Goal: Information Seeking & Learning: Learn about a topic

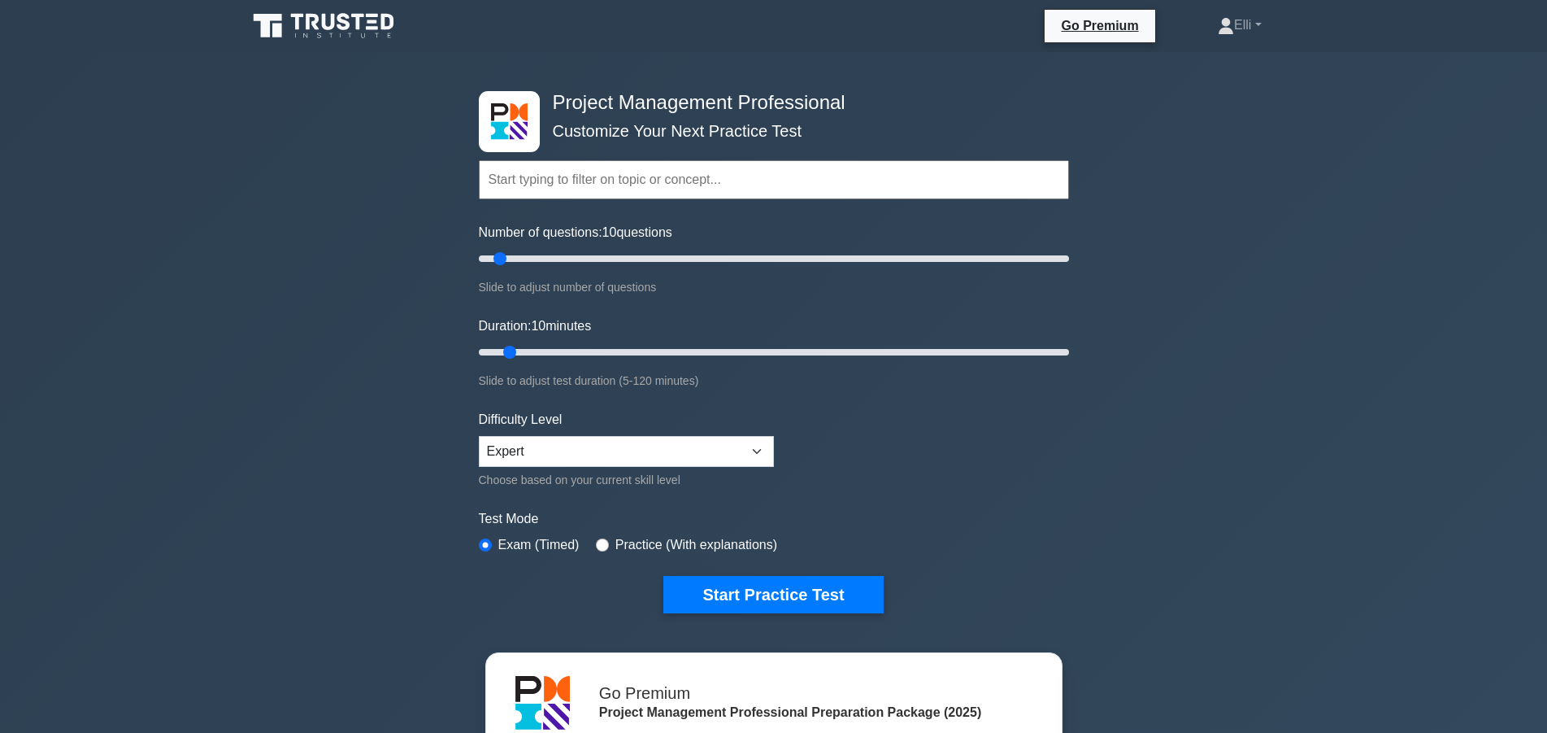
scroll to position [663, 0]
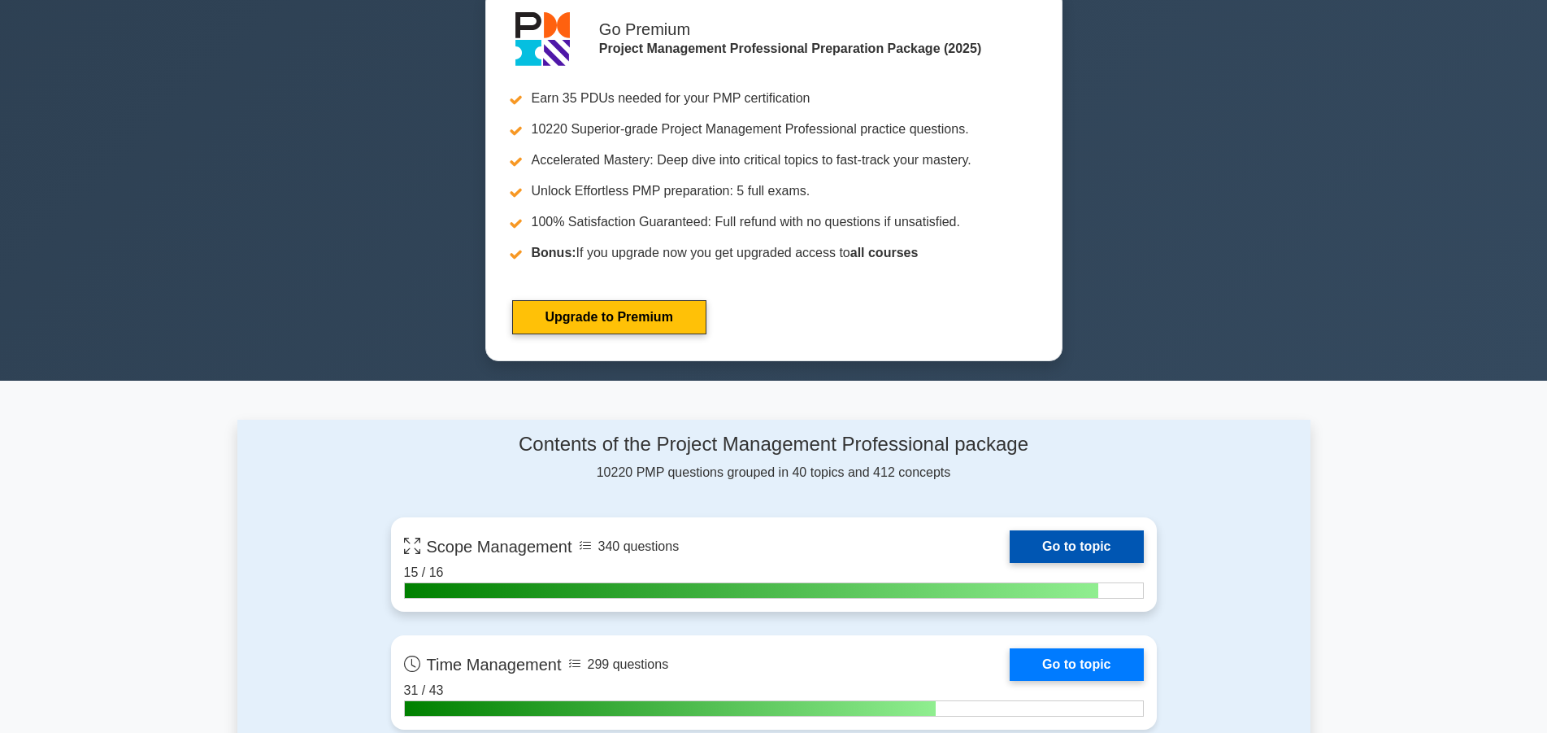
click at [1103, 537] on link "Go to topic" at bounding box center [1076, 546] width 133 height 33
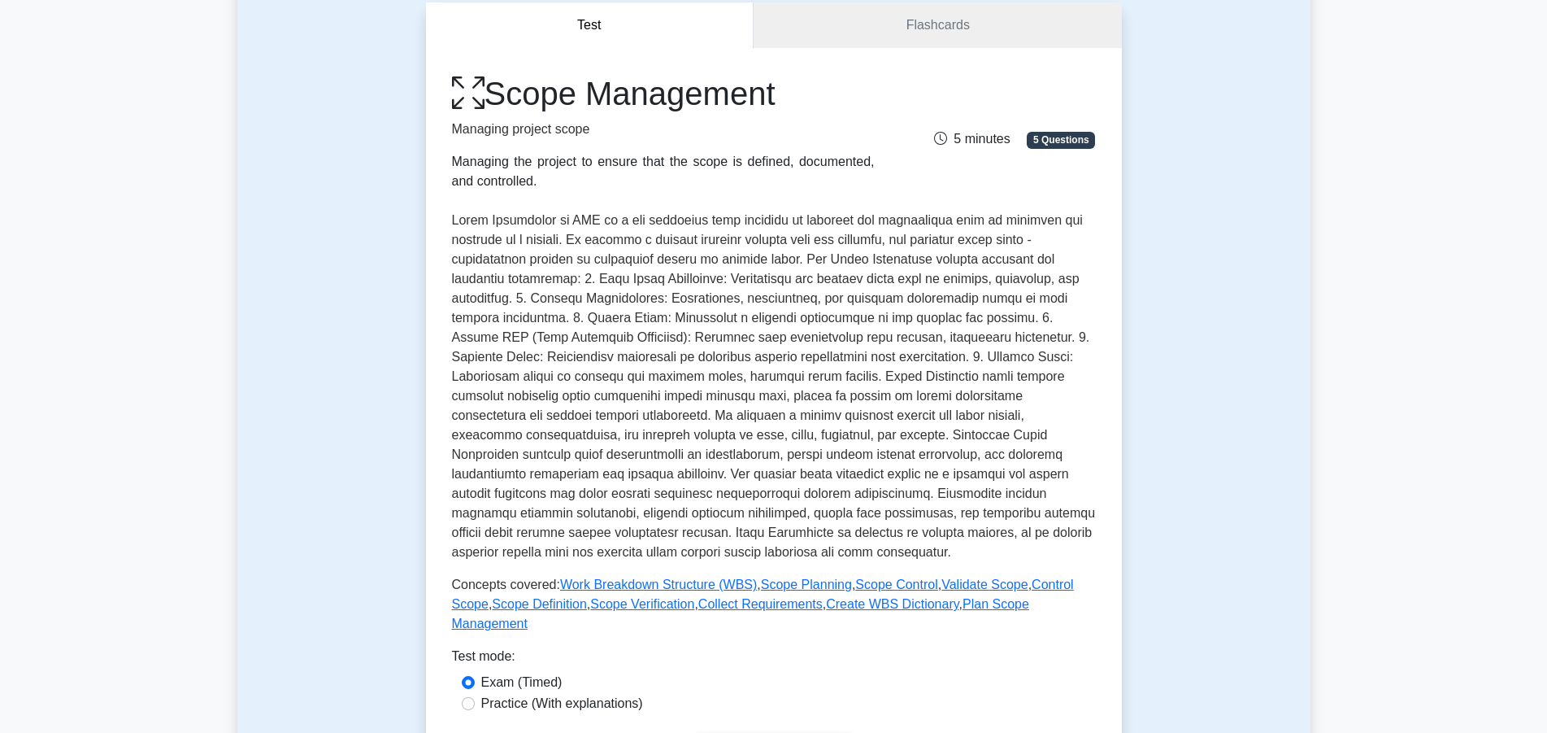
scroll to position [166, 0]
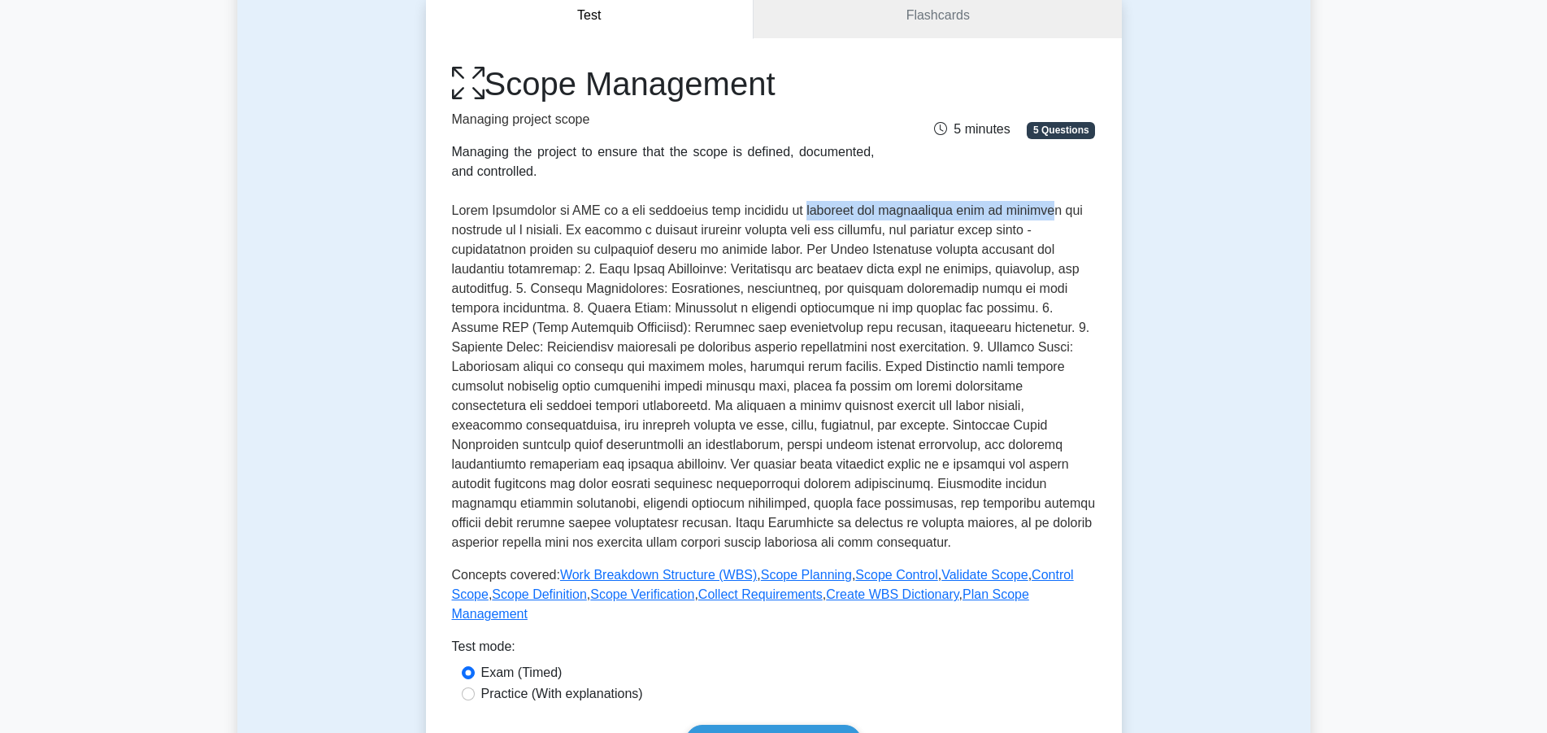
drag, startPoint x: 828, startPoint y: 203, endPoint x: 1055, endPoint y: 211, distance: 227.8
click at [1055, 211] on p at bounding box center [774, 376] width 644 height 351
drag, startPoint x: 750, startPoint y: 229, endPoint x: 1028, endPoint y: 235, distance: 277.3
click at [1028, 235] on p at bounding box center [774, 376] width 644 height 351
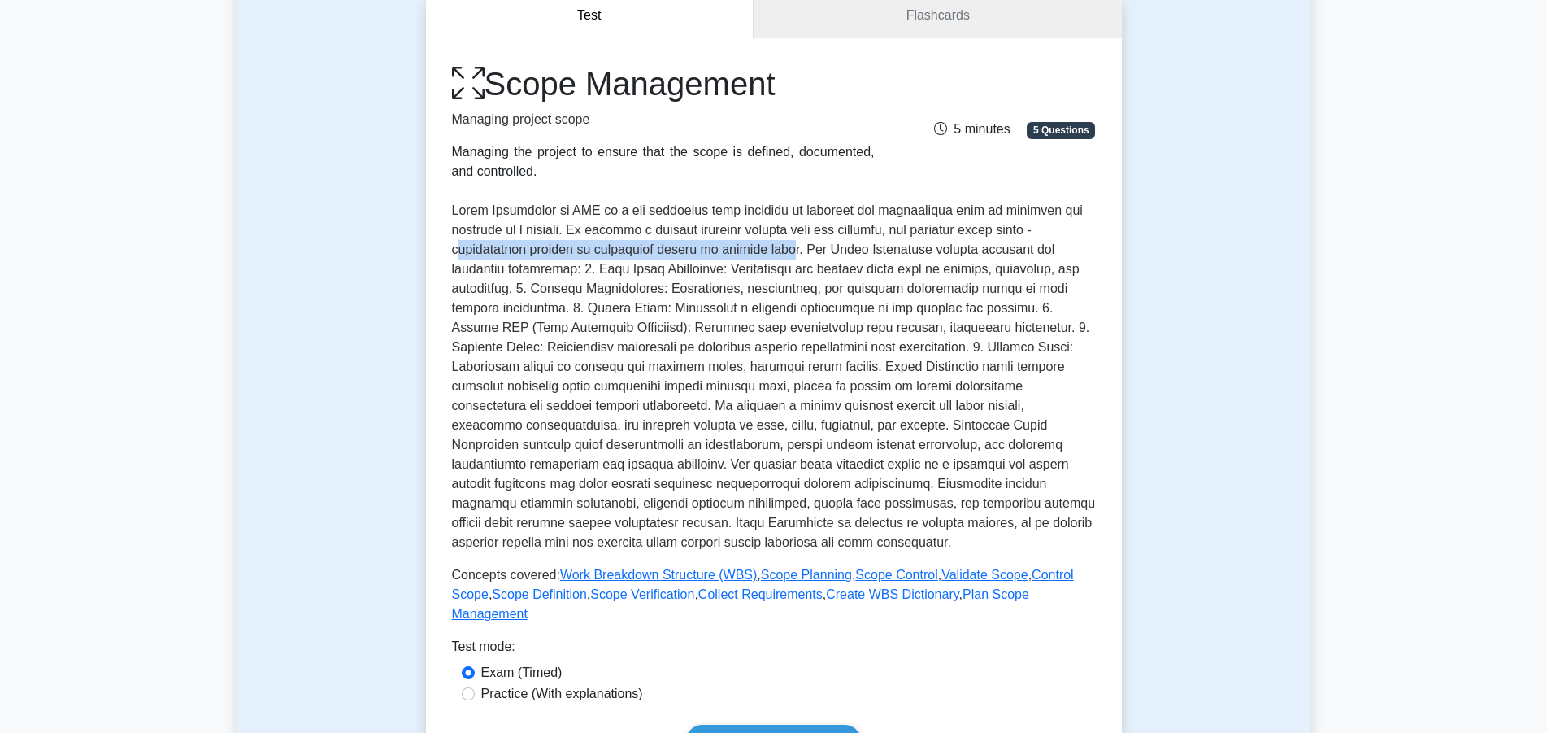
drag, startPoint x: 456, startPoint y: 249, endPoint x: 790, endPoint y: 248, distance: 334.2
click at [790, 248] on p at bounding box center [774, 376] width 644 height 351
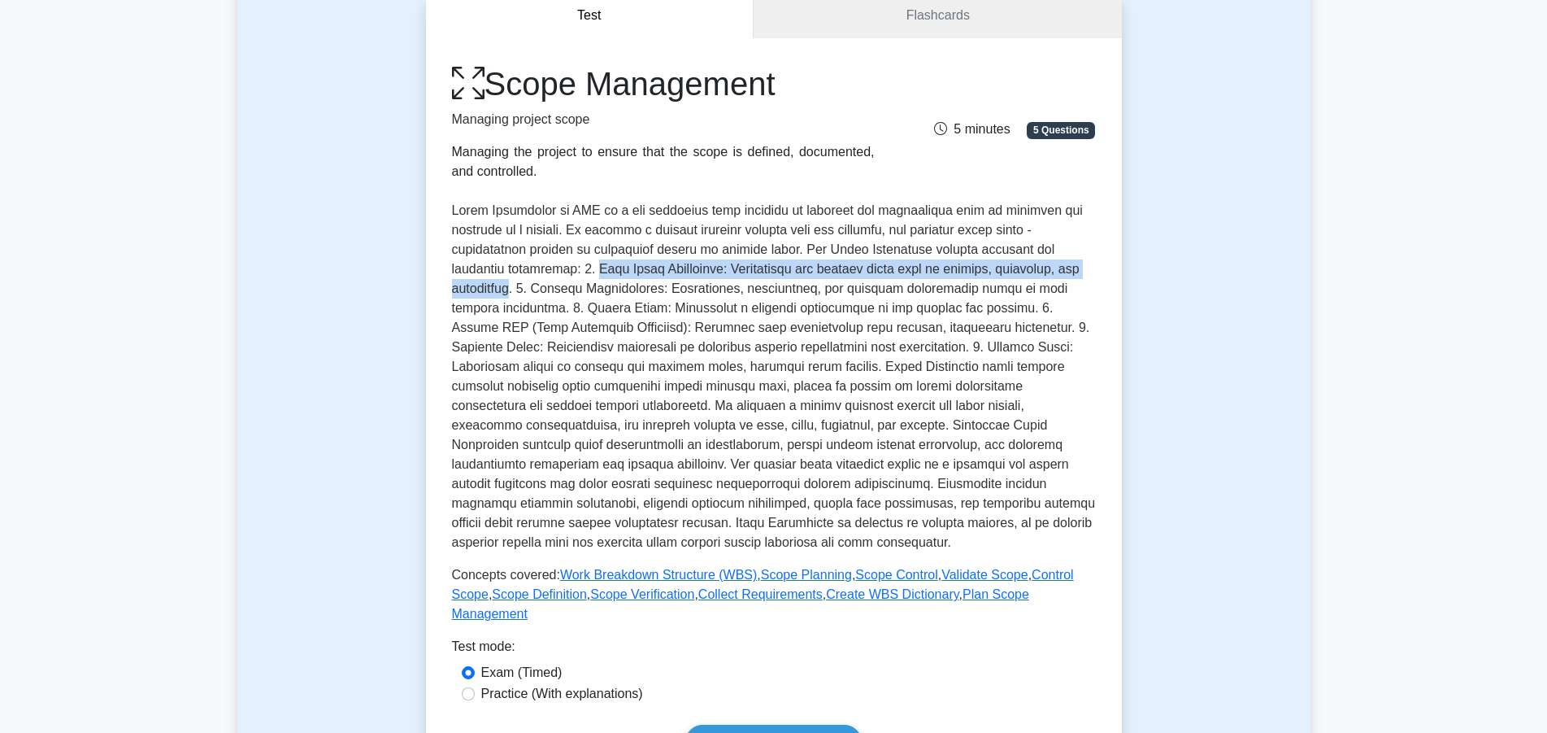
drag, startPoint x: 594, startPoint y: 269, endPoint x: 534, endPoint y: 291, distance: 64.0
click at [534, 291] on p at bounding box center [774, 376] width 644 height 351
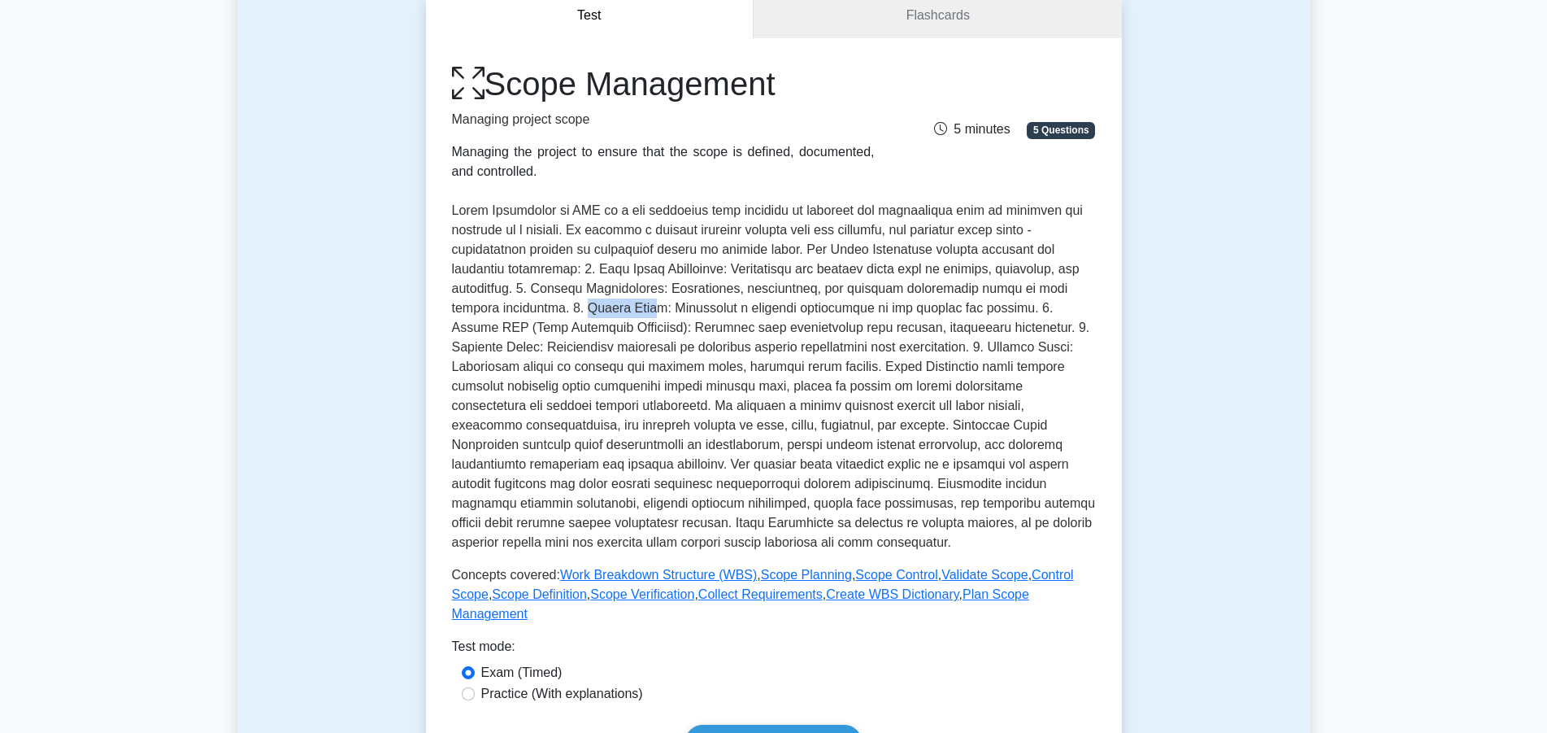
drag, startPoint x: 574, startPoint y: 311, endPoint x: 642, endPoint y: 315, distance: 68.4
click at [642, 315] on p at bounding box center [774, 376] width 644 height 351
drag, startPoint x: 531, startPoint y: 349, endPoint x: 932, endPoint y: 350, distance: 400.9
click at [932, 350] on p at bounding box center [774, 376] width 644 height 351
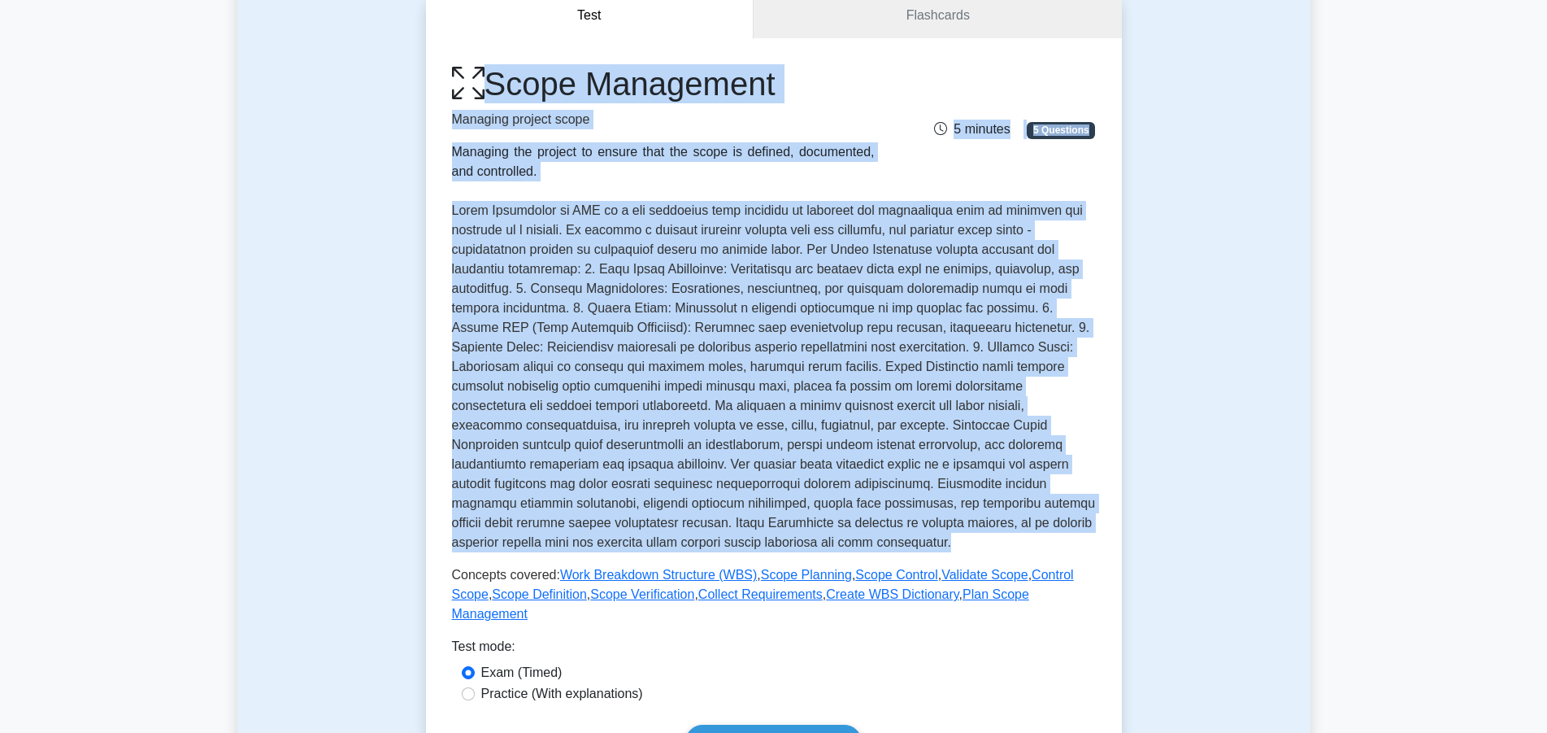
drag, startPoint x: 807, startPoint y: 546, endPoint x: 437, endPoint y: 97, distance: 582.3
click at [437, 97] on div "Scope Management Managing project scope Managing the project to ensure that the…" at bounding box center [774, 411] width 696 height 746
copy div "Scope Management Managing project scope Managing the project to ensure that the…"
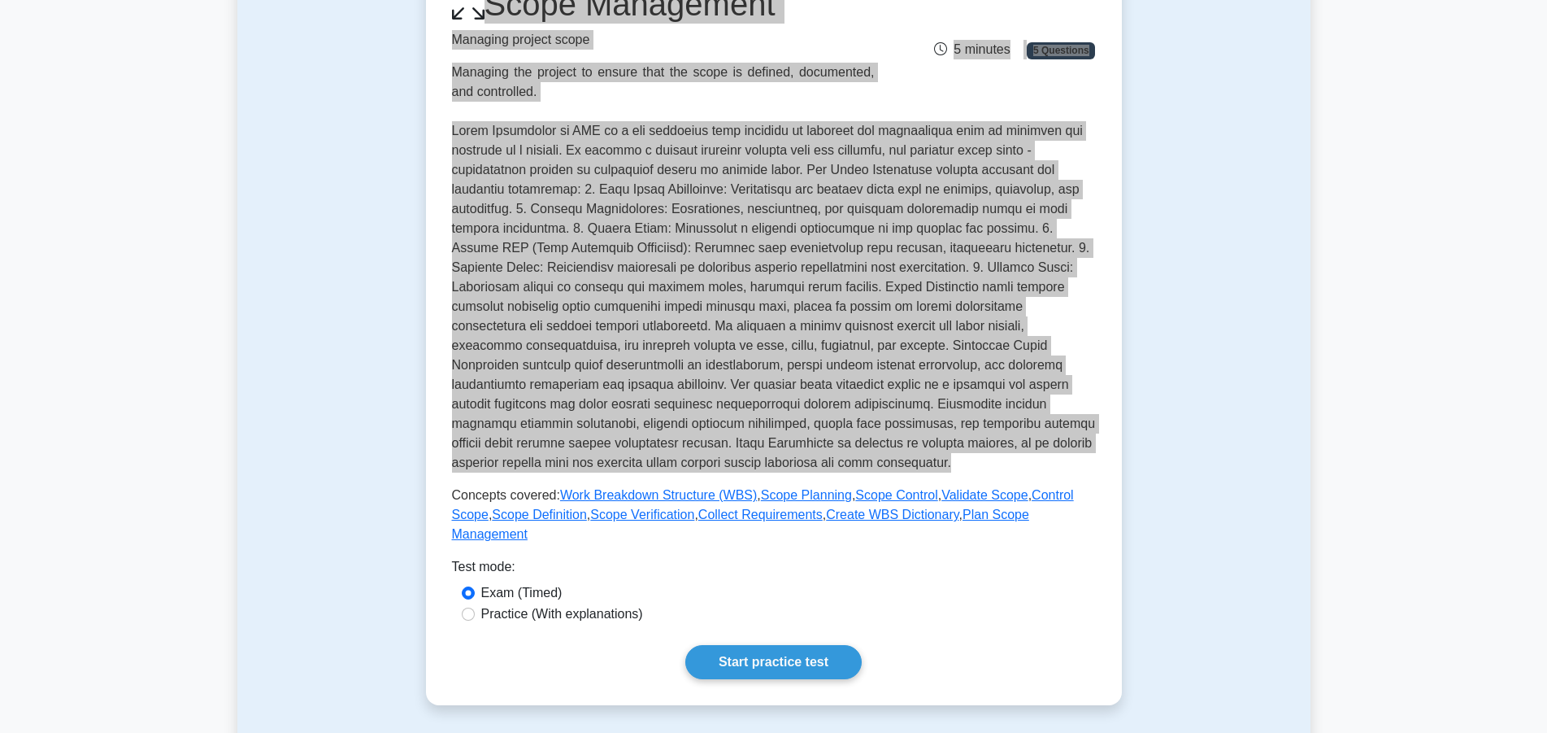
scroll to position [332, 0]
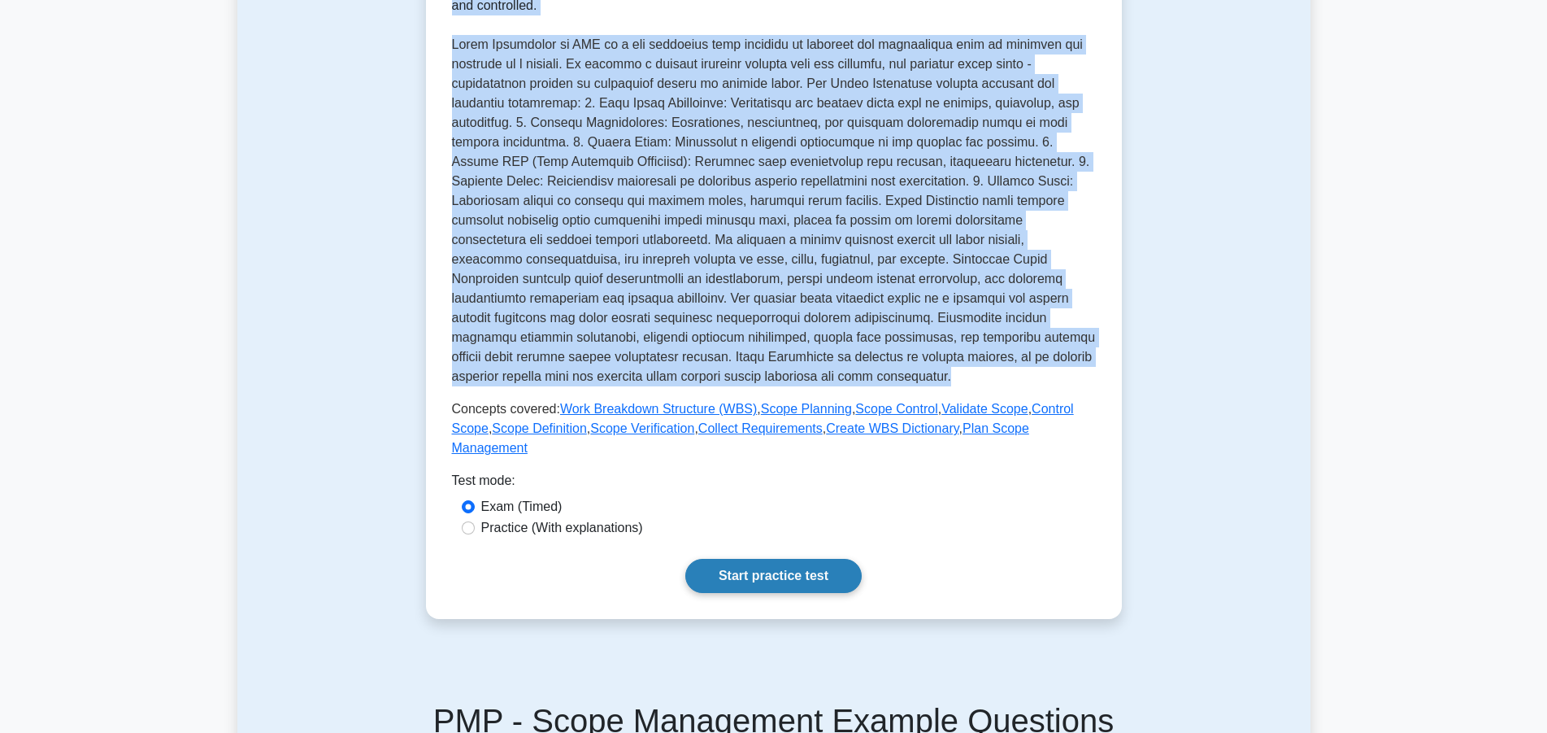
click at [789, 559] on link "Start practice test" at bounding box center [773, 576] width 176 height 34
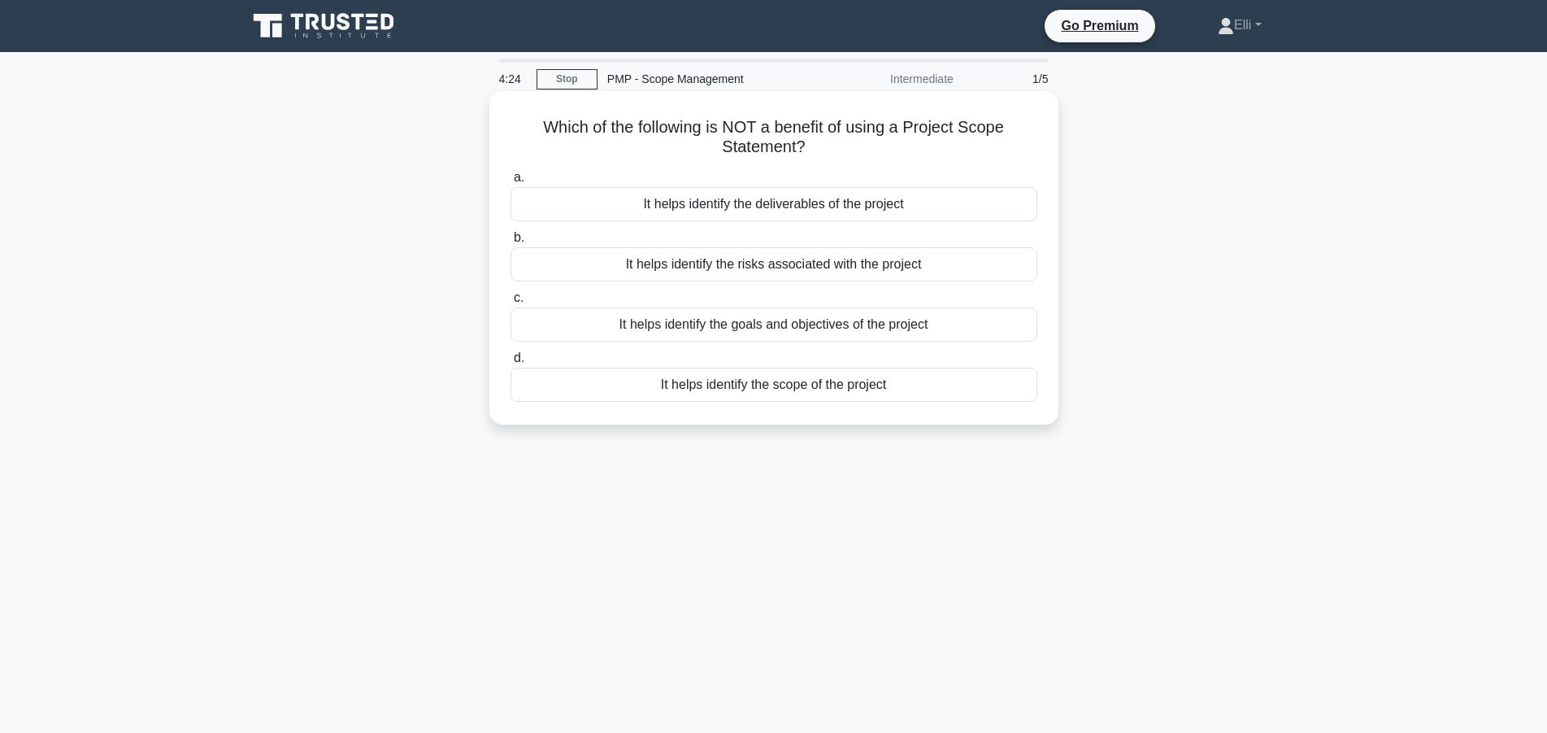
click at [764, 392] on div "It helps identify the scope of the project" at bounding box center [774, 385] width 527 height 34
click at [511, 363] on input "d. It helps identify the scope of the project" at bounding box center [511, 358] width 0 height 11
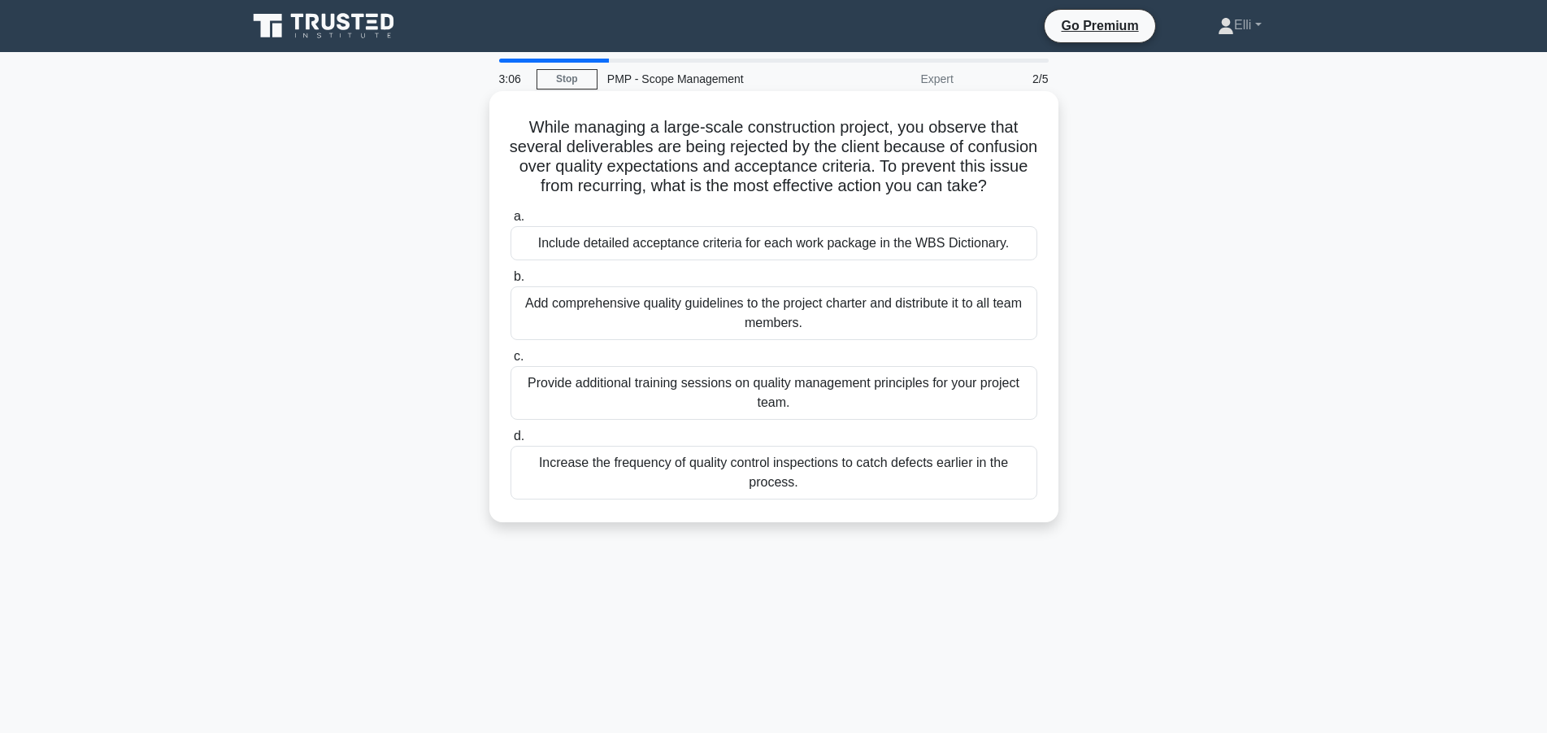
click at [818, 468] on div "Increase the frequency of quality control inspections to catch defects earlier …" at bounding box center [774, 473] width 527 height 54
click at [511, 442] on input "d. Increase the frequency of quality control inspections to catch defects earli…" at bounding box center [511, 436] width 0 height 11
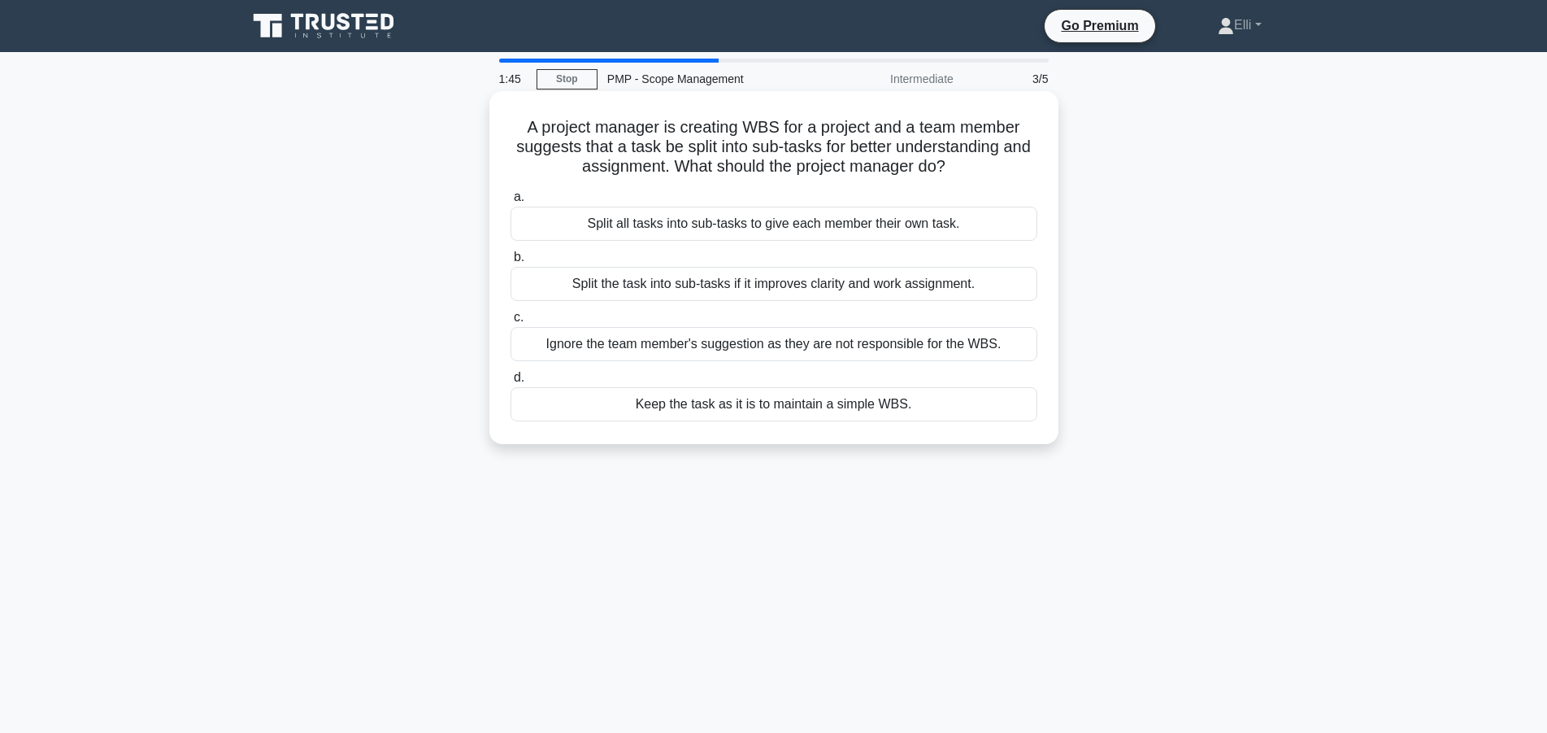
click at [775, 290] on div "Split the task into sub-tasks if it improves clarity and work assignment." at bounding box center [774, 284] width 527 height 34
click at [511, 263] on input "b. Split the task into sub-tasks if it improves clarity and work assignment." at bounding box center [511, 257] width 0 height 11
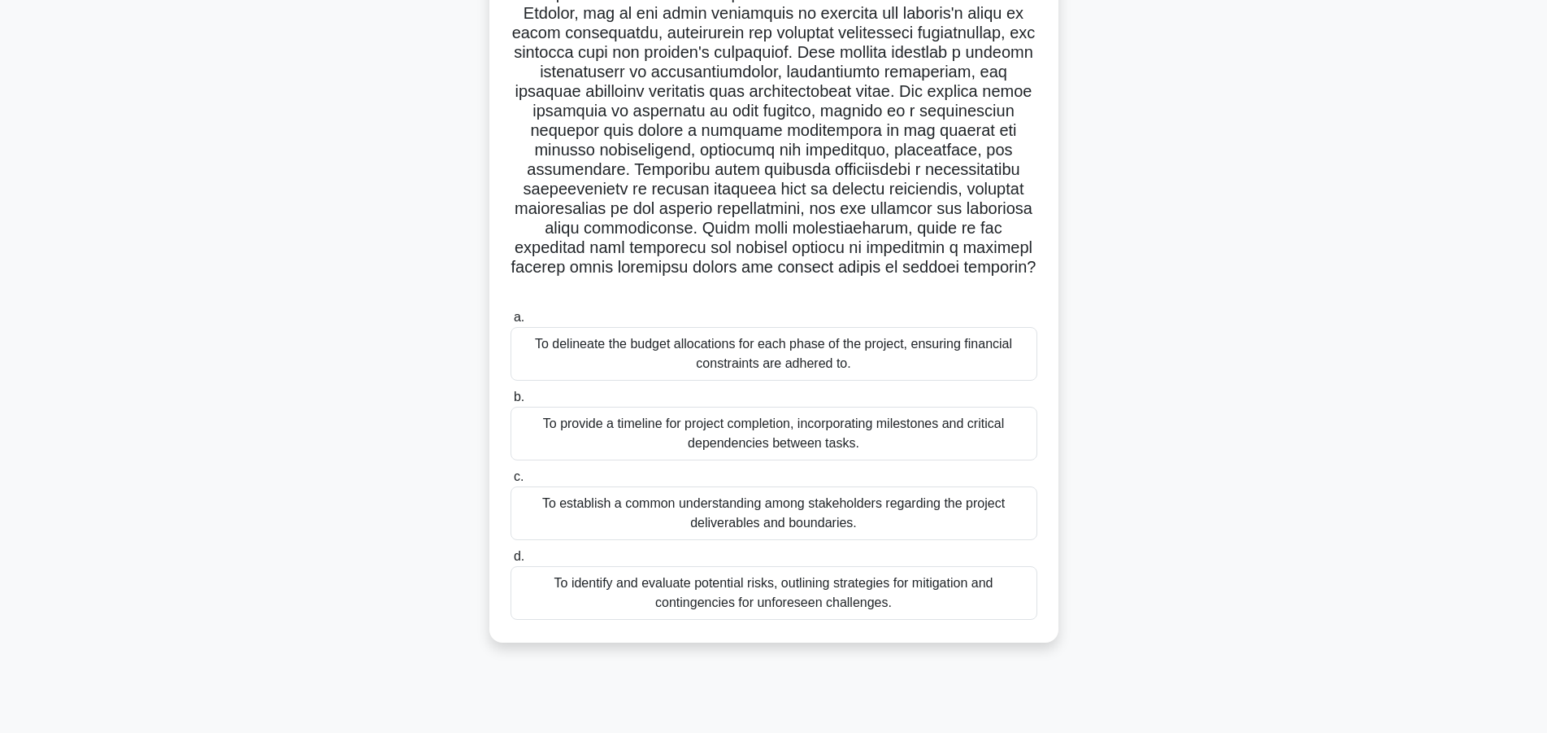
scroll to position [146, 0]
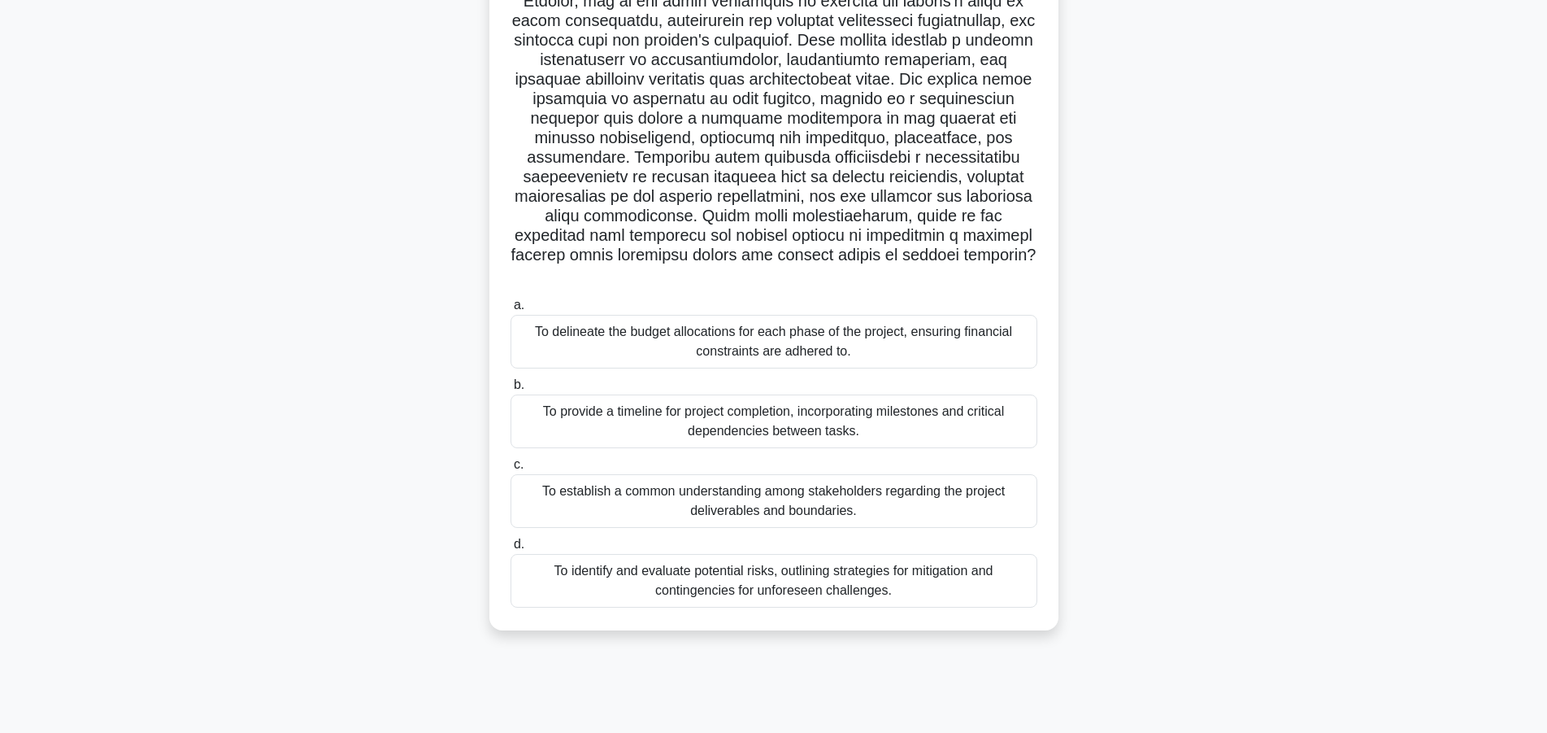
click at [955, 486] on div "To establish a common understanding among stakeholders regarding the project de…" at bounding box center [774, 501] width 527 height 54
click at [511, 470] on input "c. To establish a common understanding among stakeholders regarding the project…" at bounding box center [511, 464] width 0 height 11
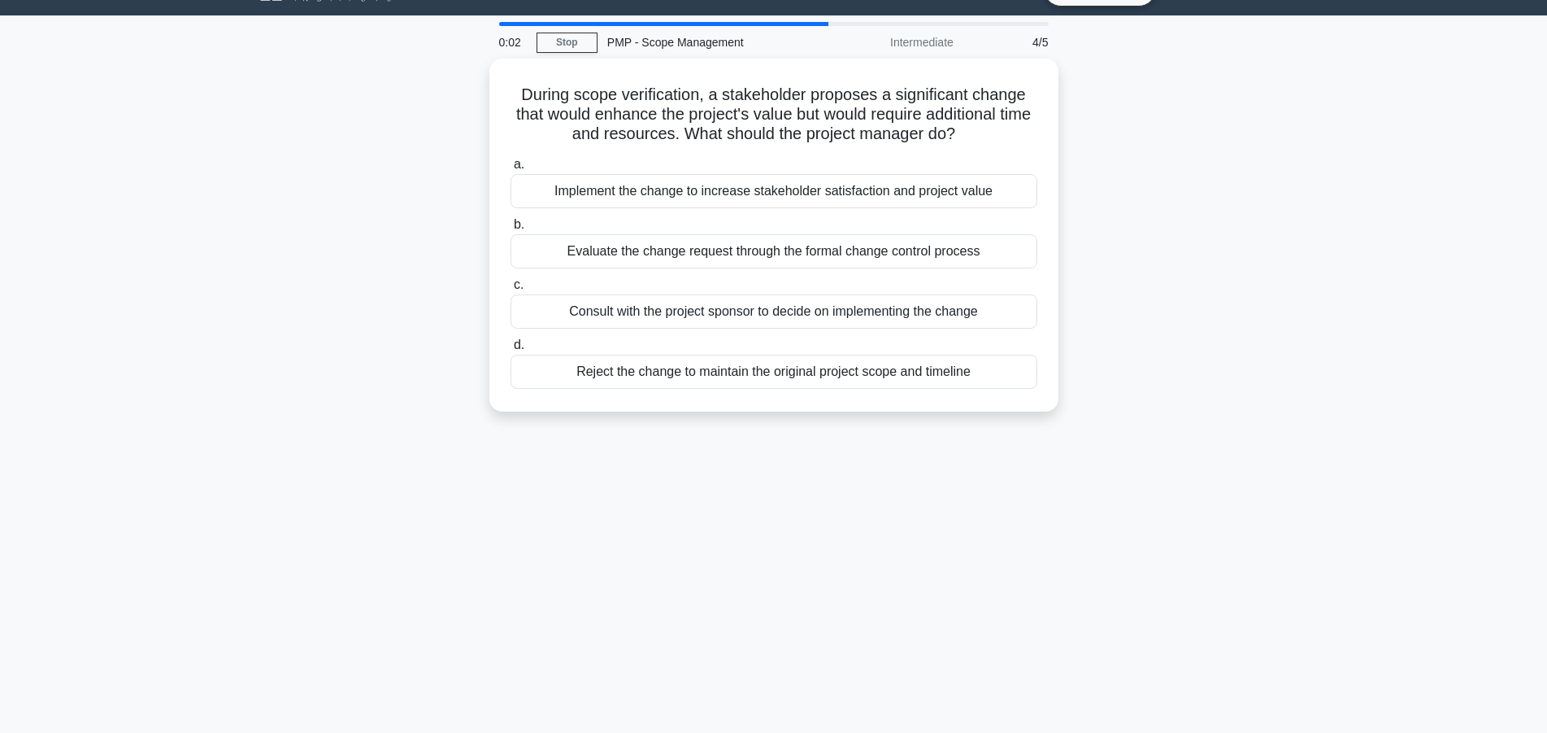
scroll to position [0, 0]
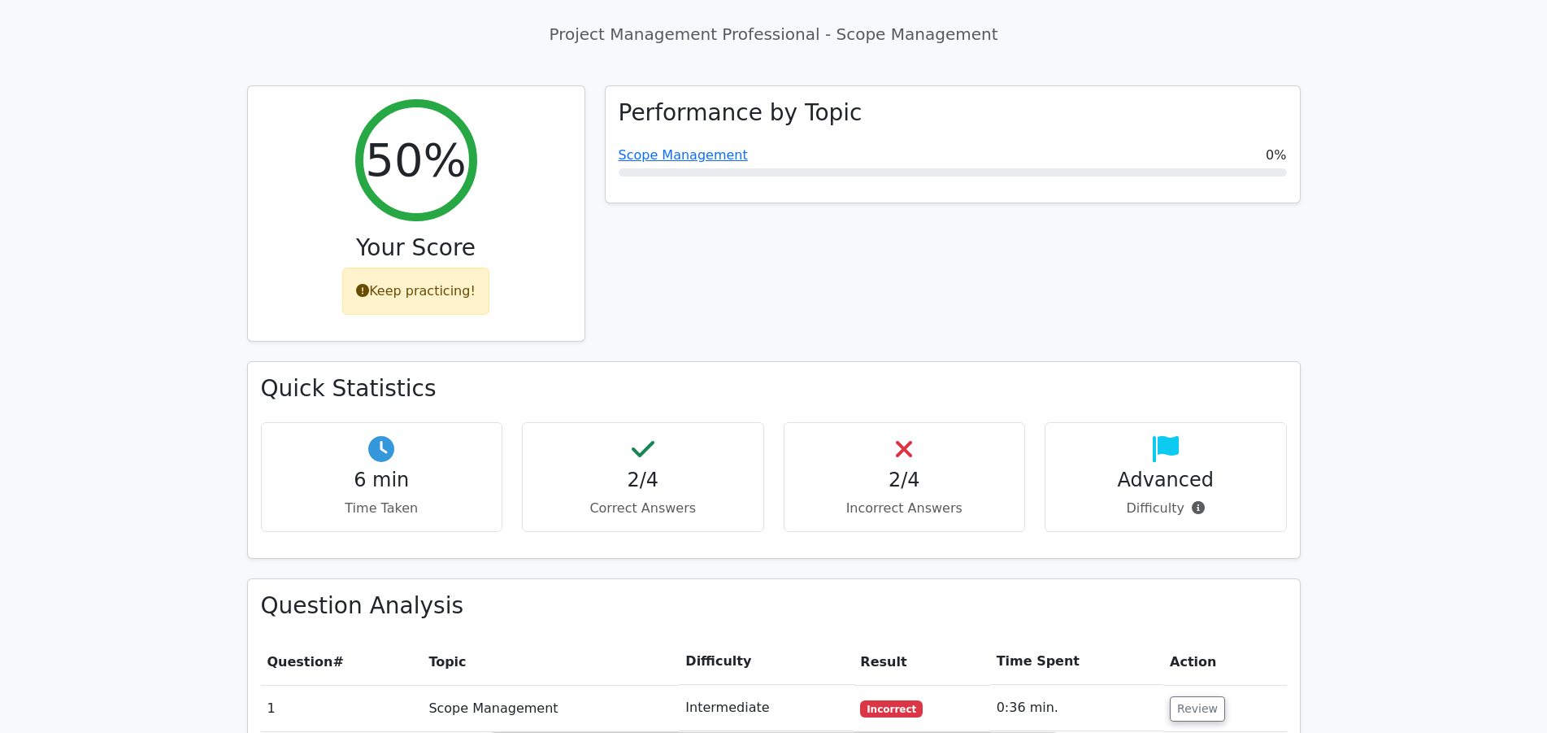
scroll to position [746, 0]
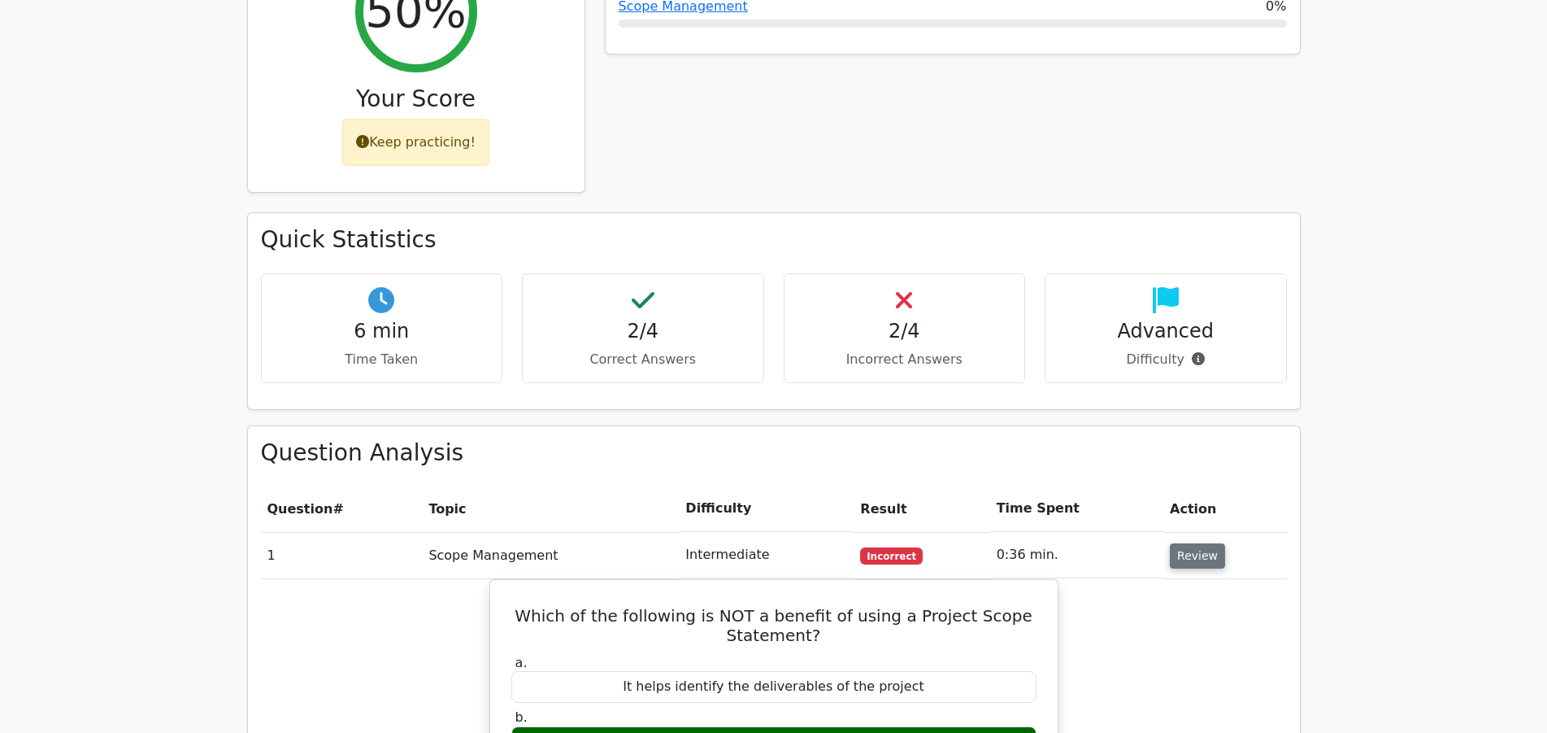
click at [1196, 543] on button "Review" at bounding box center [1197, 555] width 55 height 25
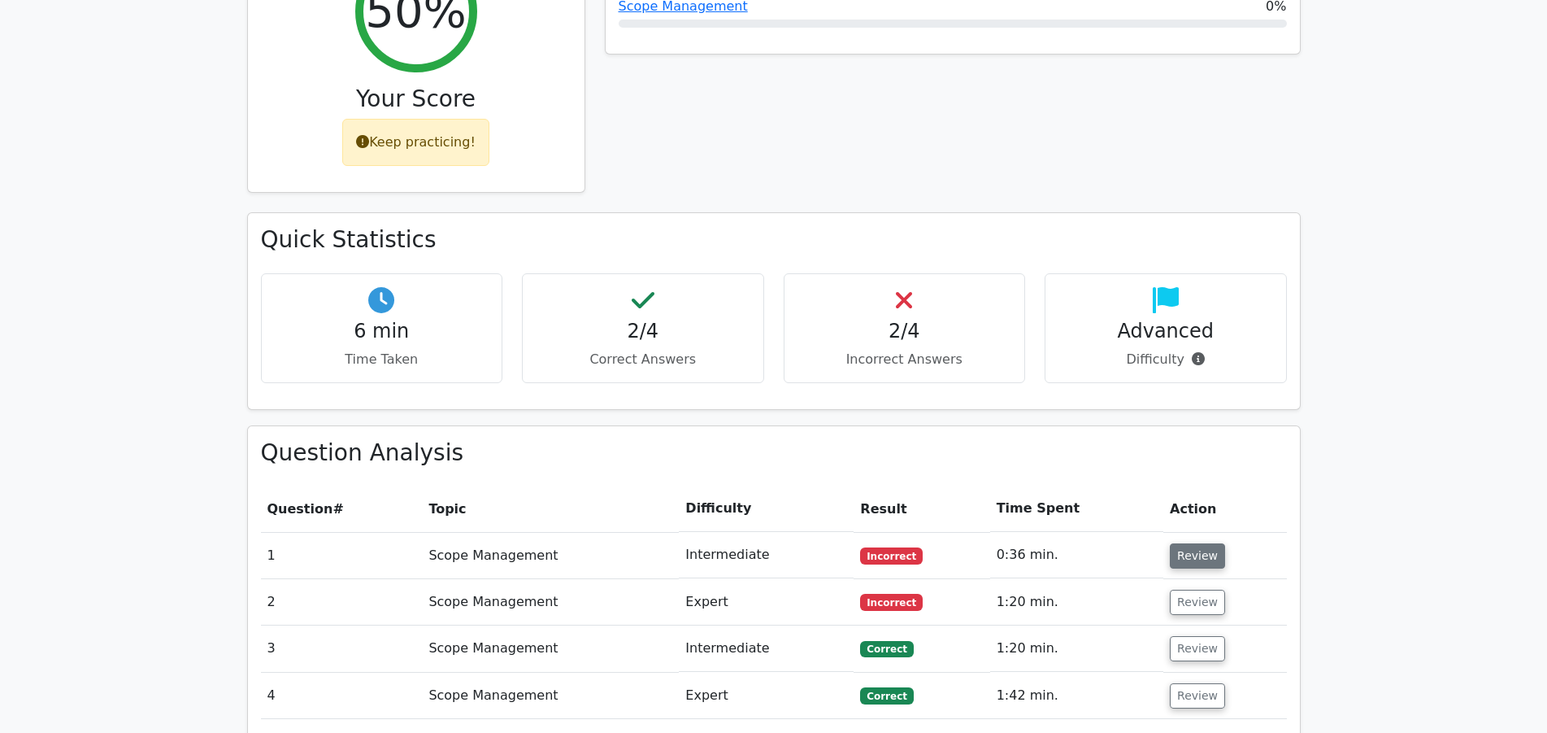
click at [1196, 543] on button "Review" at bounding box center [1197, 555] width 55 height 25
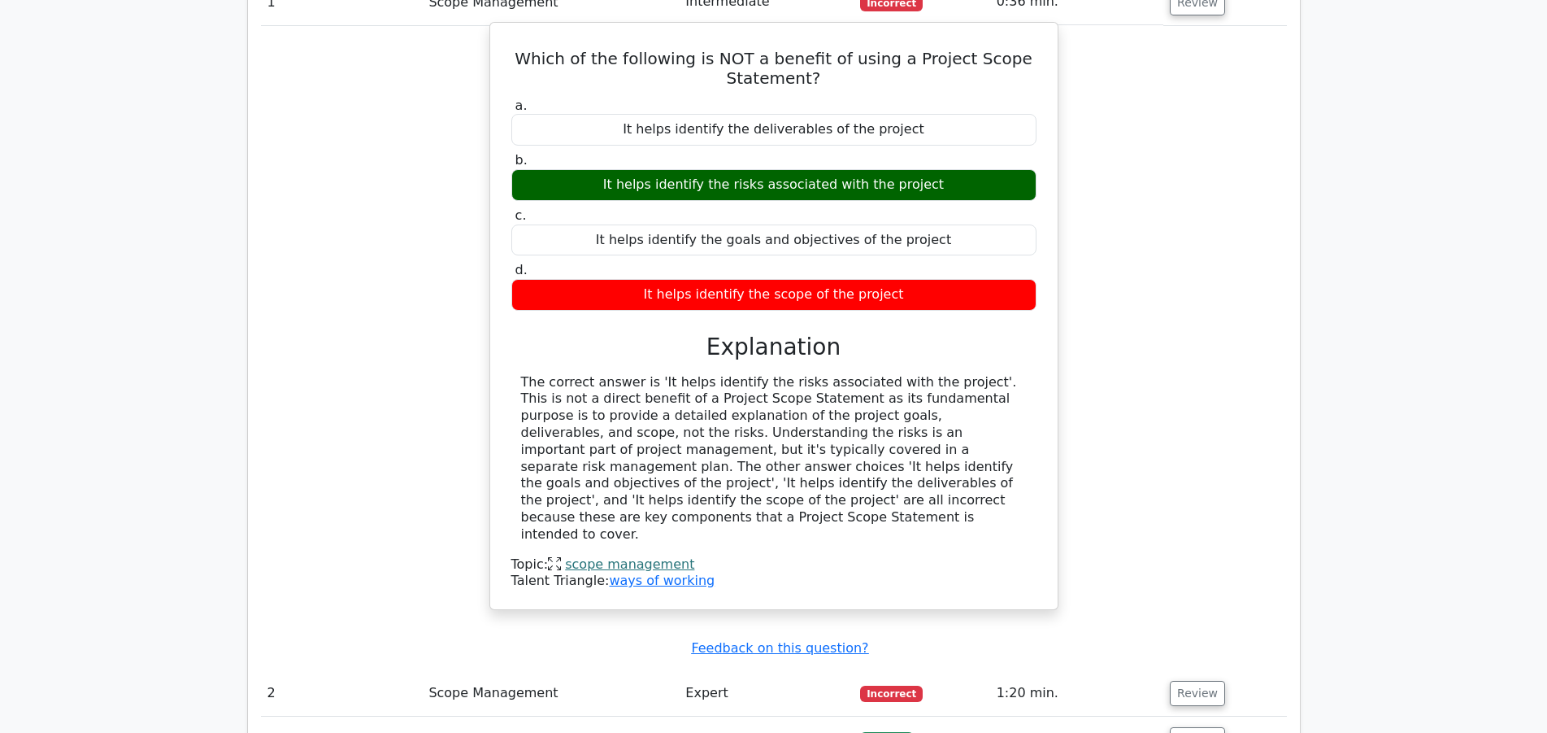
scroll to position [1327, 0]
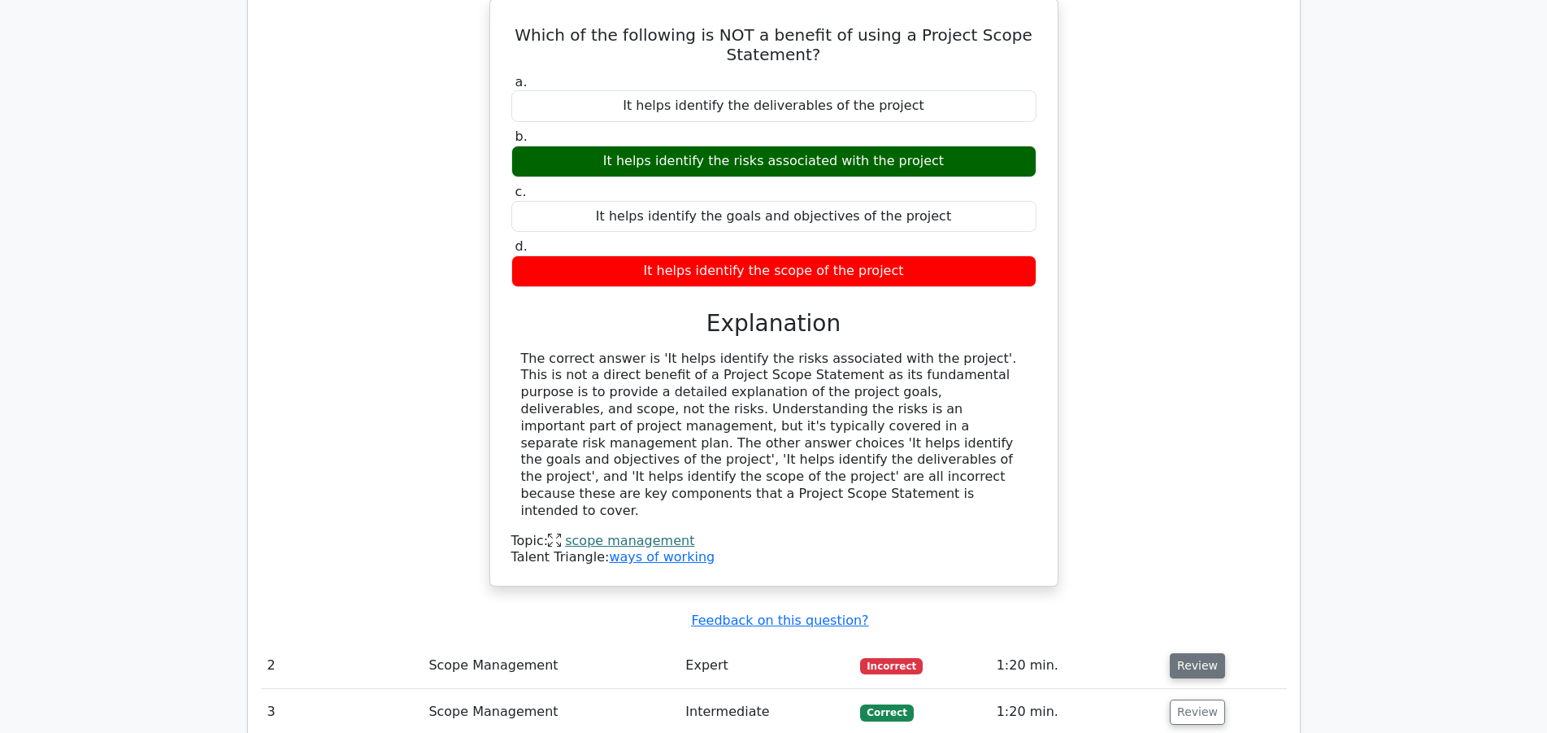
click at [1185, 653] on button "Review" at bounding box center [1197, 665] width 55 height 25
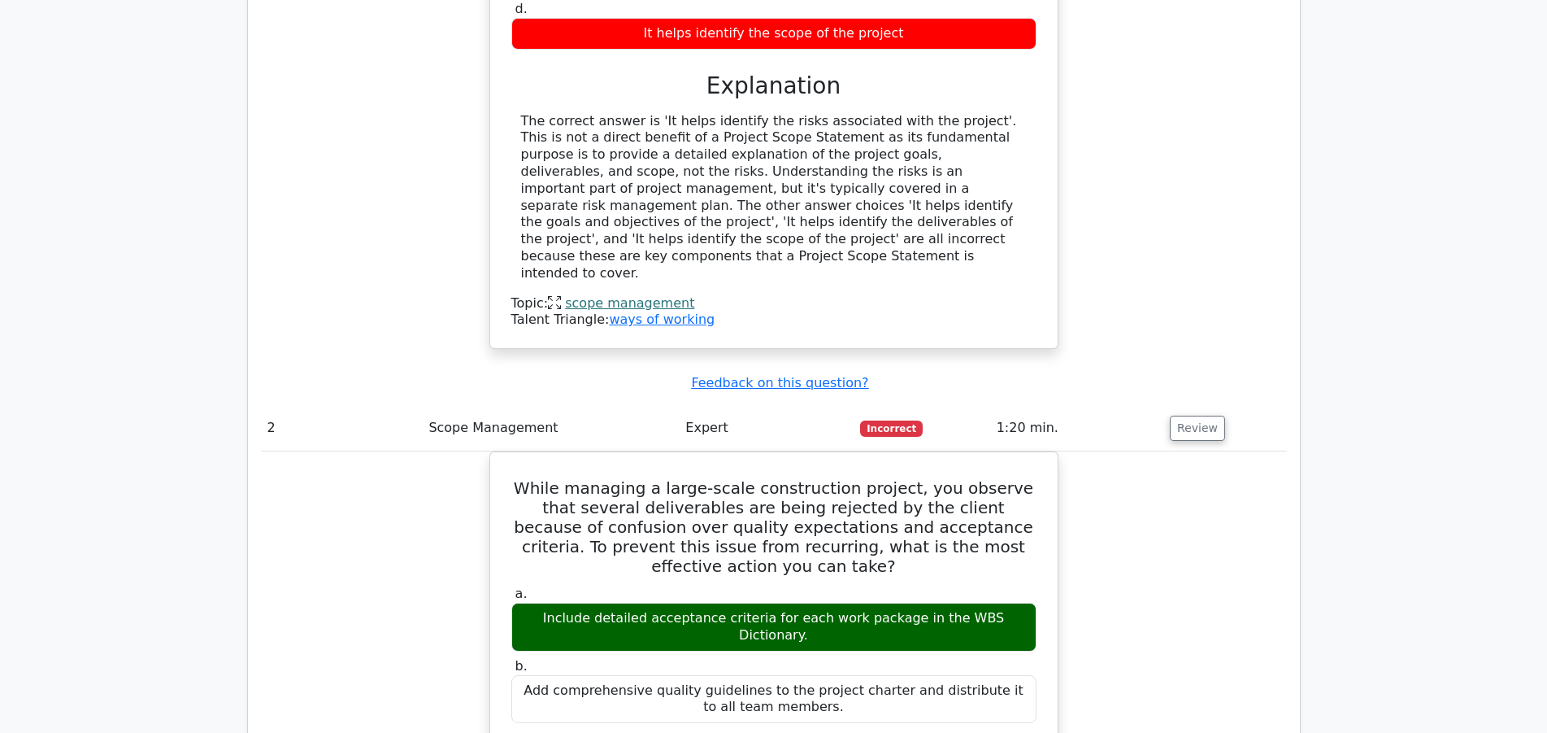
scroll to position [1576, 0]
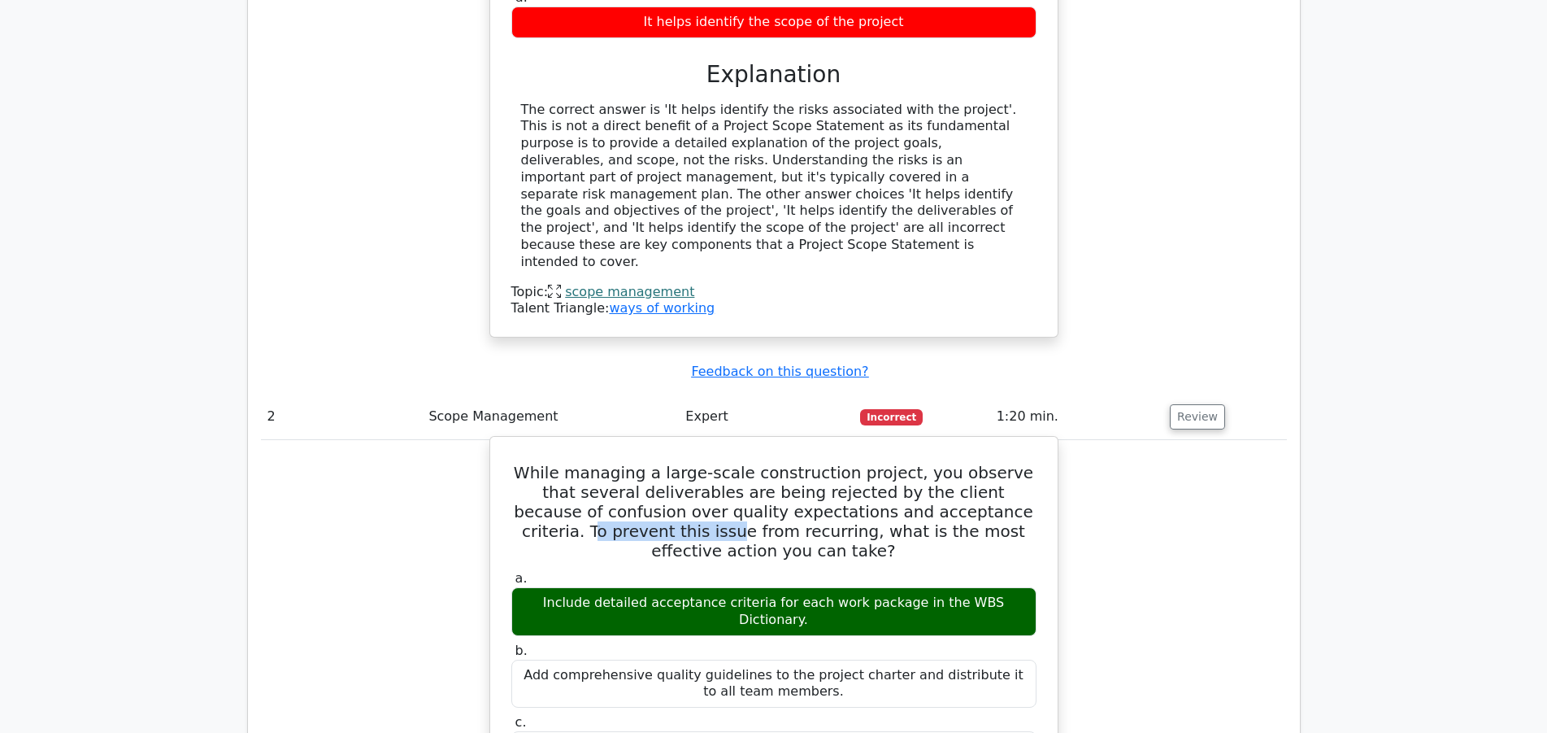
drag, startPoint x: 883, startPoint y: 424, endPoint x: 1014, endPoint y: 423, distance: 130.9
click at [1014, 463] on h5 "While managing a large-scale construction project, you observe that several del…" at bounding box center [774, 512] width 529 height 98
click at [1012, 463] on h5 "While managing a large-scale construction project, you observe that several del…" at bounding box center [774, 512] width 529 height 98
drag, startPoint x: 914, startPoint y: 401, endPoint x: 1012, endPoint y: 395, distance: 98.6
click at [1012, 463] on h5 "While managing a large-scale construction project, you observe that several del…" at bounding box center [774, 512] width 529 height 98
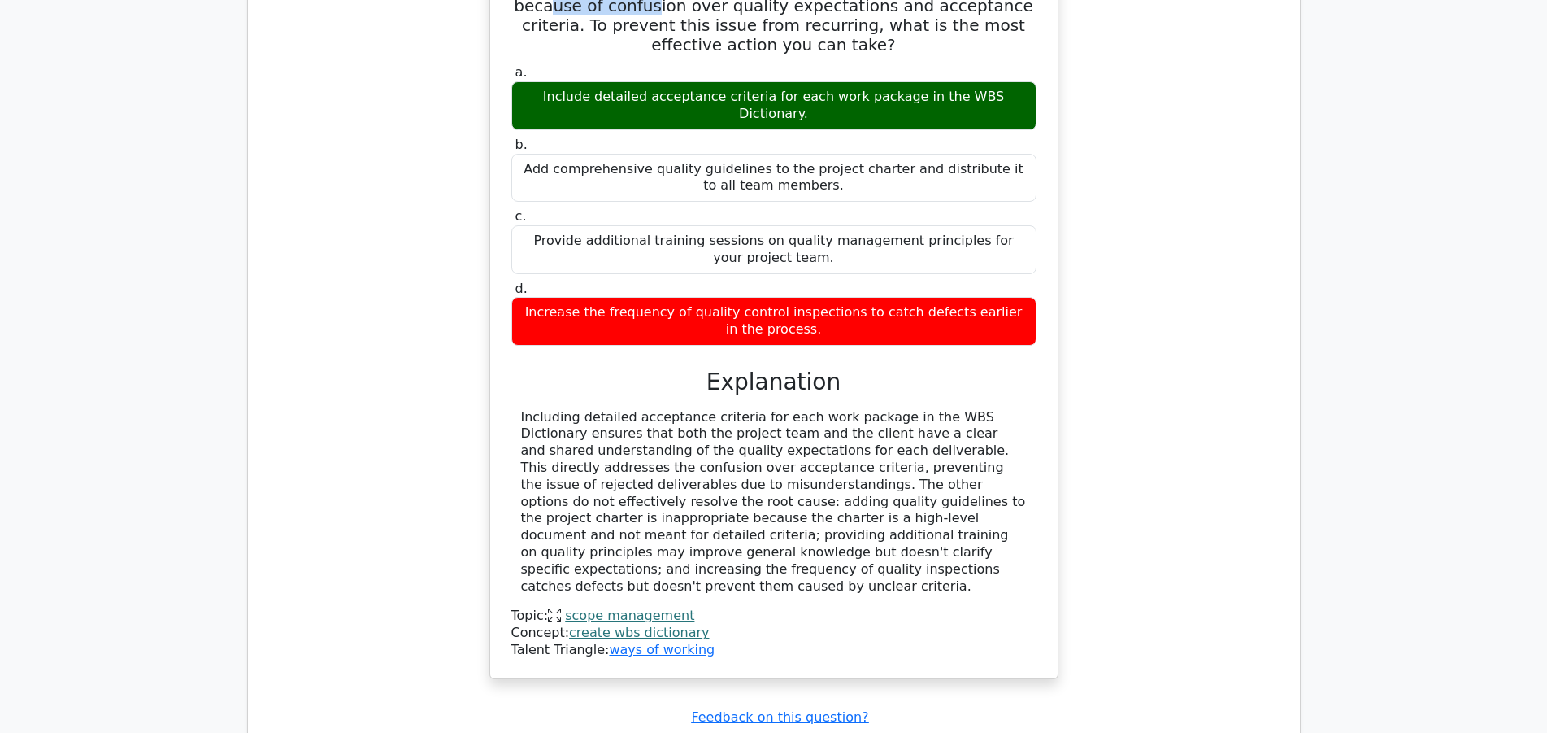
scroll to position [2239, 0]
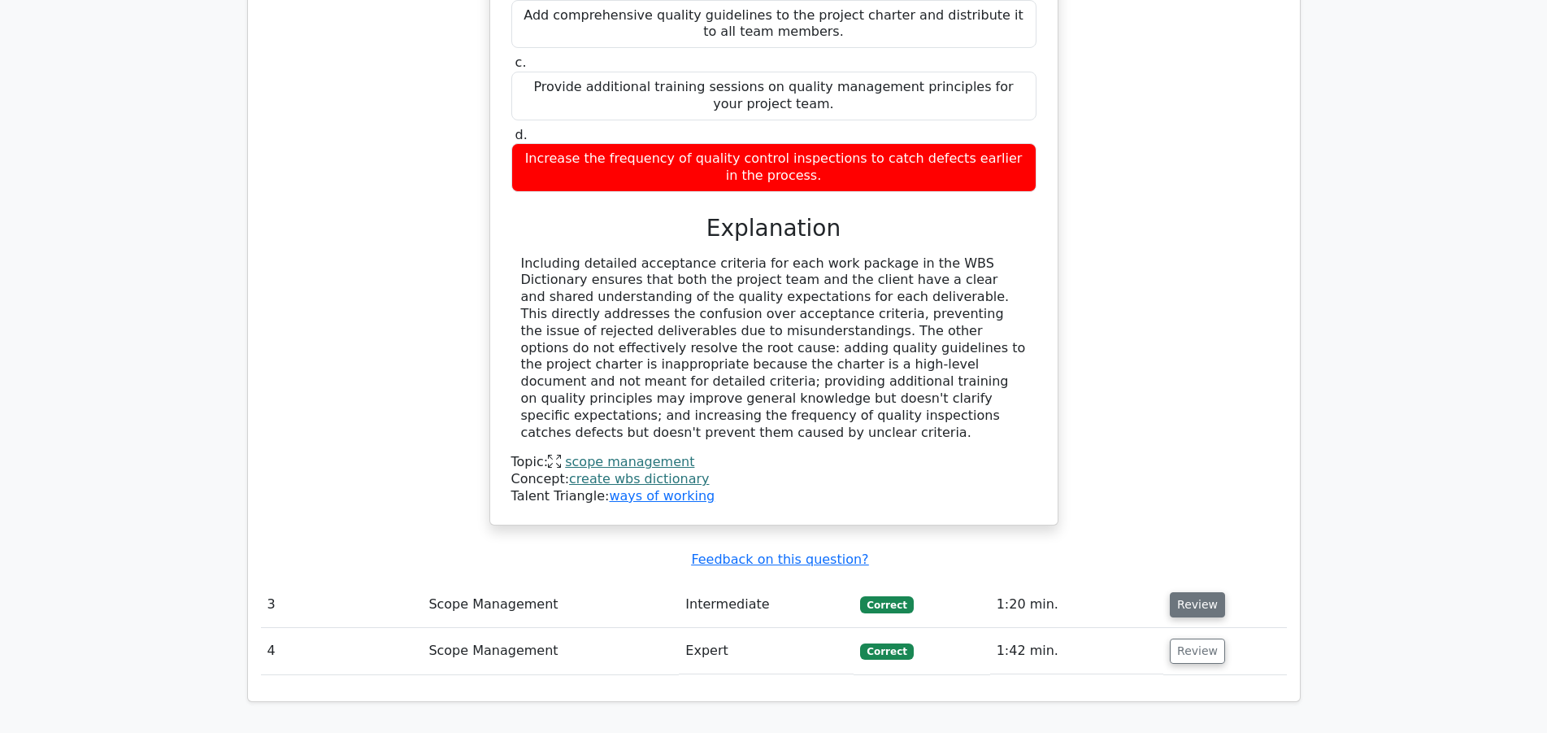
click at [1187, 592] on button "Review" at bounding box center [1197, 604] width 55 height 25
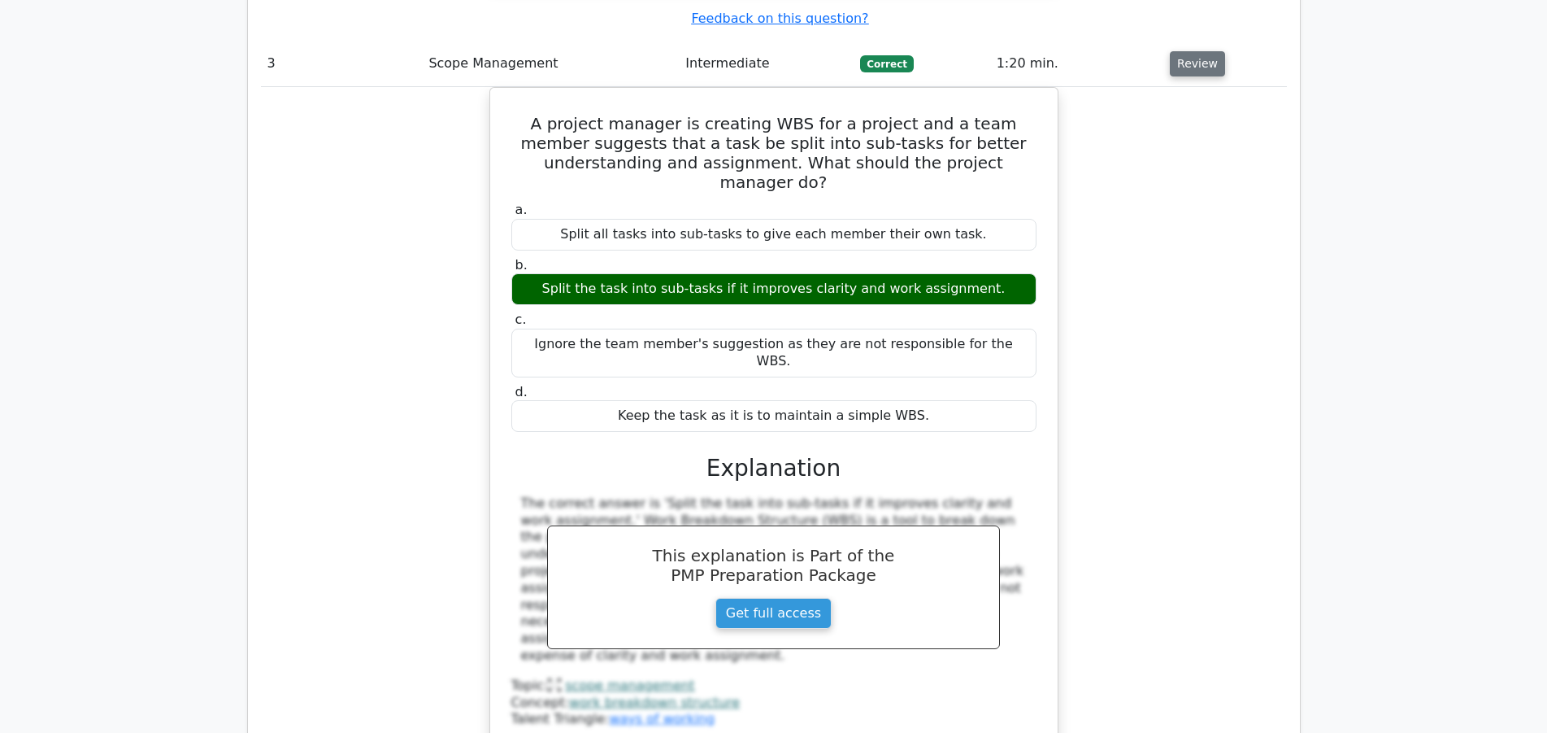
scroll to position [2903, 0]
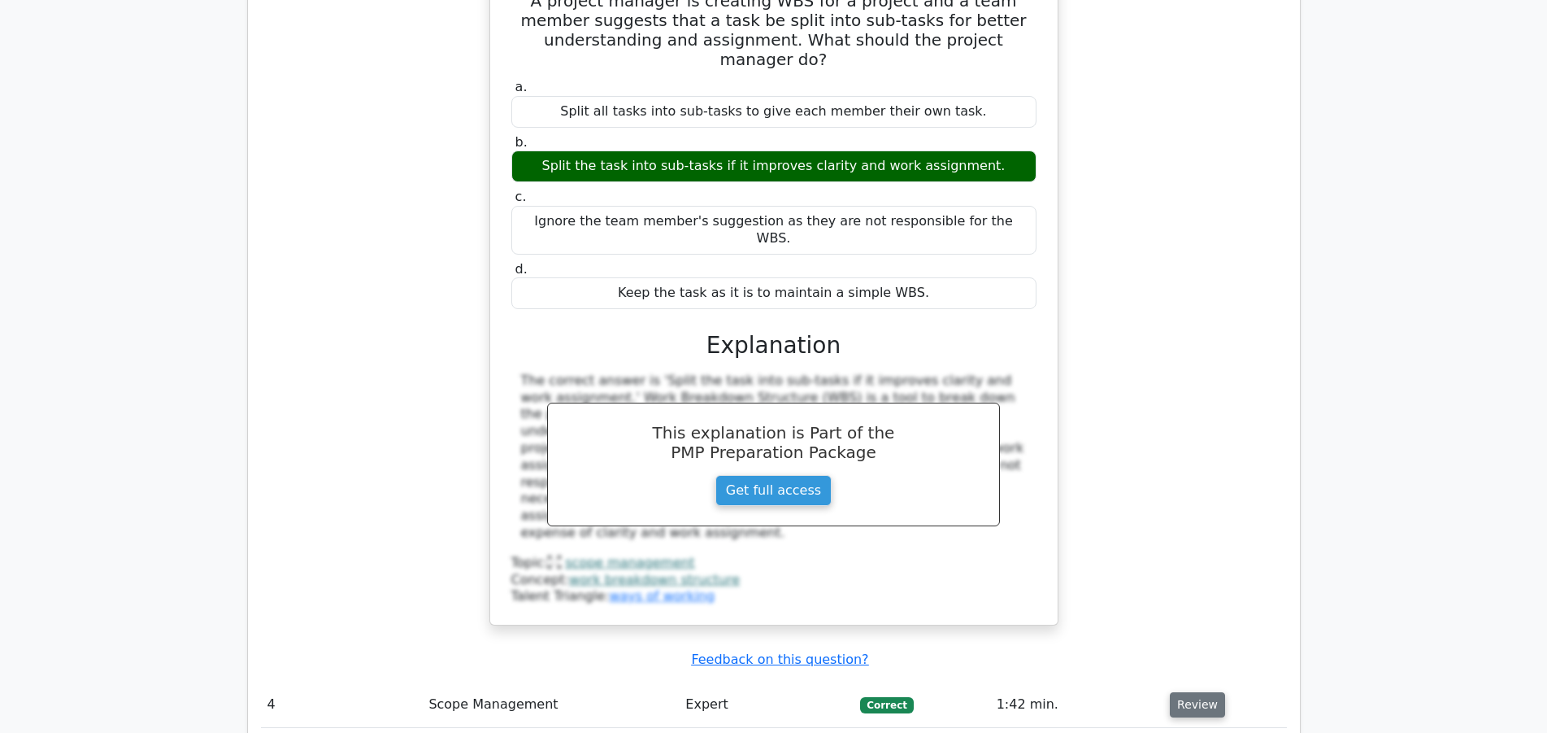
click at [1194, 692] on button "Review" at bounding box center [1197, 704] width 55 height 25
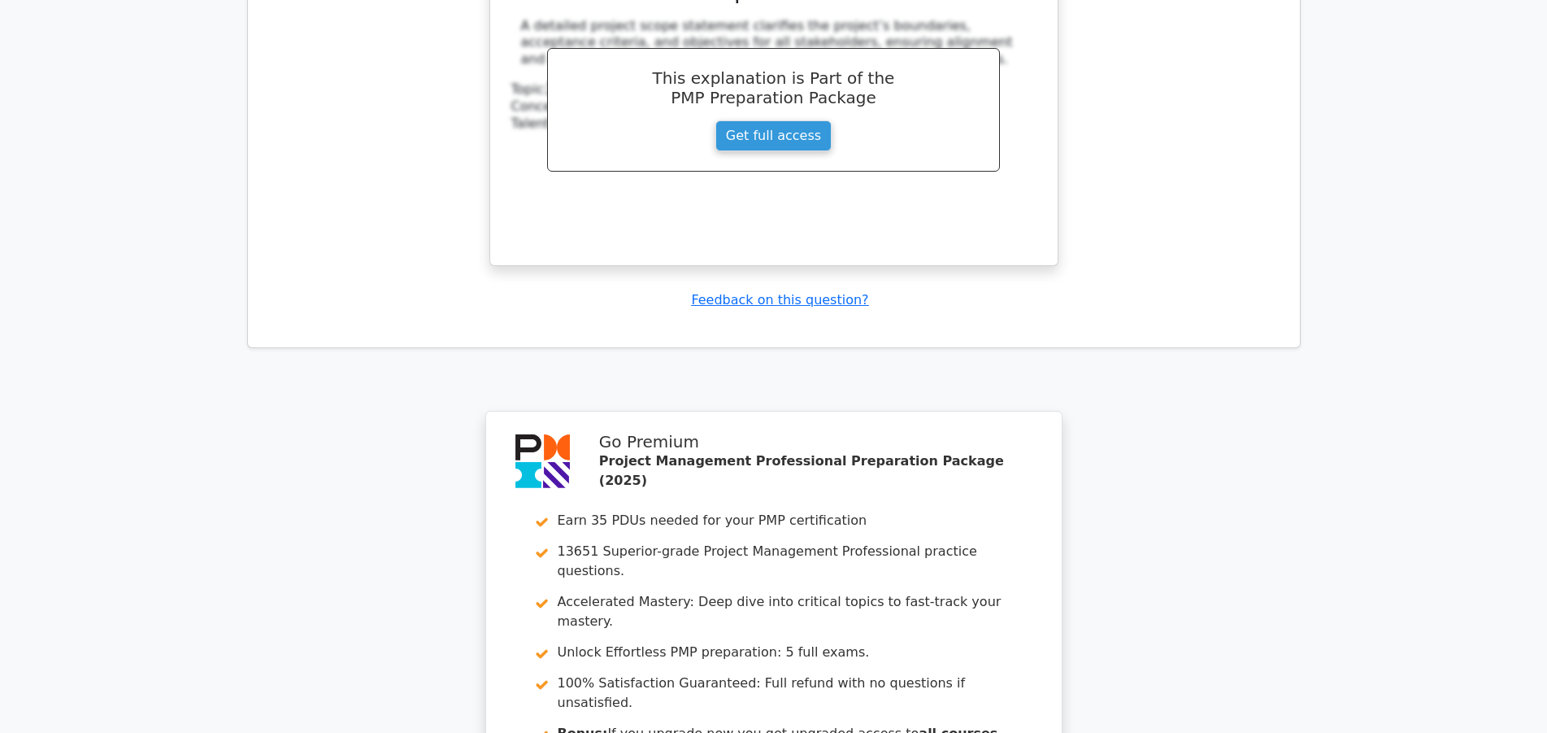
scroll to position [4396, 0]
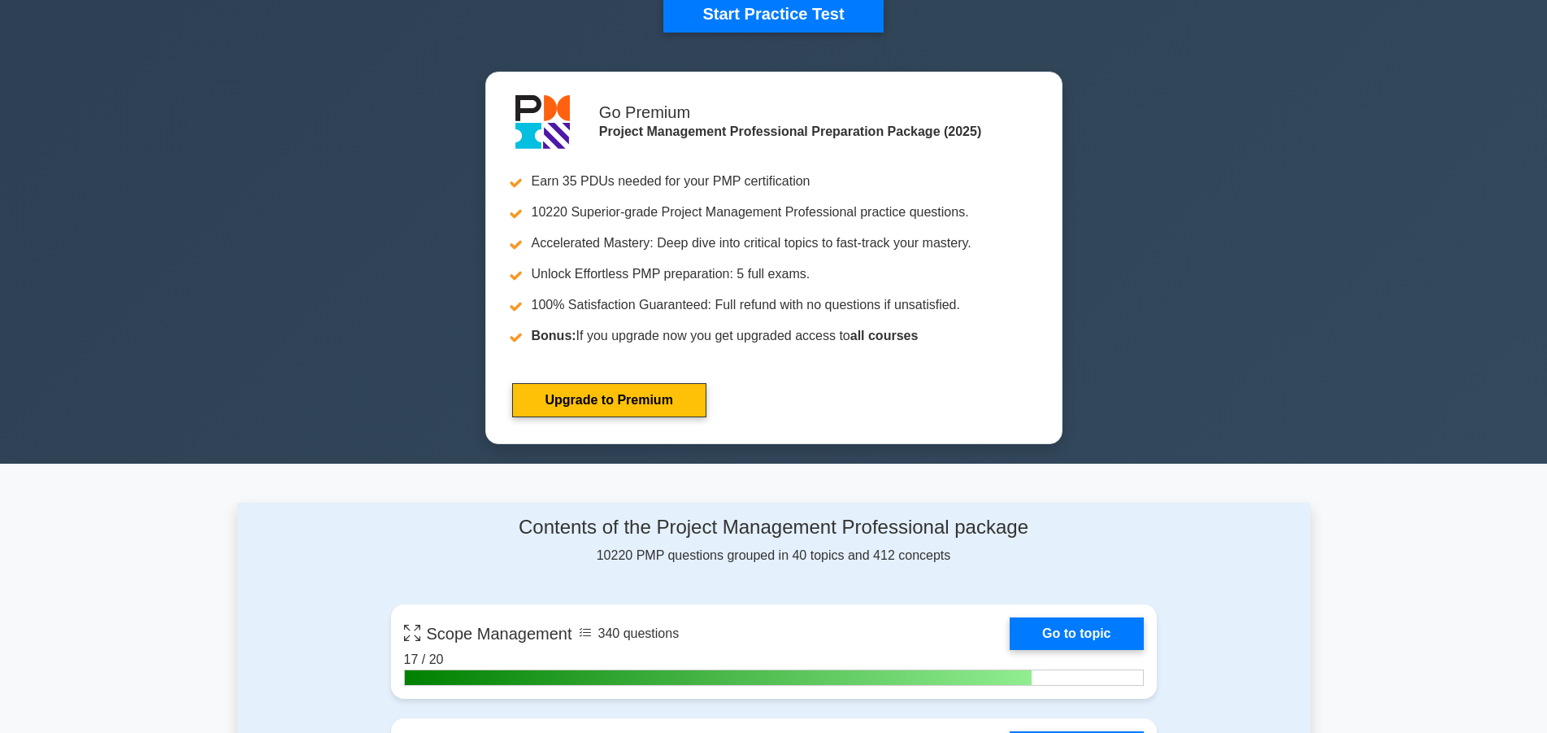
scroll to position [746, 0]
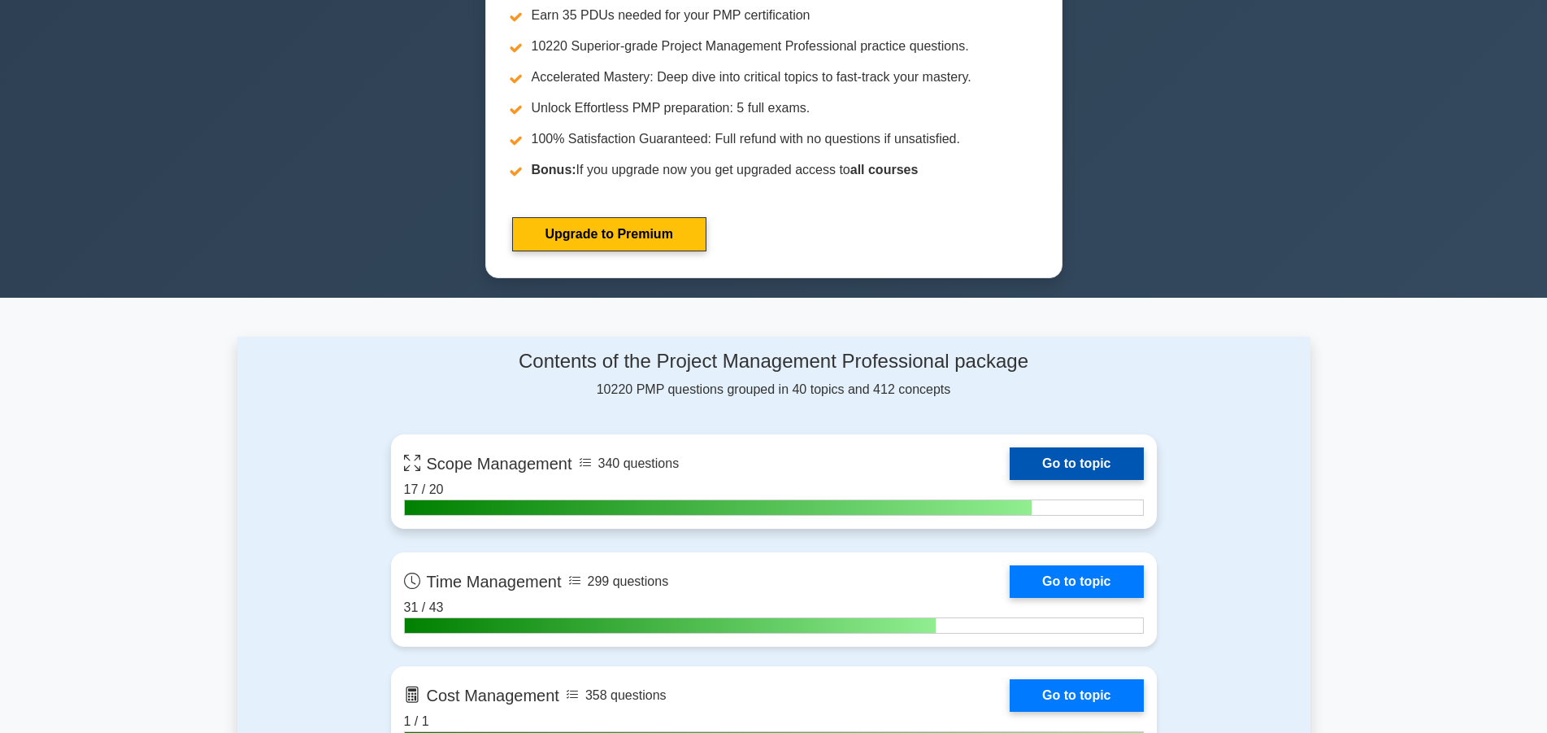
click at [1100, 462] on link "Go to topic" at bounding box center [1076, 463] width 133 height 33
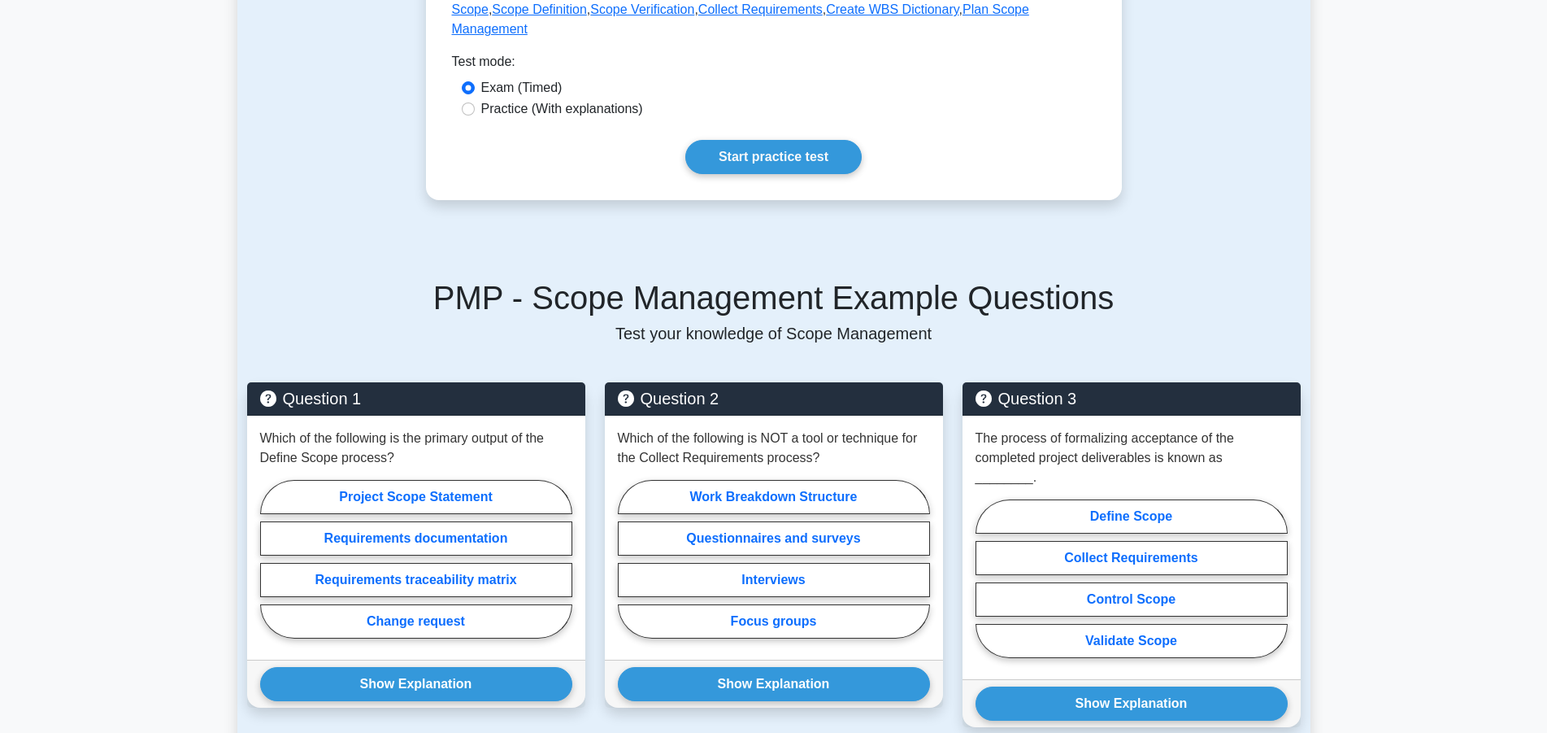
scroll to position [912, 0]
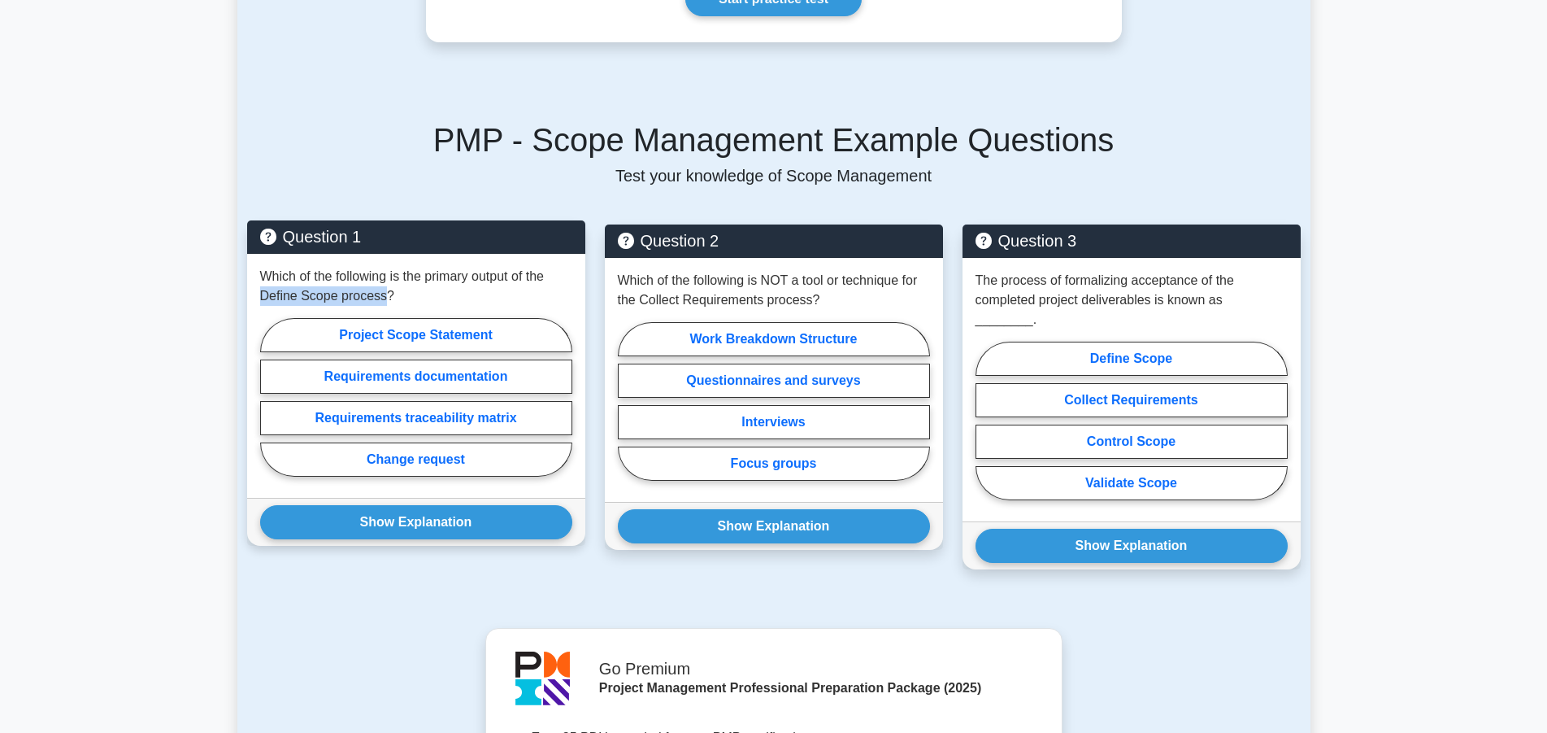
drag, startPoint x: 258, startPoint y: 280, endPoint x: 382, endPoint y: 276, distance: 124.4
click at [382, 276] on div "Which of the following is the primary output of the Define Scope process? Proje…" at bounding box center [416, 376] width 338 height 244
click at [401, 320] on label "Project Scope Statement" at bounding box center [416, 335] width 312 height 34
click at [271, 397] on input "Project Scope Statement" at bounding box center [265, 402] width 11 height 11
radio input "true"
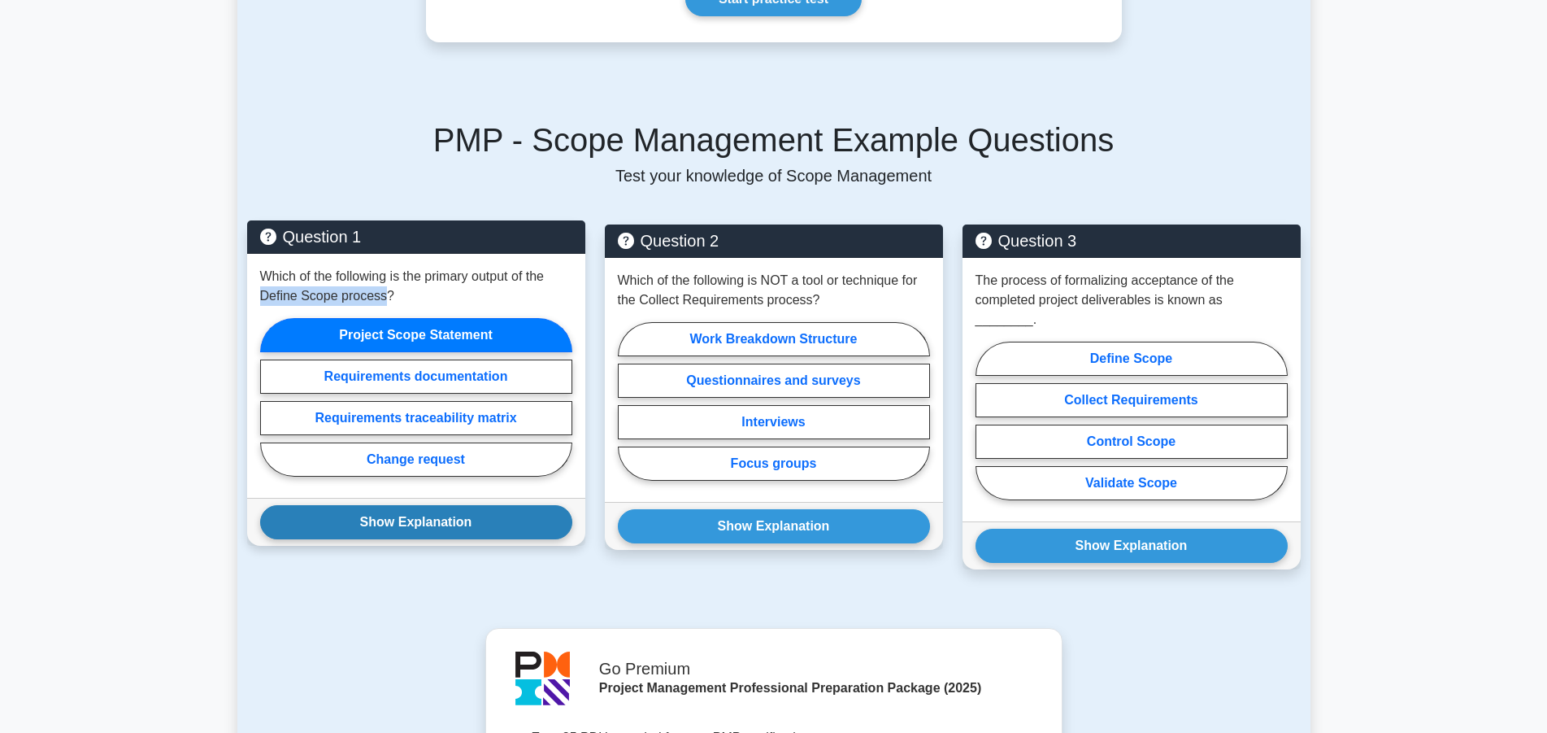
click at [420, 505] on button "Show Explanation" at bounding box center [416, 522] width 312 height 34
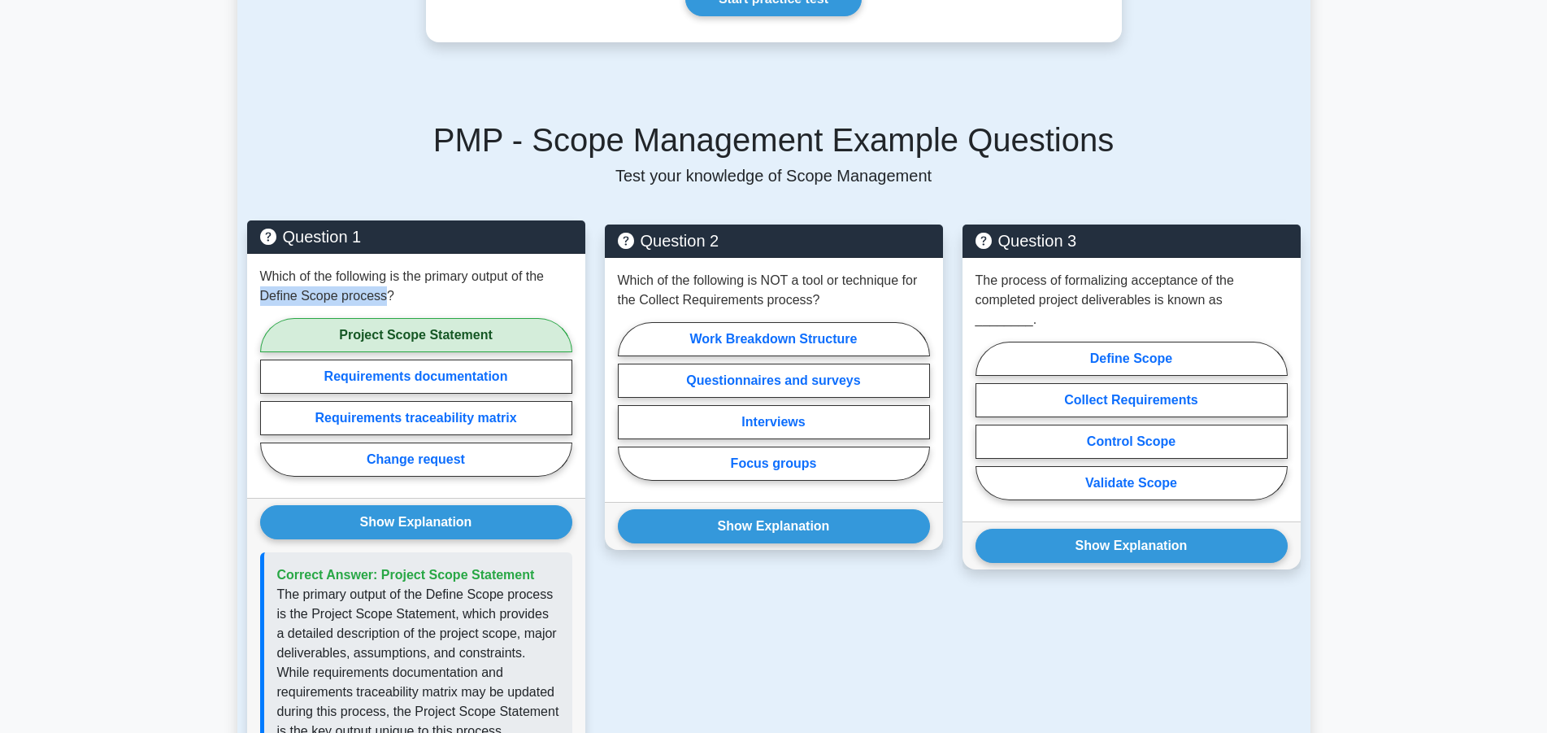
scroll to position [995, 0]
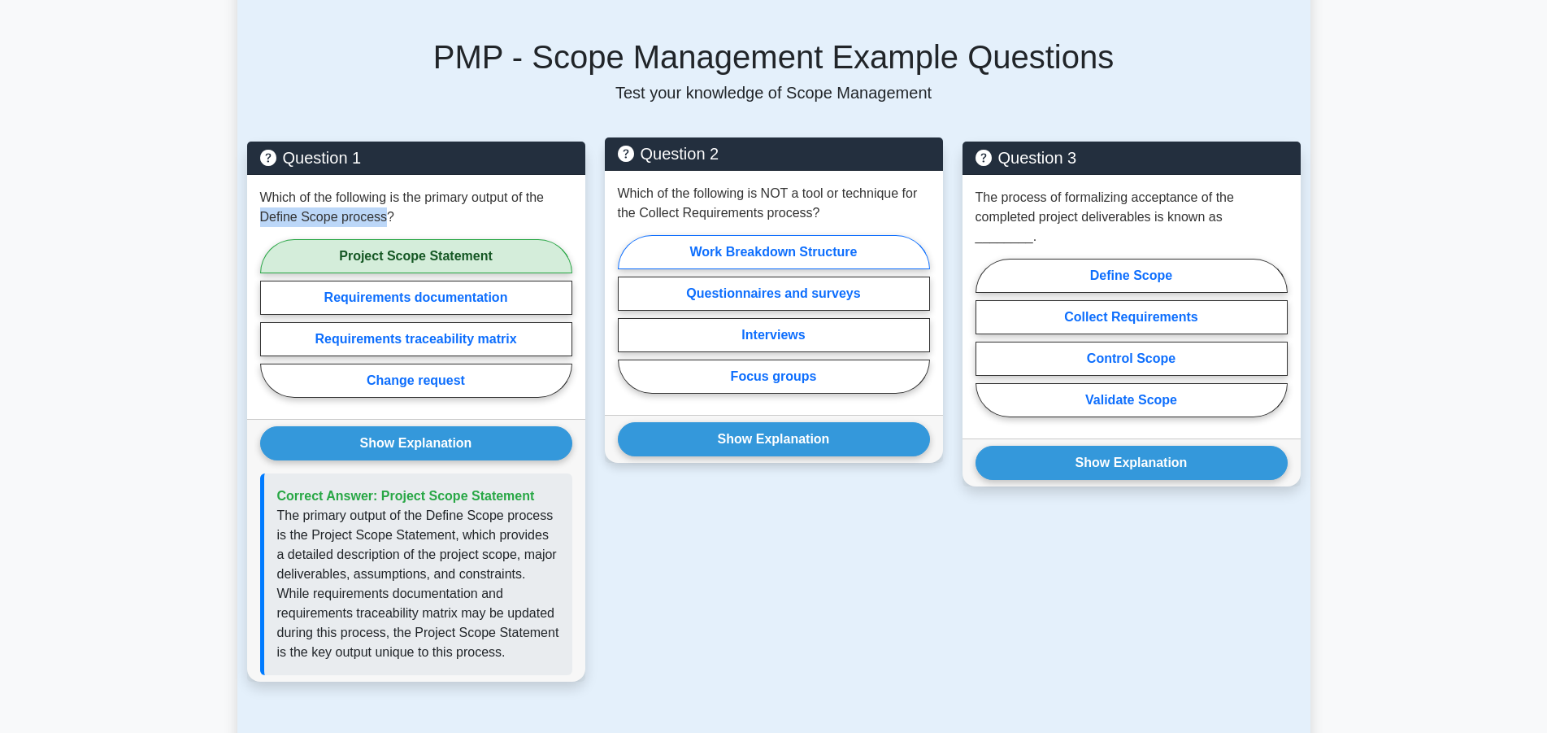
click at [794, 235] on label "Work Breakdown Structure" at bounding box center [774, 252] width 312 height 34
click at [629, 314] on input "Work Breakdown Structure" at bounding box center [623, 319] width 11 height 11
radio input "true"
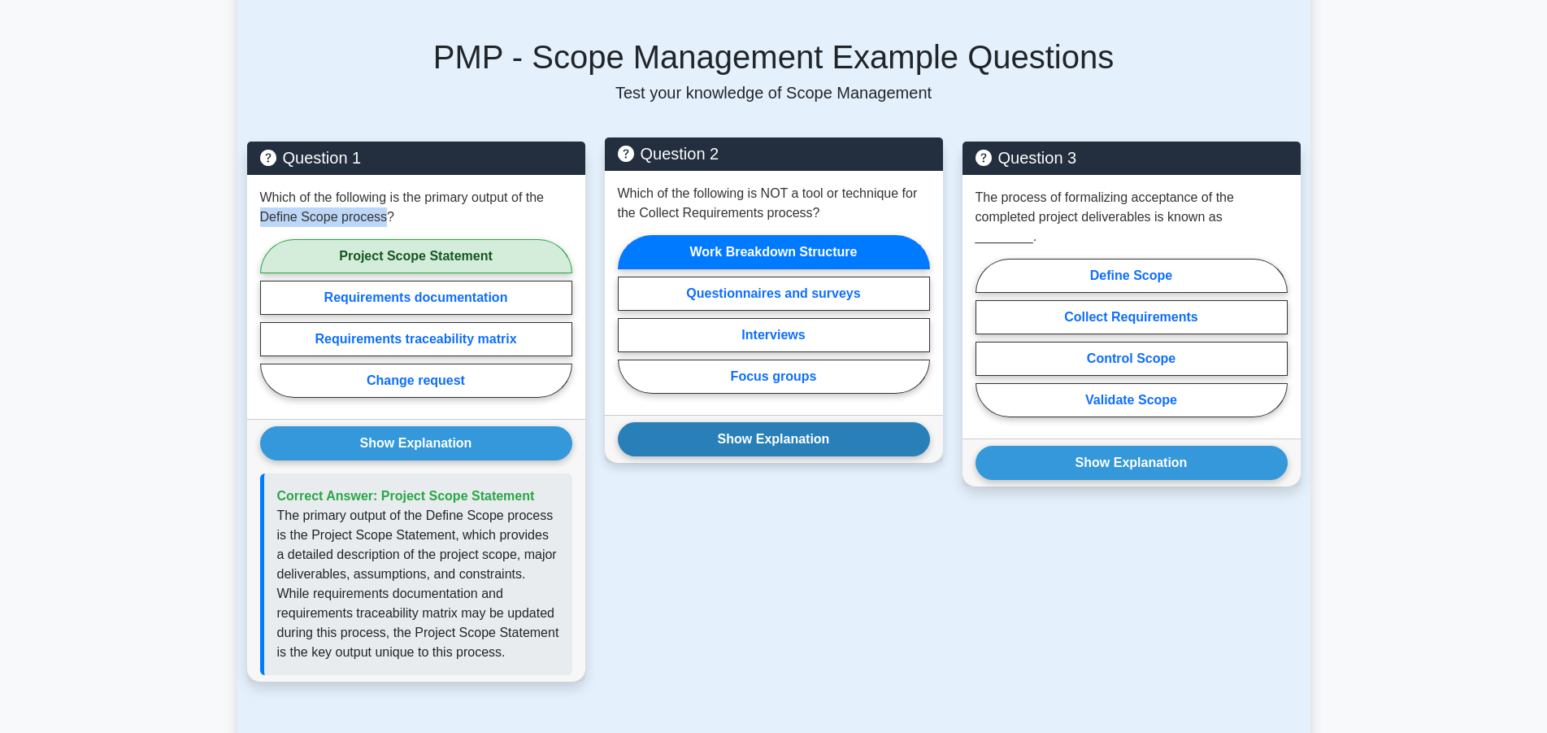
click at [770, 422] on button "Show Explanation" at bounding box center [774, 439] width 312 height 34
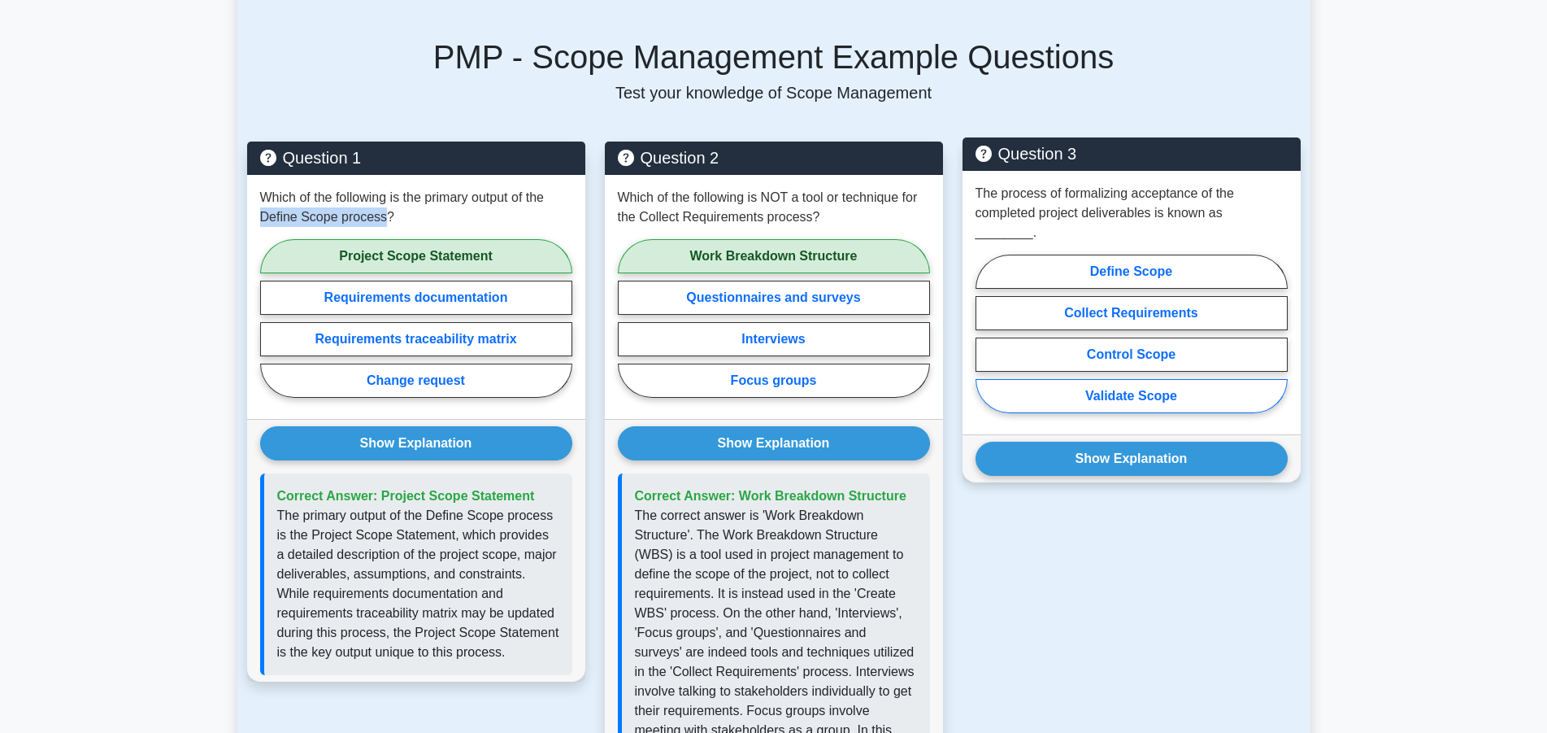
click at [1181, 379] on label "Validate Scope" at bounding box center [1132, 396] width 312 height 34
click at [986, 344] on input "Validate Scope" at bounding box center [981, 338] width 11 height 11
radio input "true"
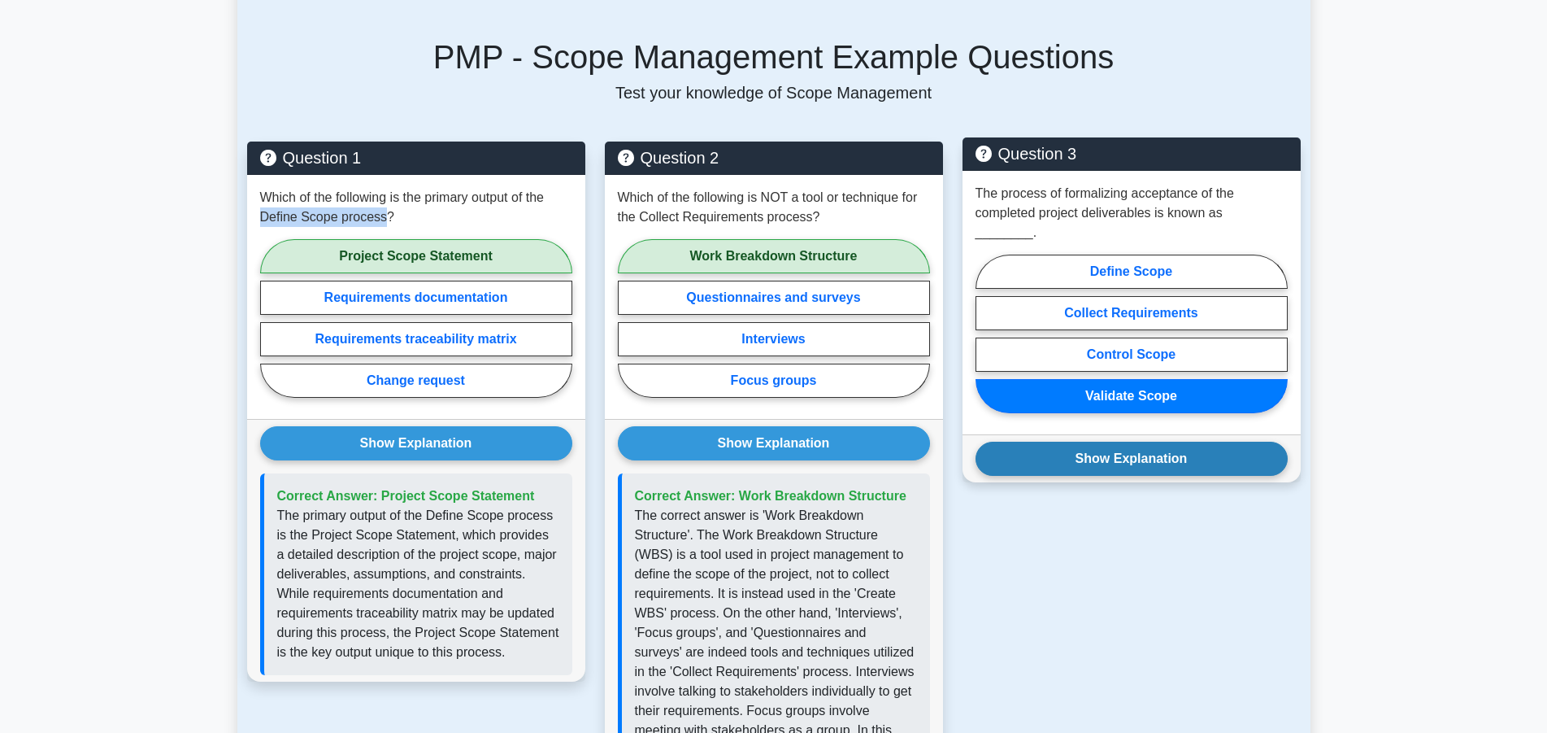
click at [1181, 442] on button "Show Explanation" at bounding box center [1132, 459] width 312 height 34
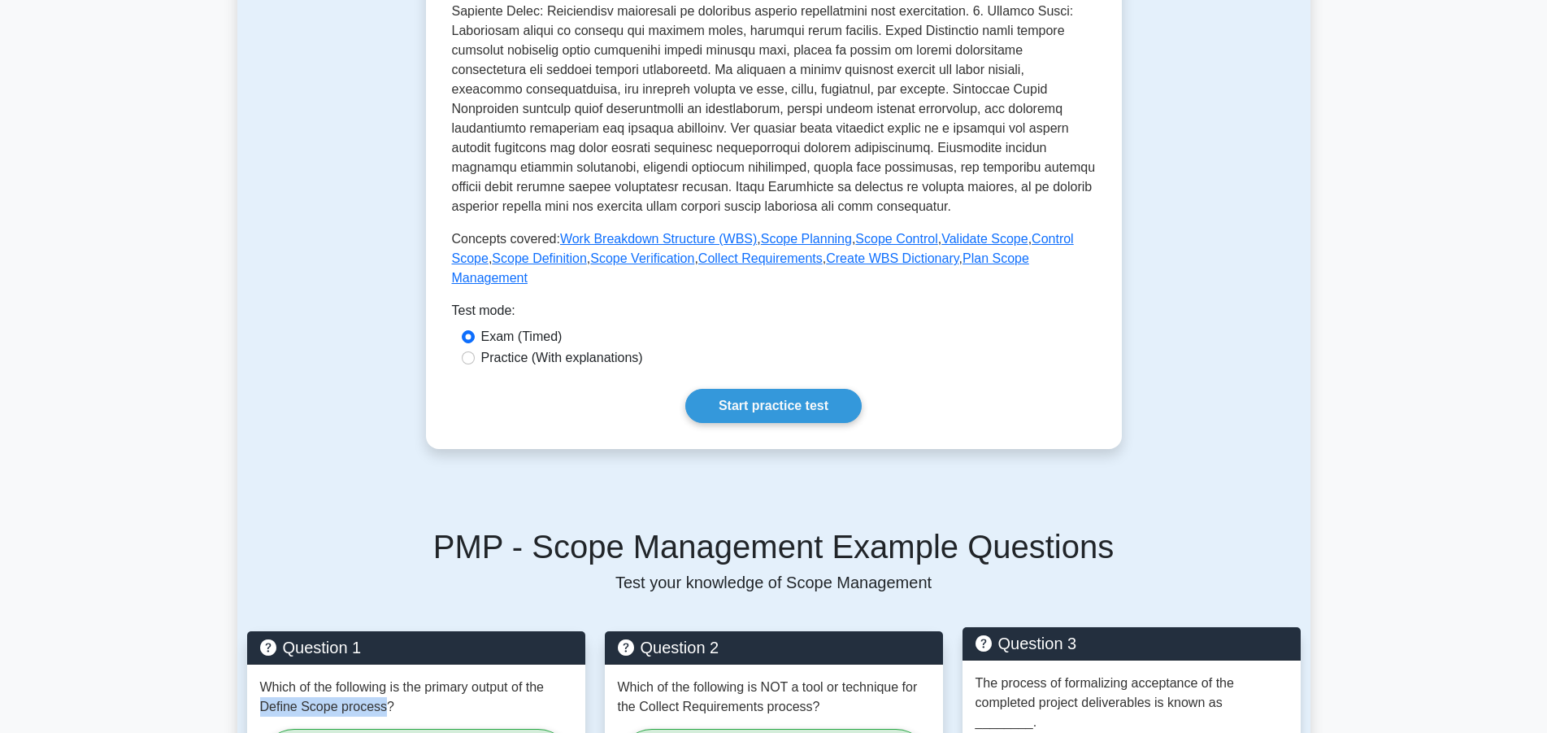
scroll to position [498, 0]
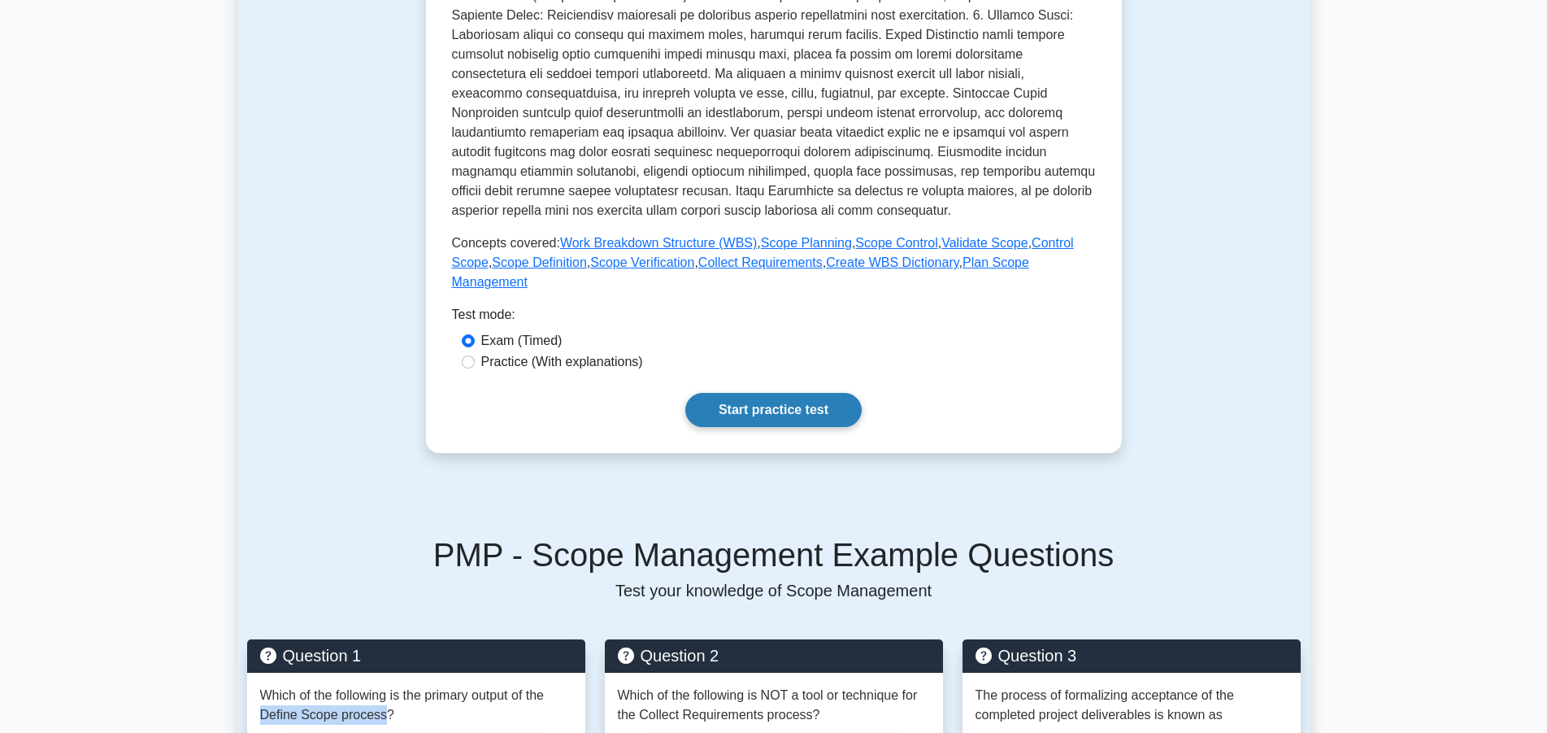
click at [786, 393] on link "Start practice test" at bounding box center [773, 410] width 176 height 34
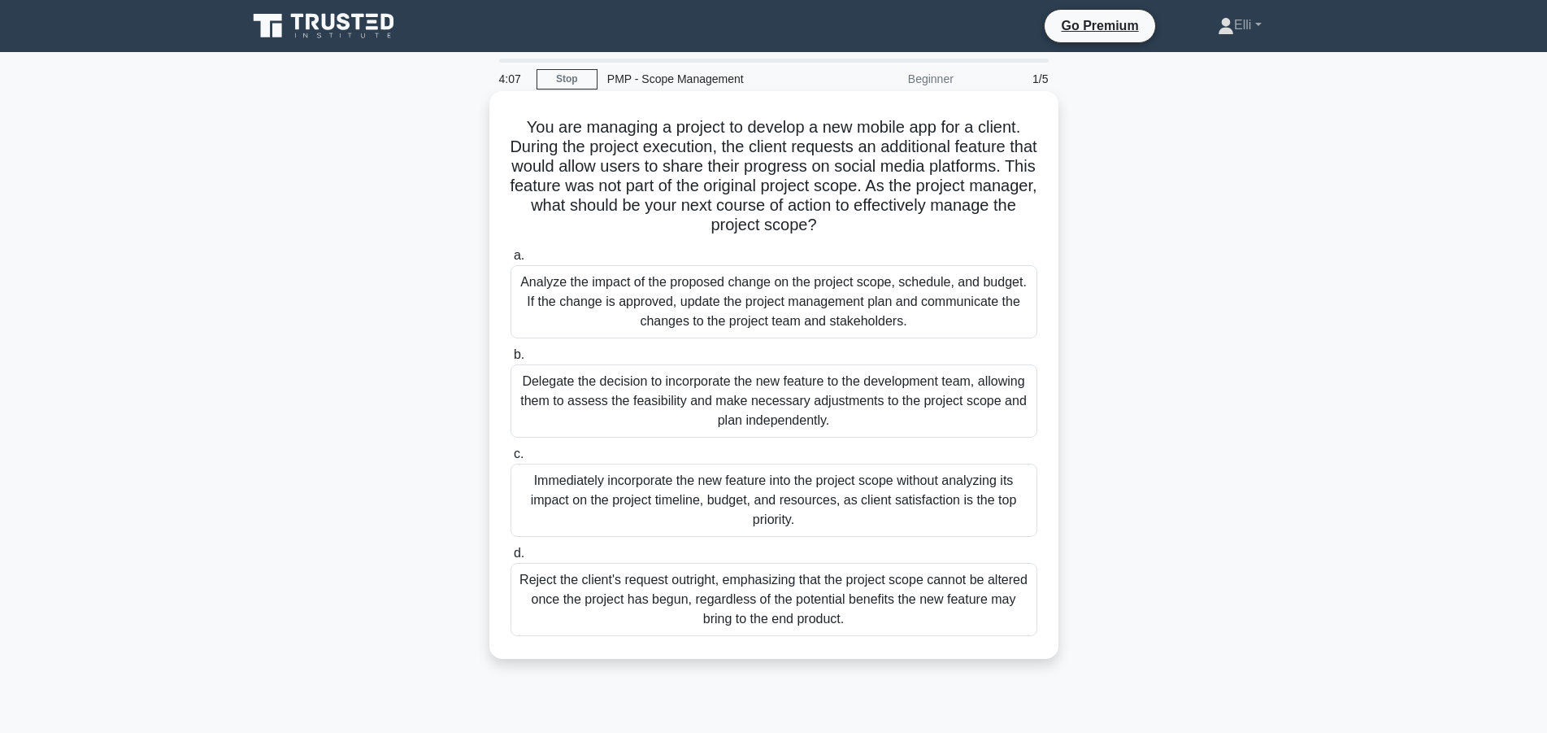
click at [817, 302] on div "Analyze the impact of the proposed change on the project scope, schedule, and b…" at bounding box center [774, 301] width 527 height 73
click at [511, 261] on input "a. Analyze the impact of the proposed change on the project scope, schedule, an…" at bounding box center [511, 255] width 0 height 11
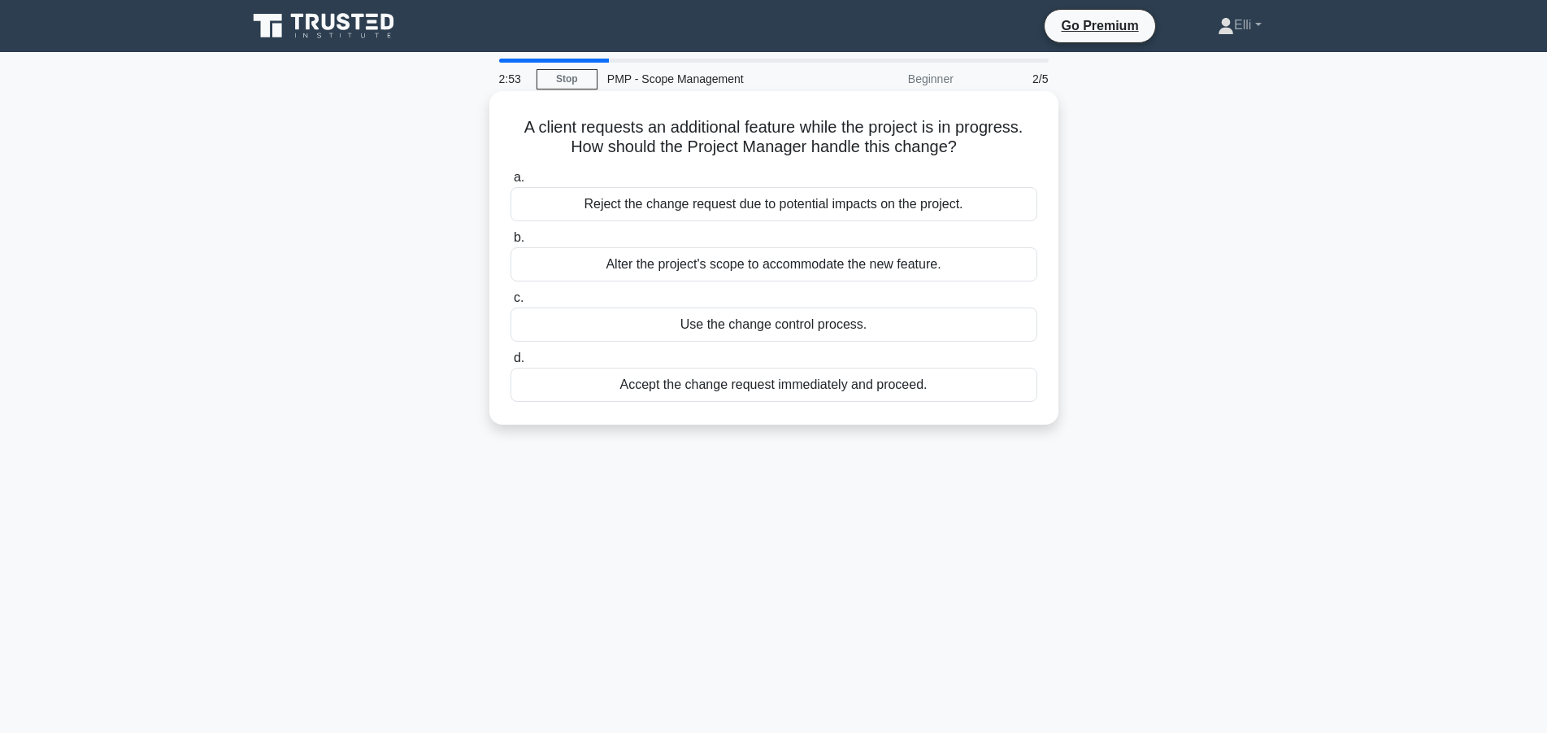
click at [794, 207] on div "Reject the change request due to potential impacts on the project." at bounding box center [774, 204] width 527 height 34
click at [511, 183] on input "a. Reject the change request due to potential impacts on the project." at bounding box center [511, 177] width 0 height 11
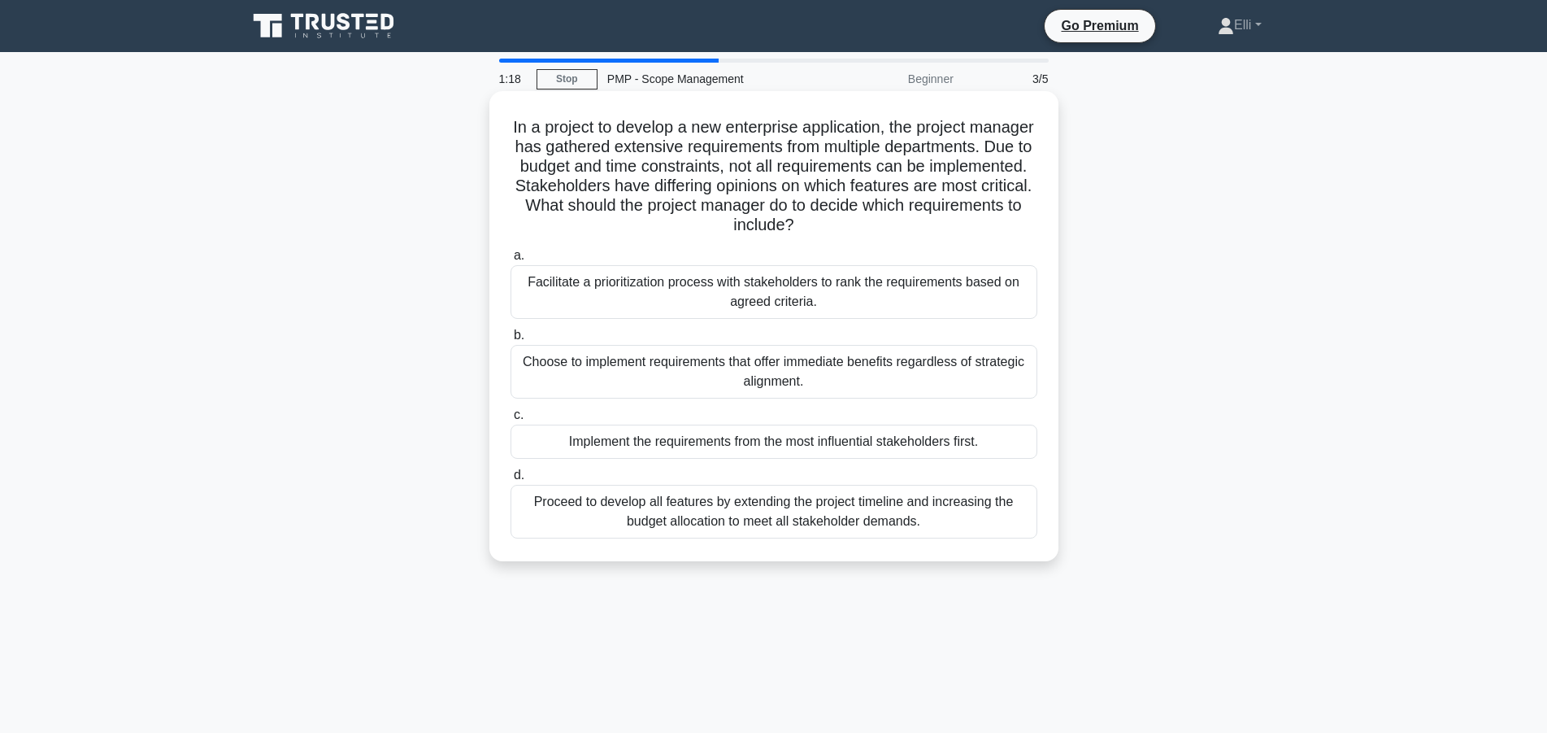
click at [835, 300] on div "Facilitate a prioritization process with stakeholders to rank the requirements …" at bounding box center [774, 292] width 527 height 54
click at [511, 261] on input "a. Facilitate a prioritization process with stakeholders to rank the requiremen…" at bounding box center [511, 255] width 0 height 11
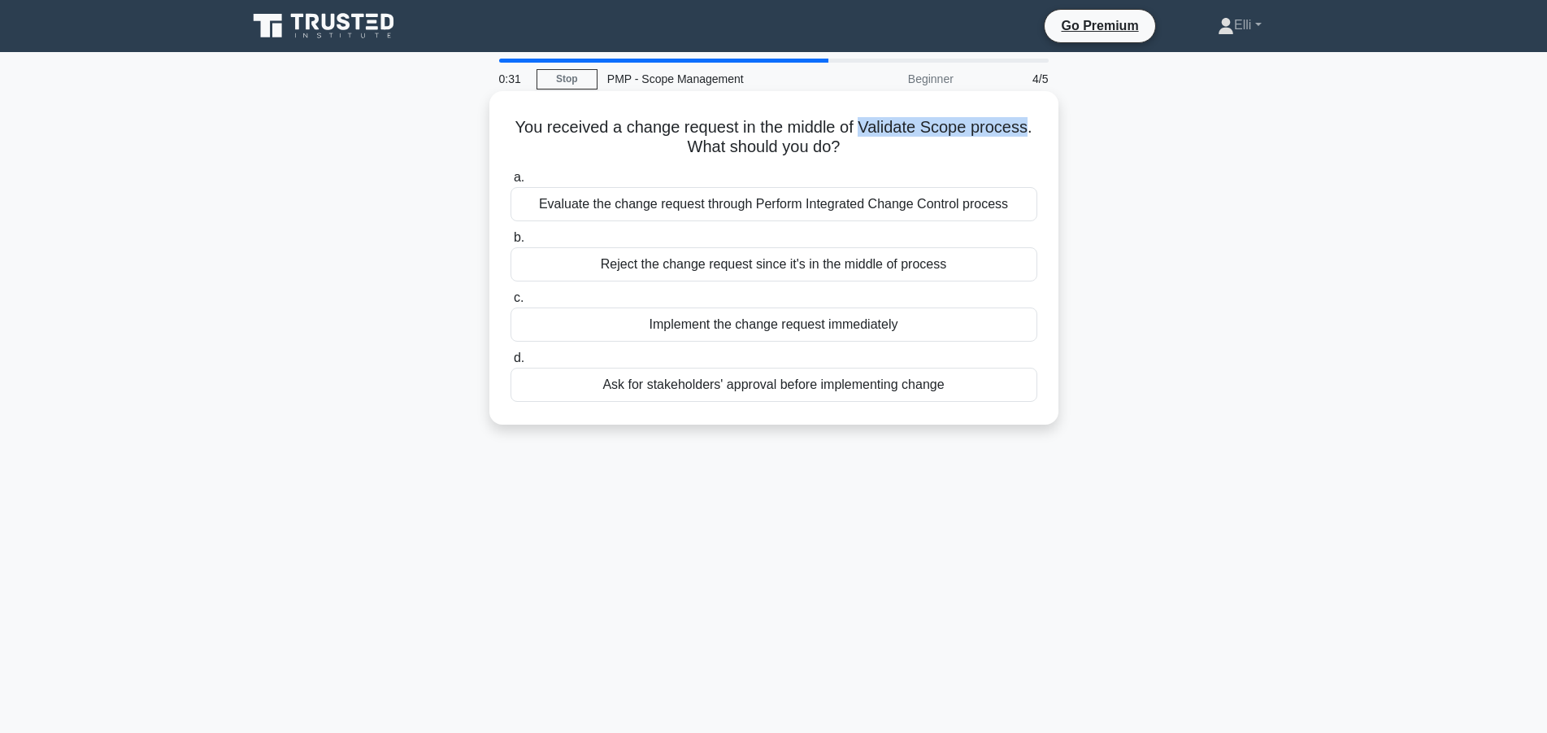
drag, startPoint x: 863, startPoint y: 120, endPoint x: 1025, endPoint y: 128, distance: 162.0
click at [1025, 128] on h5 "You received a change request in the middle of Validate Scope process. What sho…" at bounding box center [774, 137] width 530 height 41
click at [907, 210] on div "Evaluate the change request through Perform Integrated Change Control process" at bounding box center [774, 204] width 527 height 34
click at [511, 183] on input "a. Evaluate the change request through Perform Integrated Change Control process" at bounding box center [511, 177] width 0 height 11
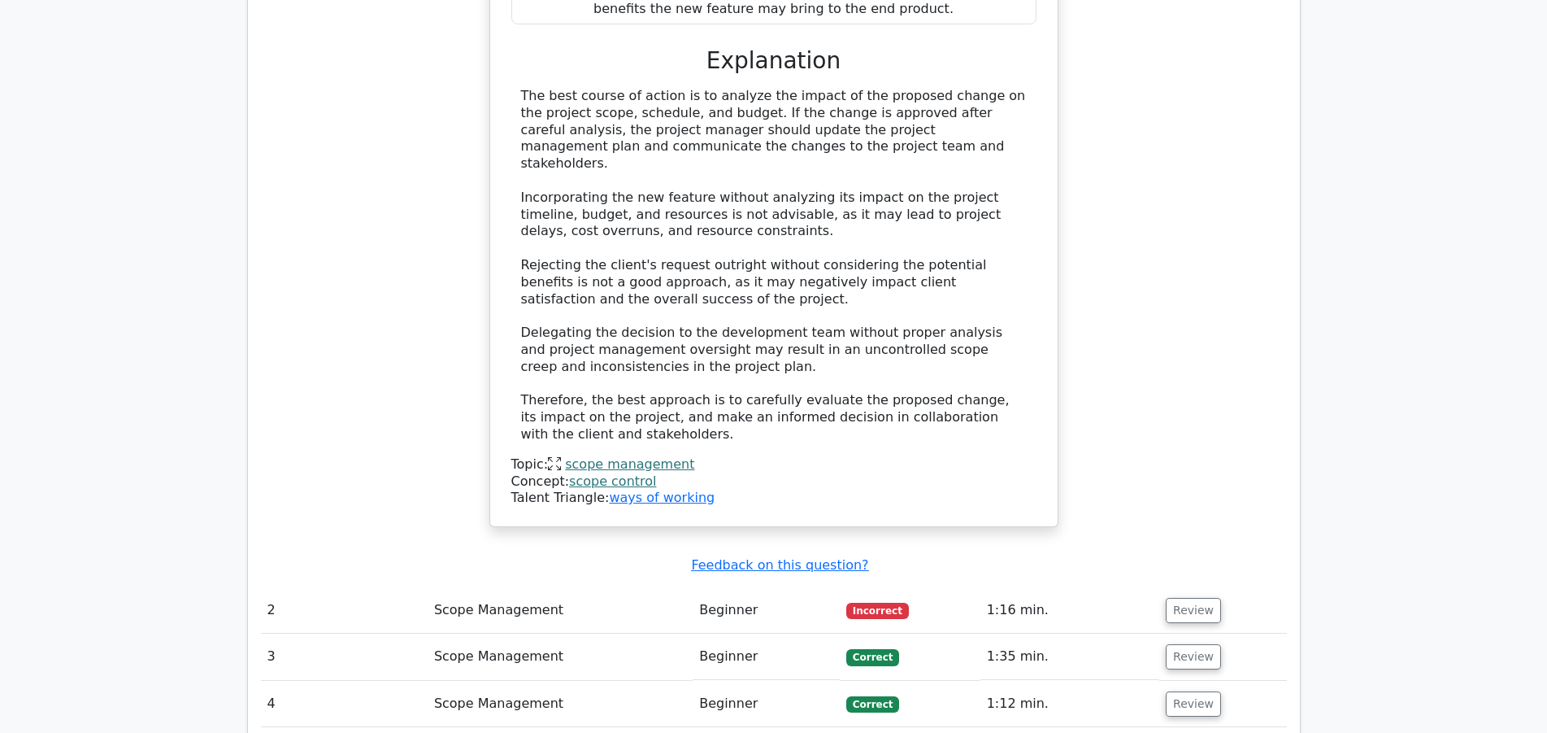
scroll to position [1908, 0]
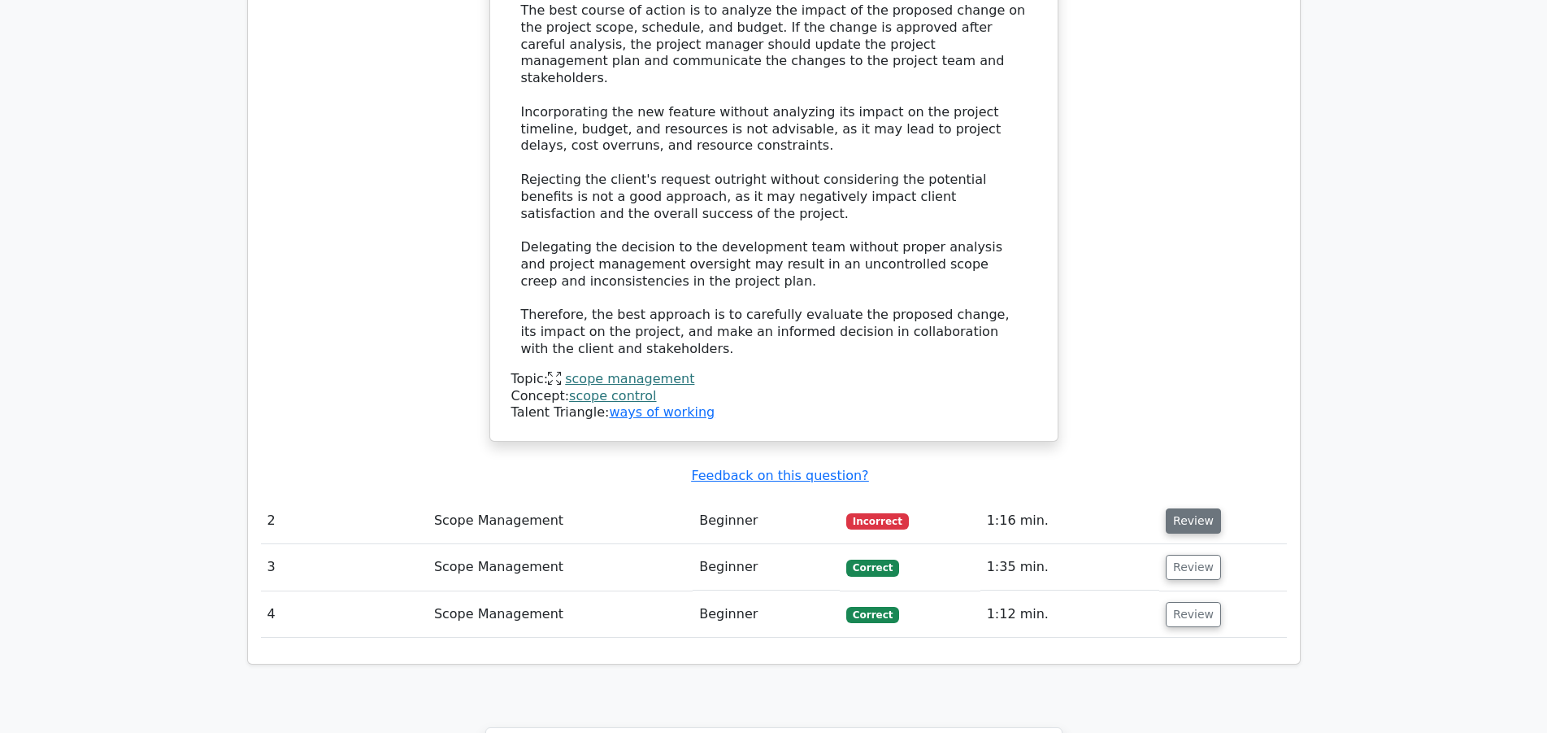
click at [1200, 508] on button "Review" at bounding box center [1193, 520] width 55 height 25
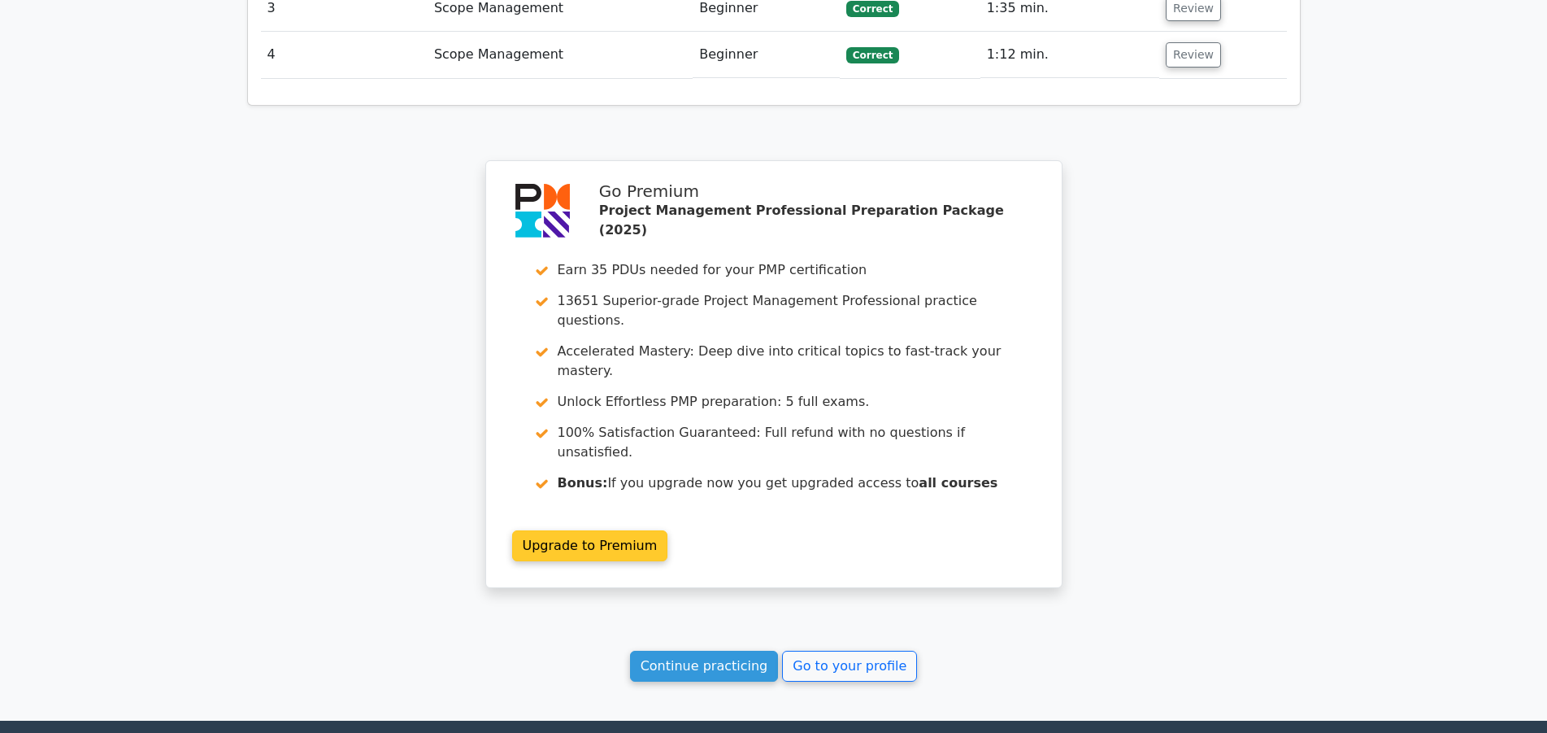
scroll to position [3204, 0]
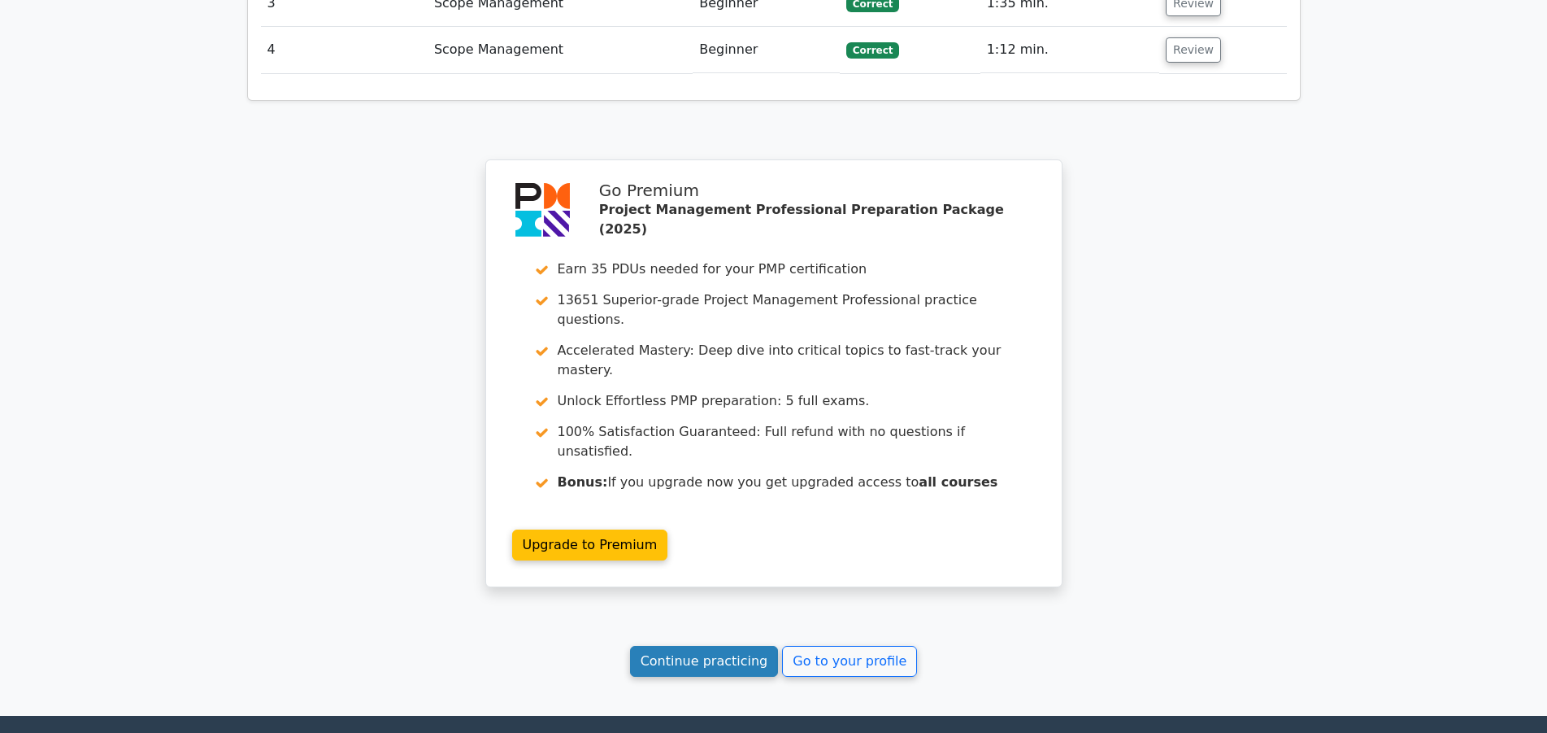
click at [745, 646] on link "Continue practicing" at bounding box center [704, 661] width 149 height 31
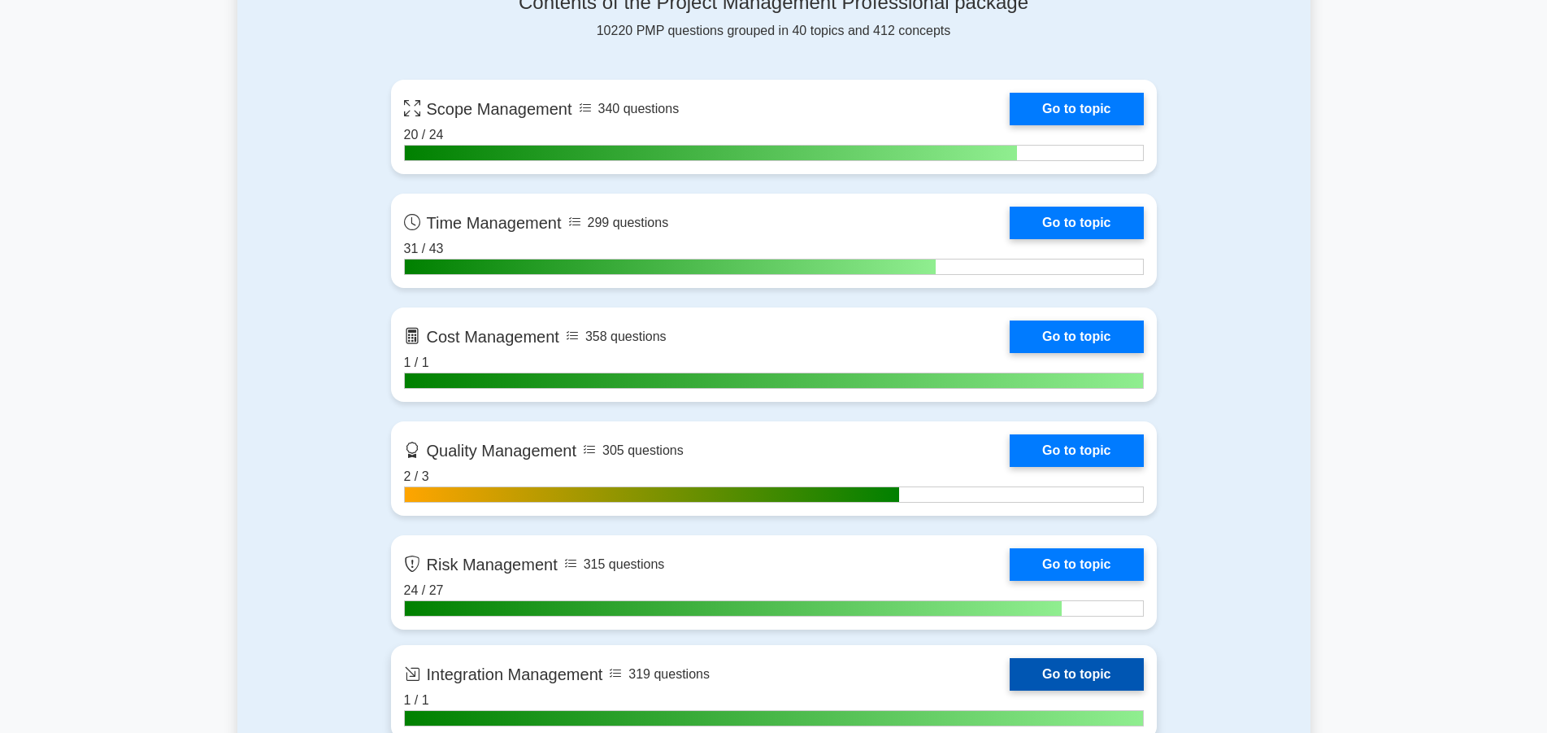
scroll to position [1078, 0]
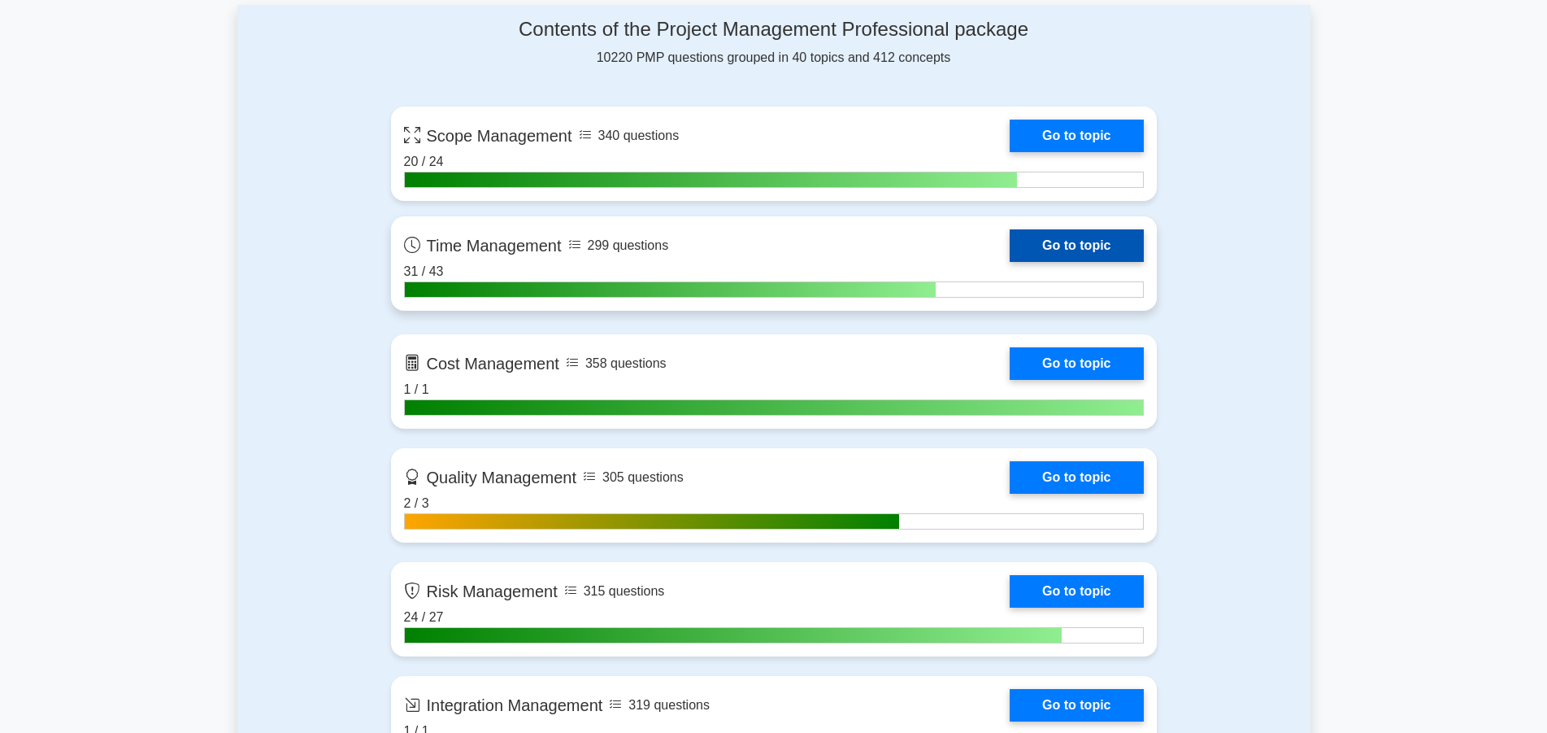
click at [1070, 238] on link "Go to topic" at bounding box center [1076, 245] width 133 height 33
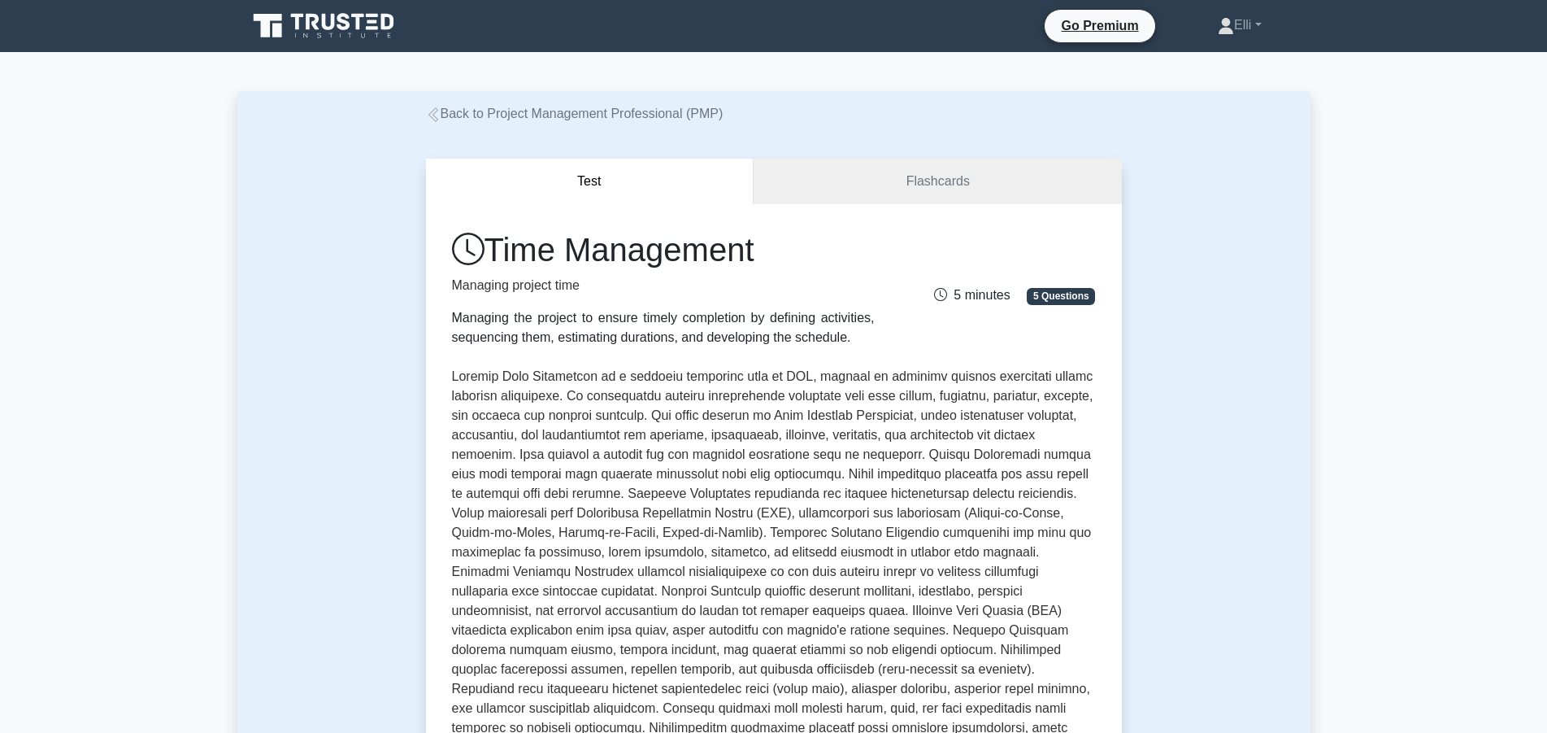
scroll to position [83, 0]
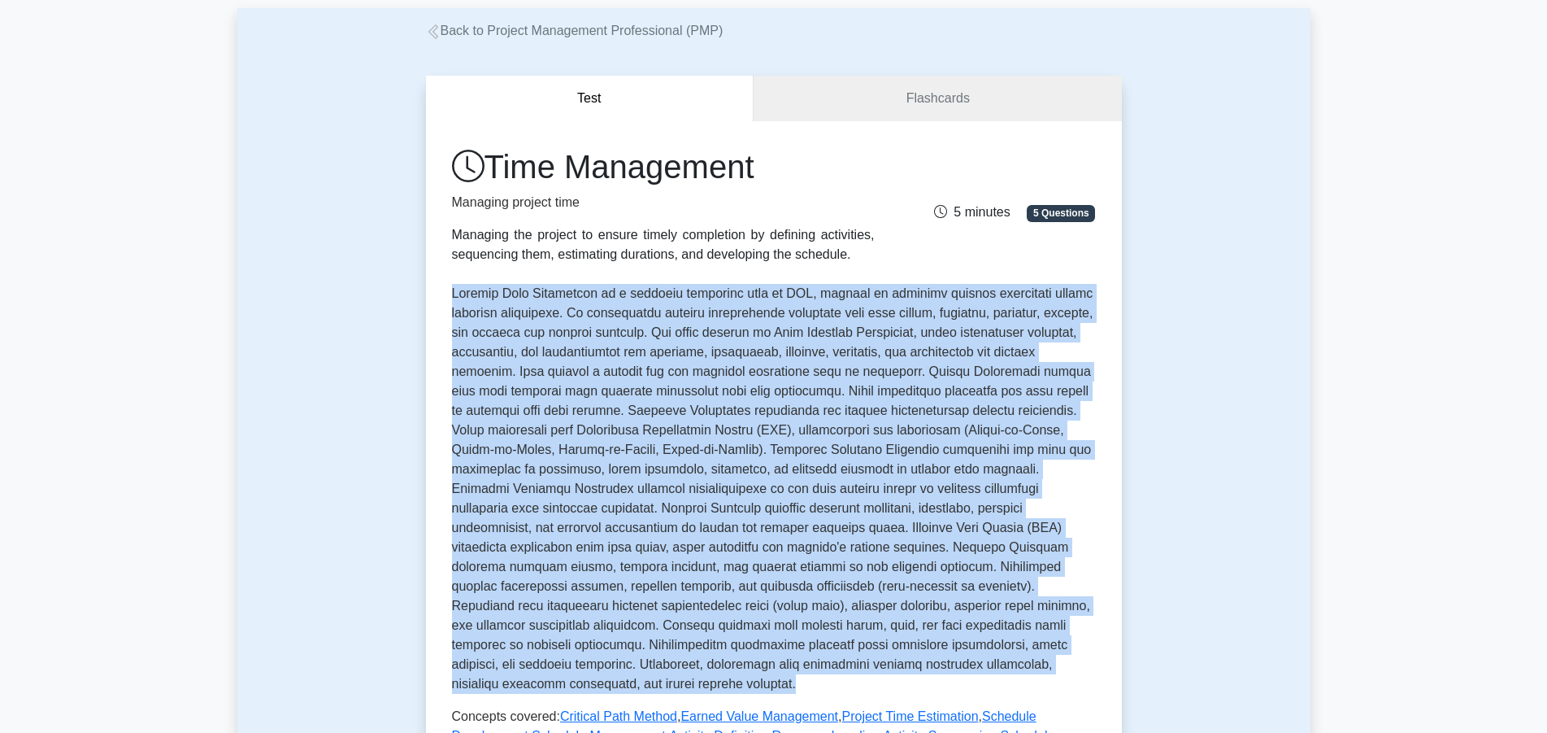
drag, startPoint x: 455, startPoint y: 294, endPoint x: 721, endPoint y: 684, distance: 472.7
click at [721, 684] on p at bounding box center [774, 489] width 644 height 410
copy p "Project Time Management is a critical knowledge area in PMP, focused on ensurin…"
click at [894, 294] on p at bounding box center [774, 489] width 644 height 410
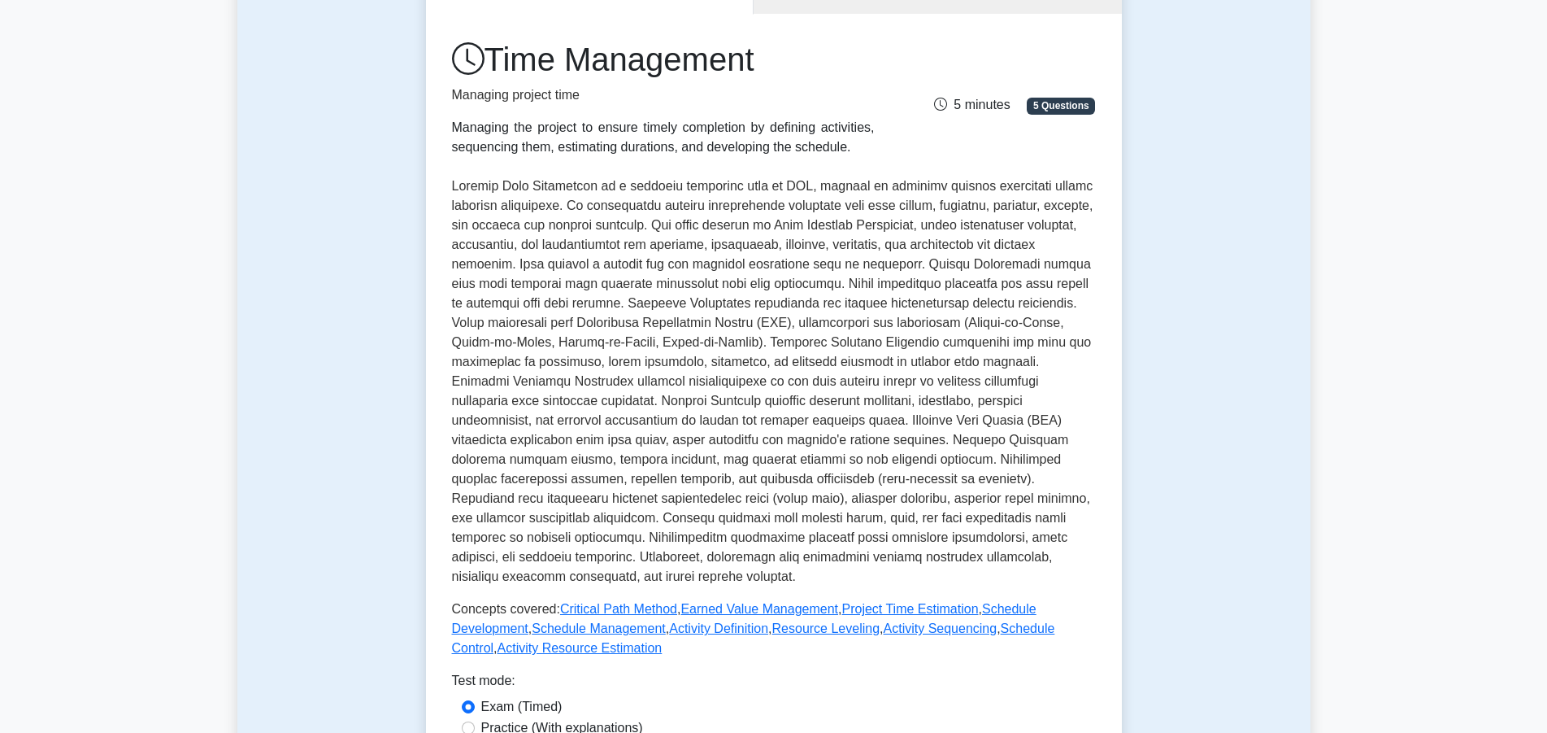
scroll to position [332, 0]
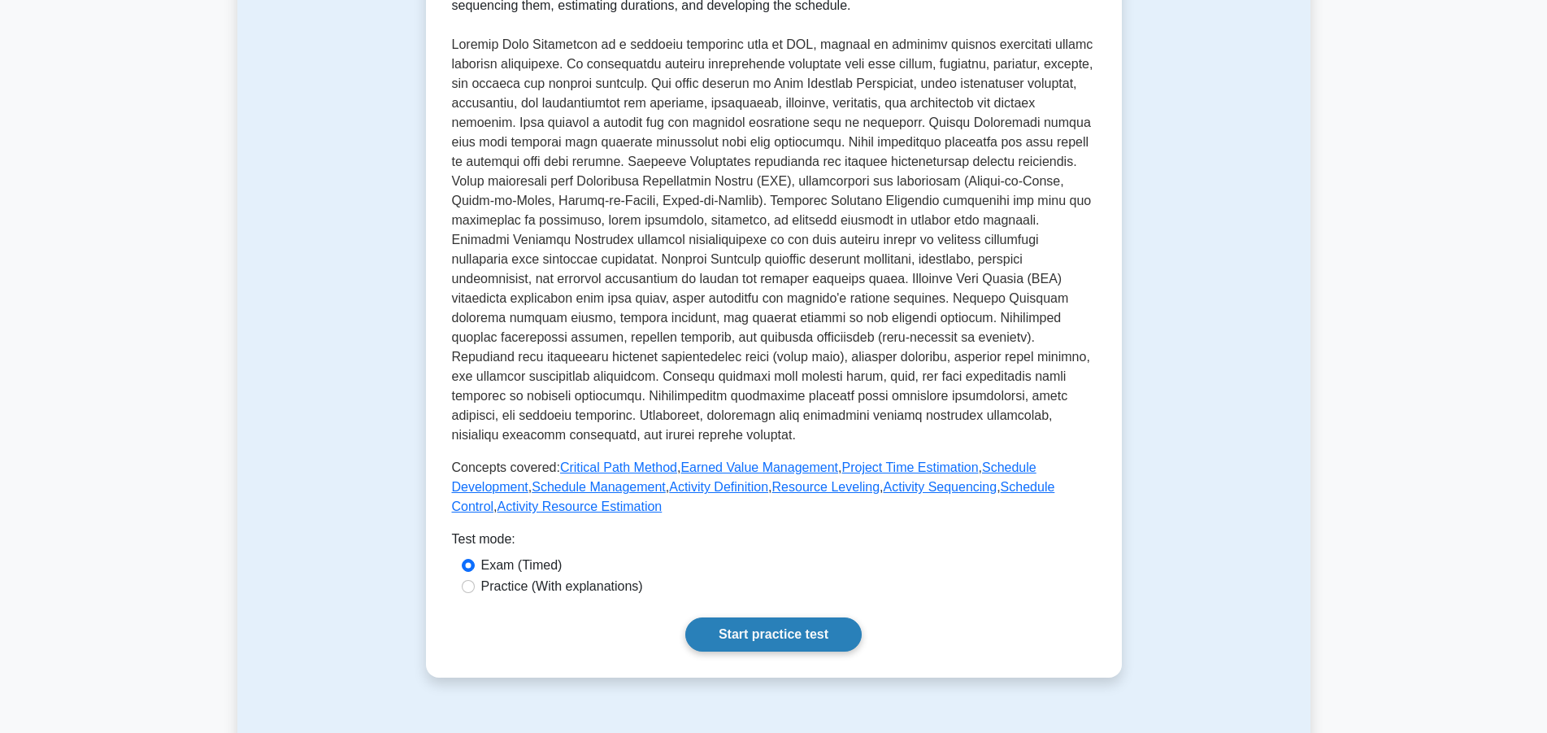
click at [790, 631] on link "Start practice test" at bounding box center [773, 634] width 176 height 34
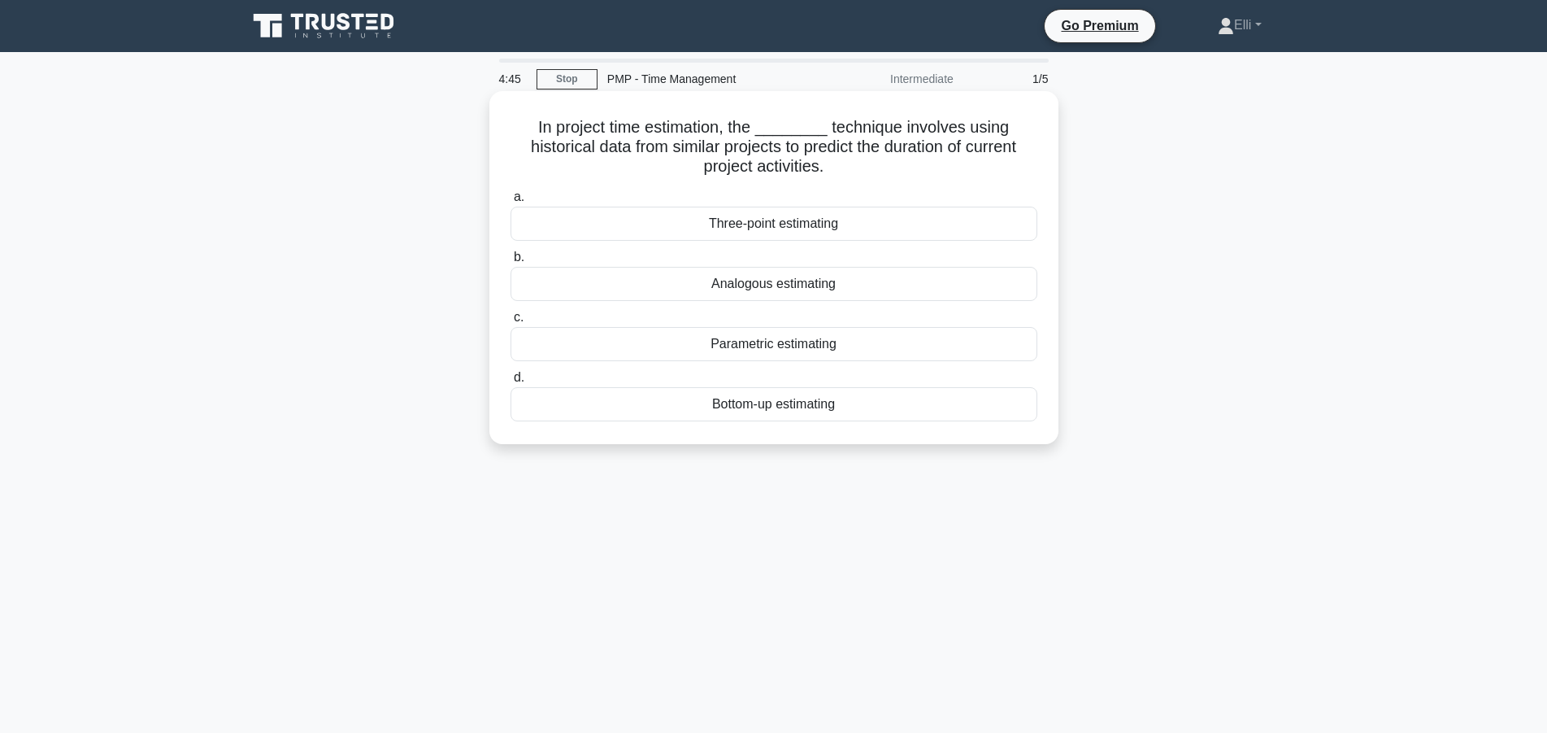
click at [753, 281] on div "Analogous estimating" at bounding box center [774, 284] width 527 height 34
click at [511, 263] on input "b. Analogous estimating" at bounding box center [511, 257] width 0 height 11
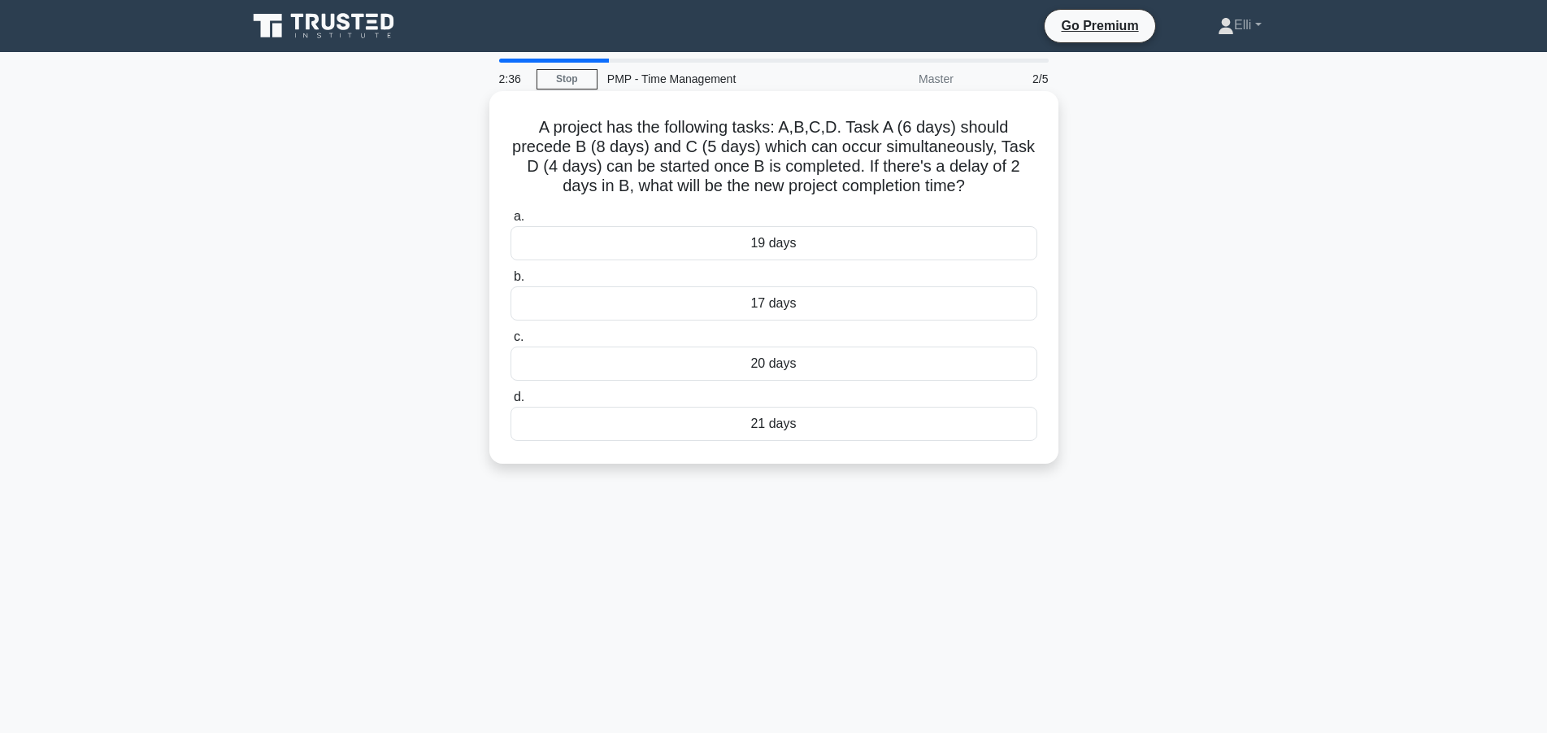
click at [808, 359] on div "20 days" at bounding box center [774, 363] width 527 height 34
click at [511, 342] on input "c. 20 days" at bounding box center [511, 337] width 0 height 11
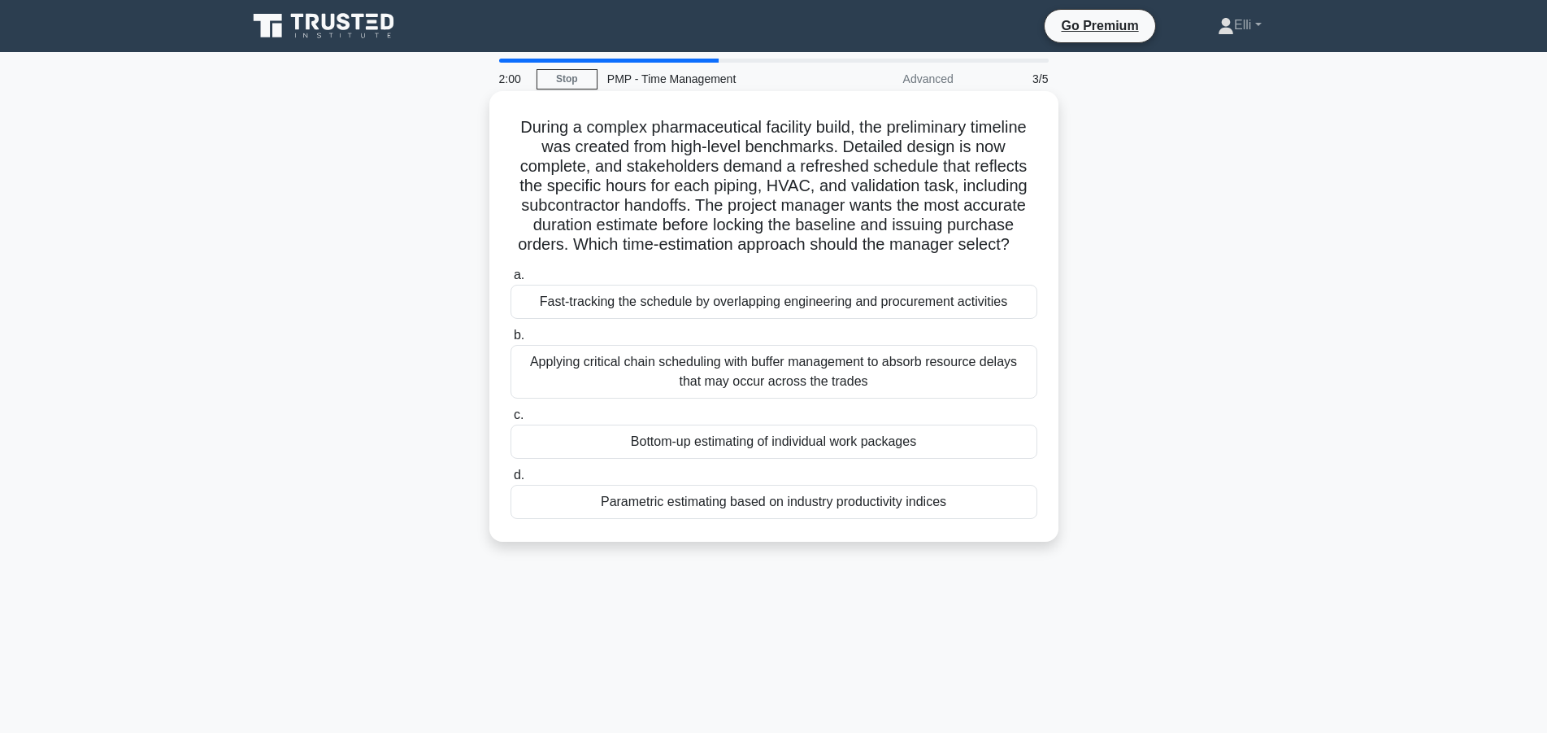
click at [843, 442] on div "Bottom-up estimating of individual work packages" at bounding box center [774, 441] width 527 height 34
click at [511, 420] on input "c. Bottom-up estimating of individual work packages" at bounding box center [511, 415] width 0 height 11
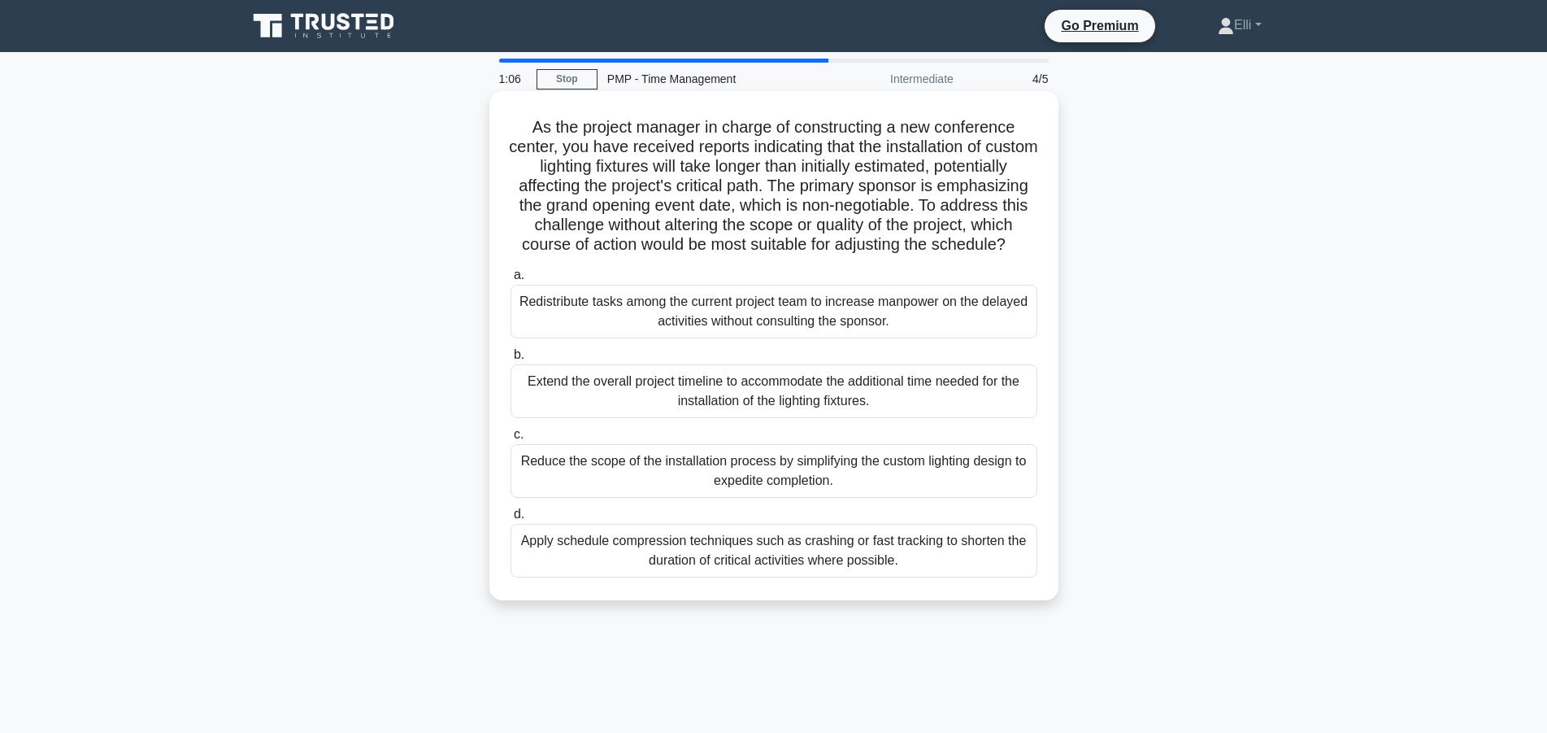
click at [909, 569] on div "Apply schedule compression techniques such as crashing or fast tracking to shor…" at bounding box center [774, 551] width 527 height 54
click at [511, 520] on input "d. Apply schedule compression techniques such as crashing or fast tracking to s…" at bounding box center [511, 514] width 0 height 11
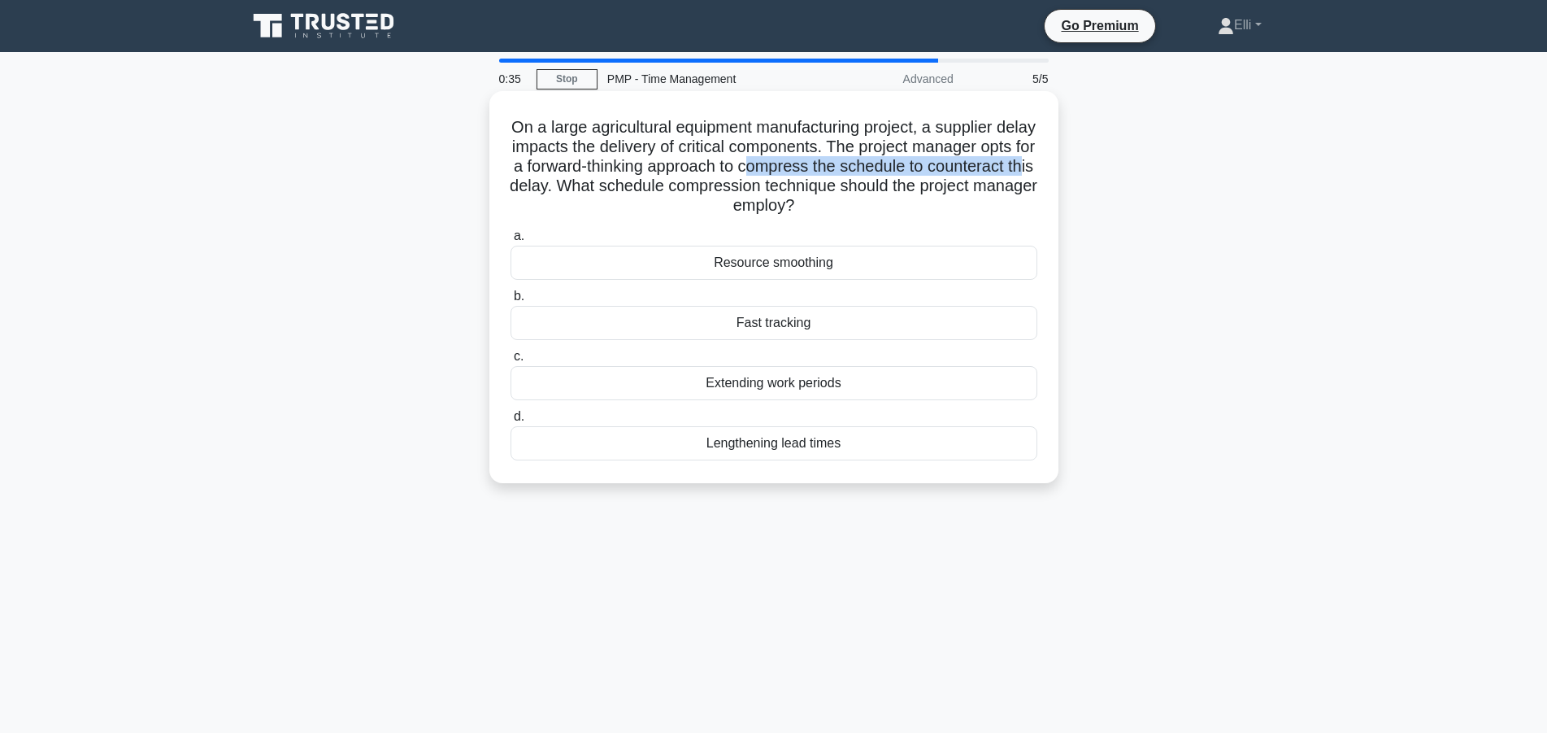
drag, startPoint x: 746, startPoint y: 170, endPoint x: 1022, endPoint y: 168, distance: 275.7
click at [1022, 168] on h5 "On a large agricultural equipment manufacturing project, a supplier delay impac…" at bounding box center [774, 166] width 530 height 99
click at [799, 267] on div "Resource smoothing" at bounding box center [774, 263] width 527 height 34
click at [511, 241] on input "a. Resource smoothing" at bounding box center [511, 236] width 0 height 11
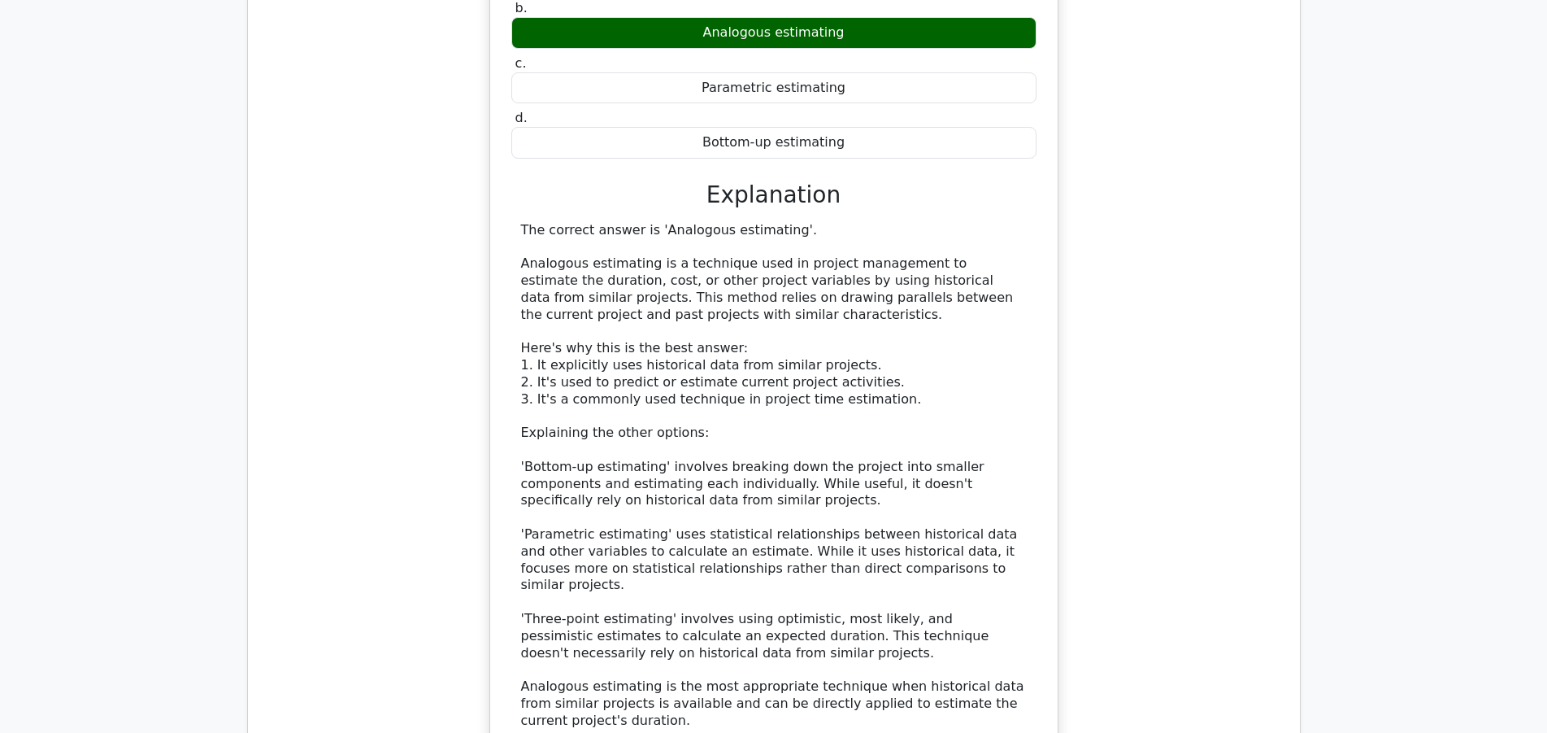
scroll to position [1493, 0]
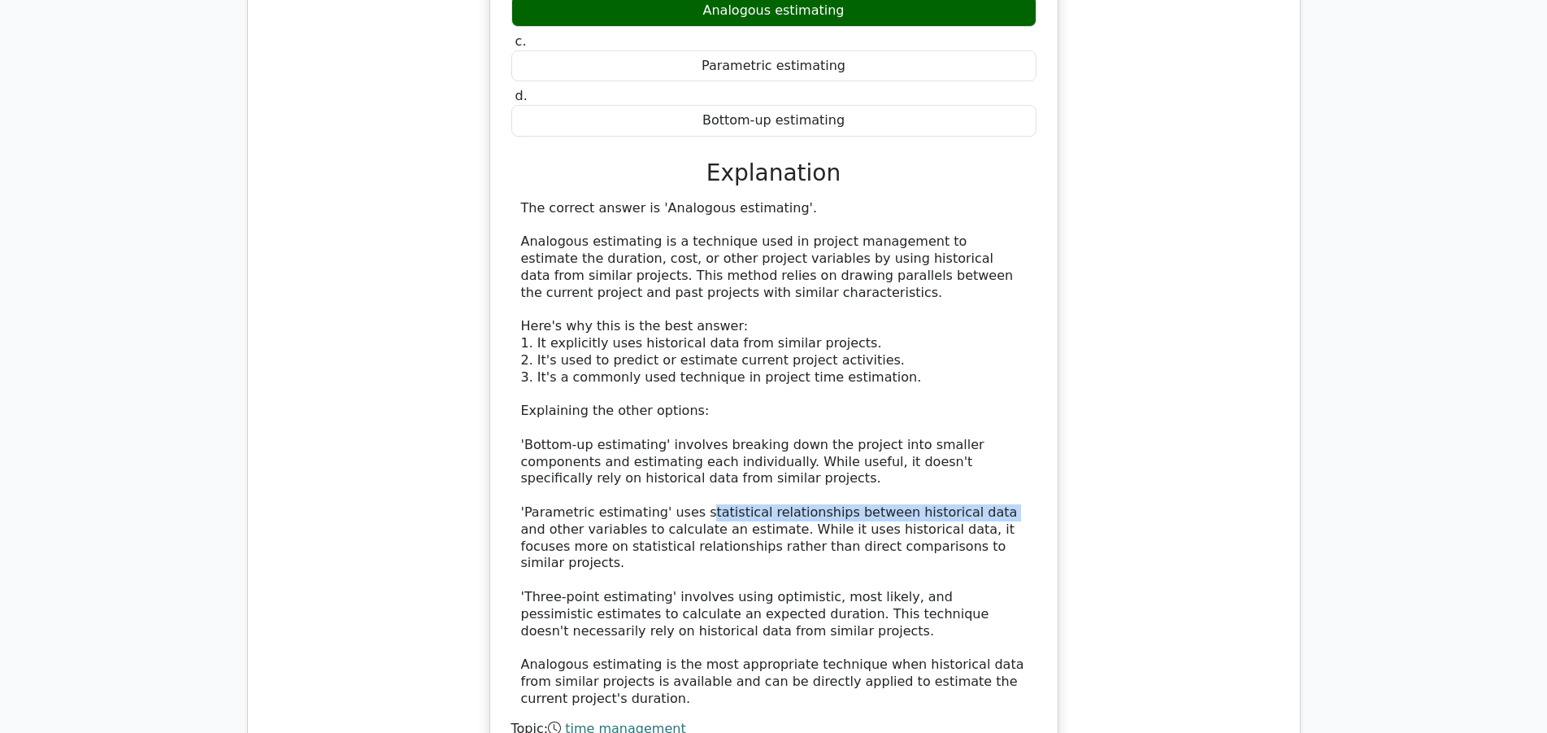
drag, startPoint x: 687, startPoint y: 453, endPoint x: 956, endPoint y: 452, distance: 269.1
click at [956, 452] on div "The correct answer is 'Analogous estimating'. Analogous estimating is a techniq…" at bounding box center [774, 453] width 506 height 507
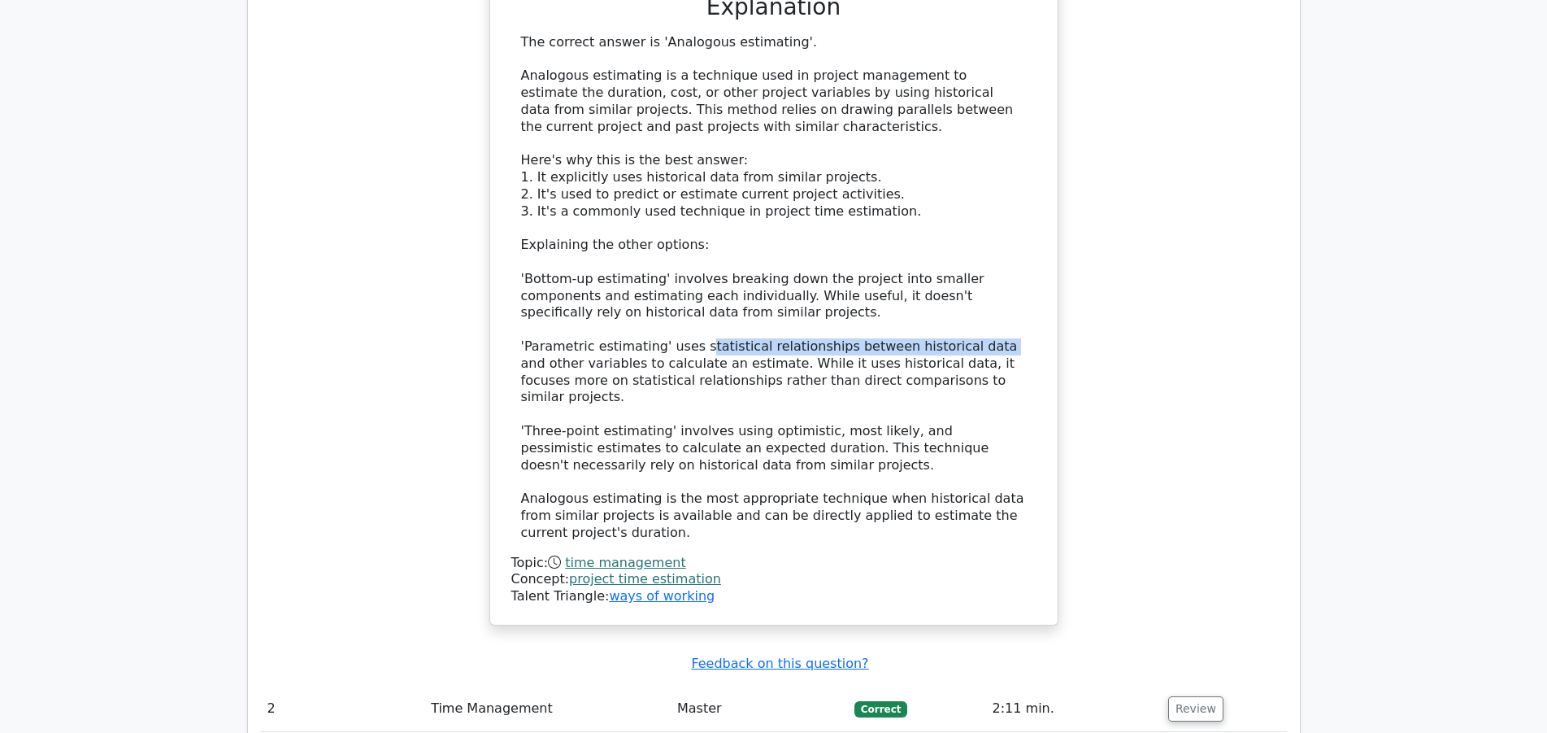
scroll to position [1908, 0]
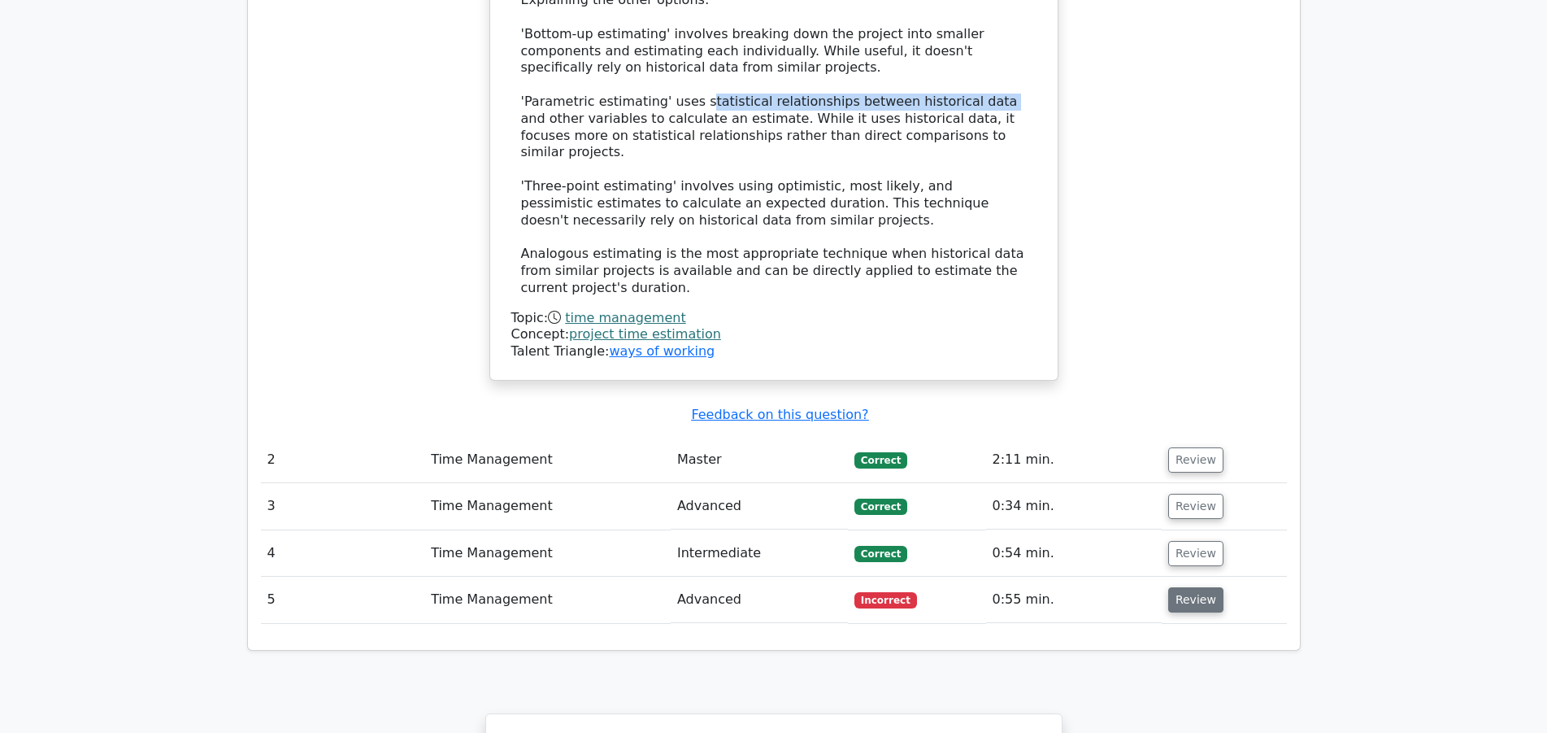
click at [1193, 587] on button "Review" at bounding box center [1195, 599] width 55 height 25
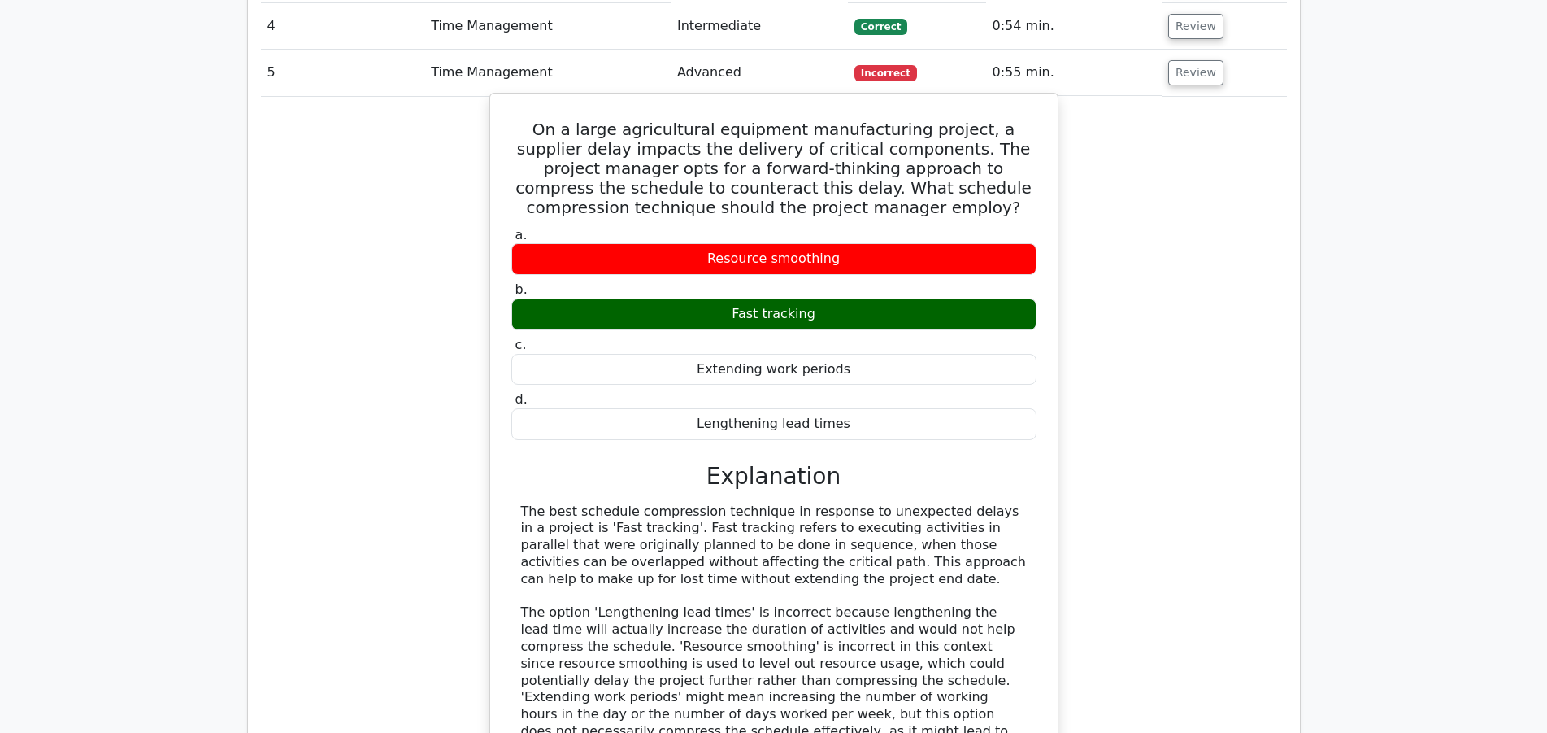
scroll to position [2488, 0]
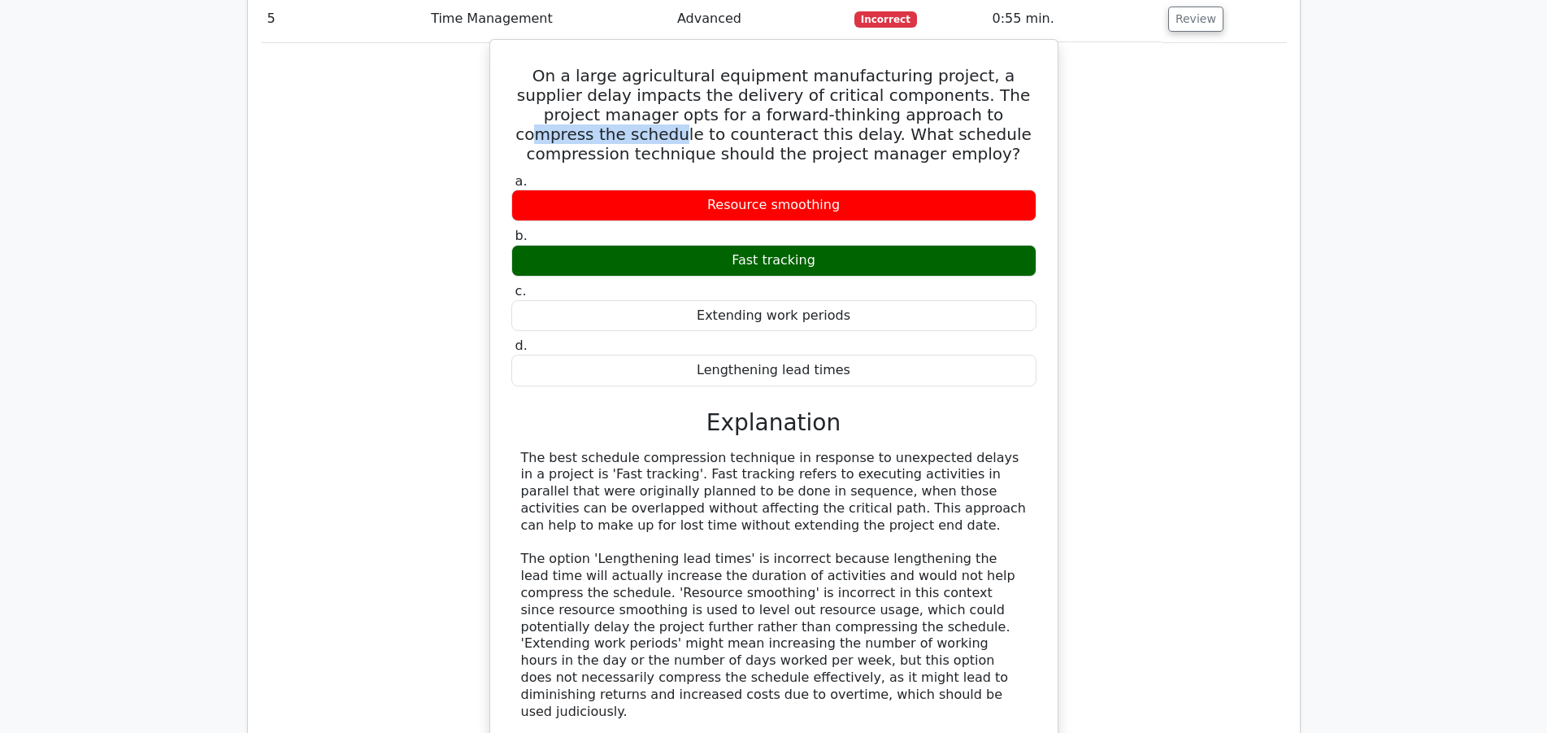
drag, startPoint x: 757, startPoint y: 39, endPoint x: 890, endPoint y: 33, distance: 132.7
click at [890, 66] on h5 "On a large agricultural equipment manufacturing project, a supplier delay impac…" at bounding box center [774, 115] width 529 height 98
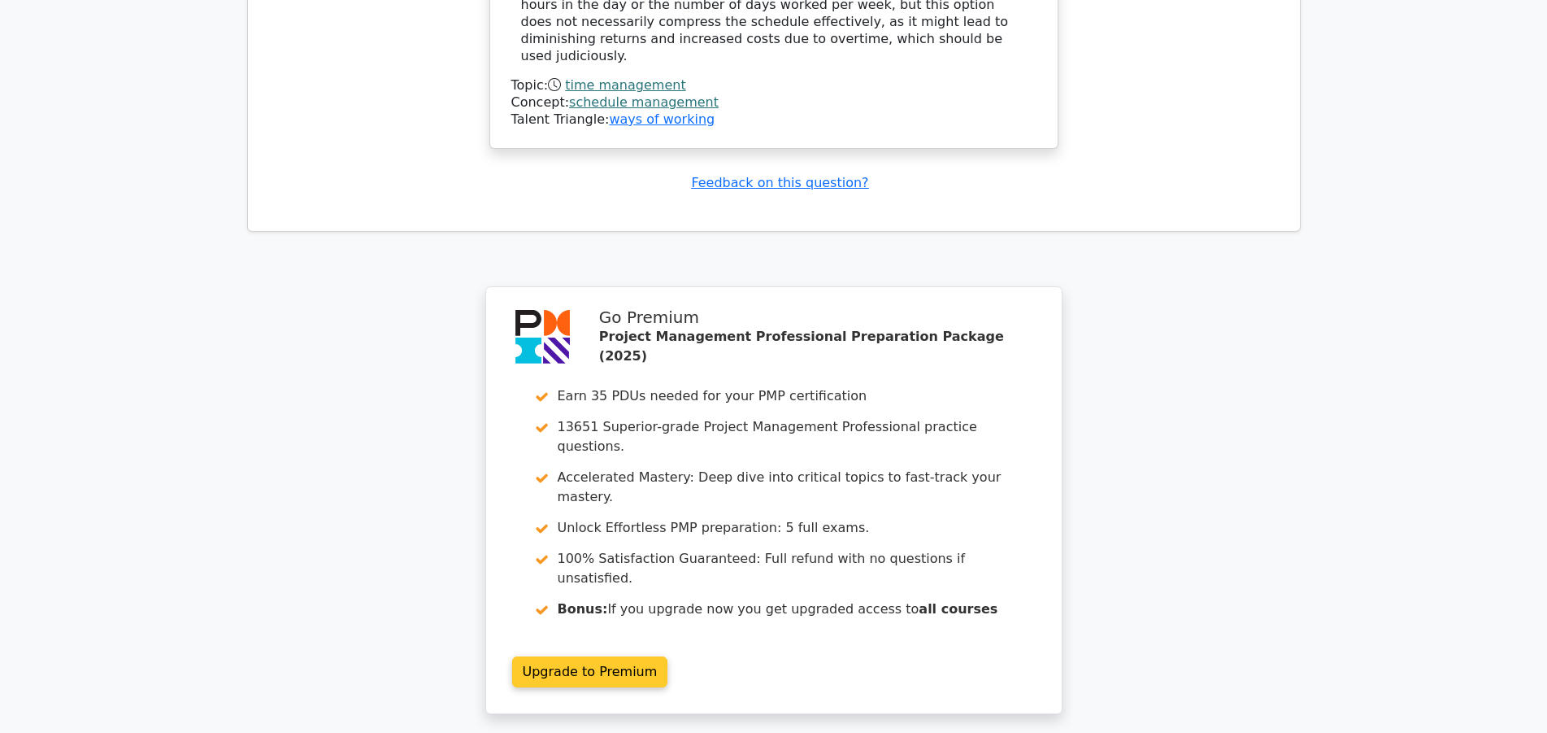
scroll to position [3302, 0]
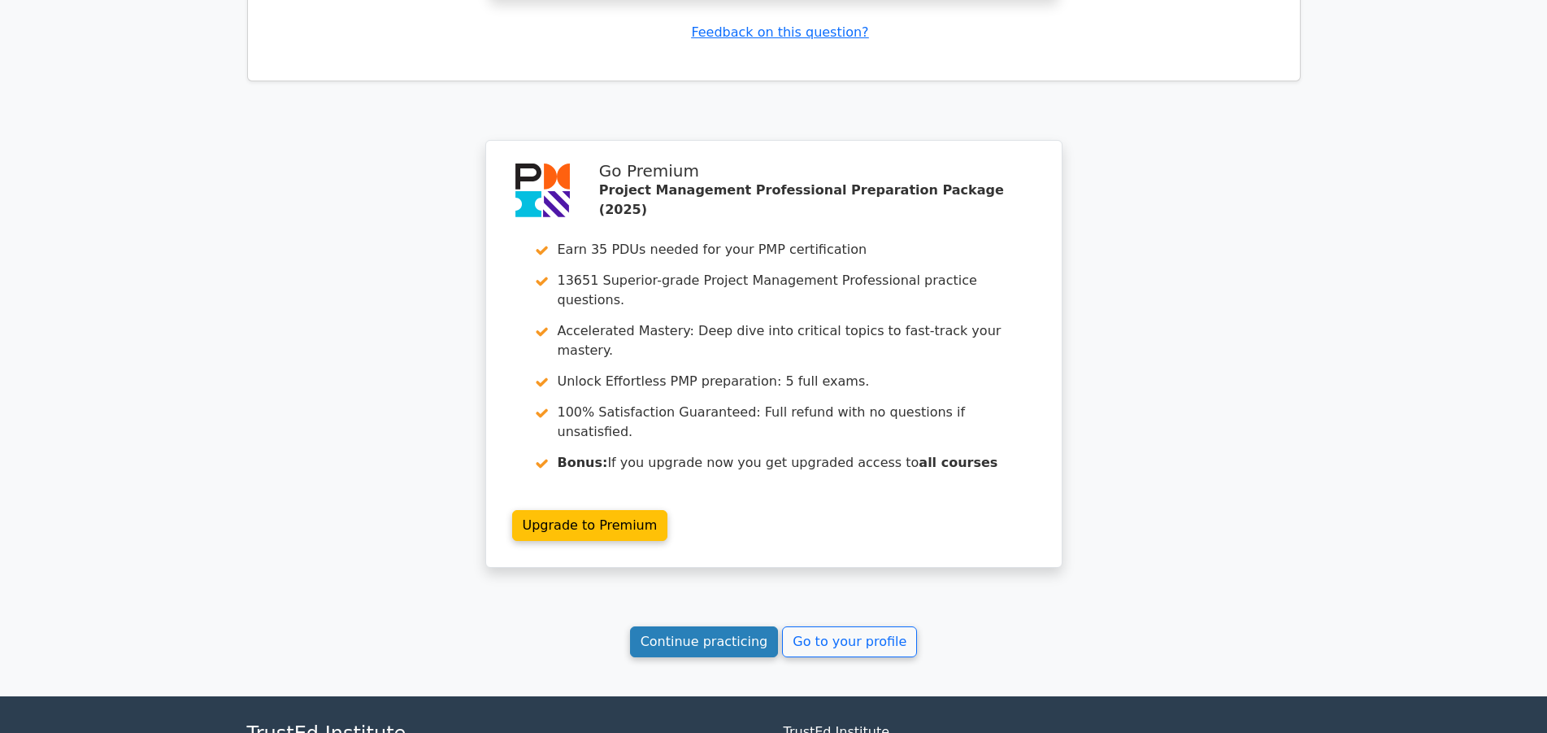
click at [746, 626] on link "Continue practicing" at bounding box center [704, 641] width 149 height 31
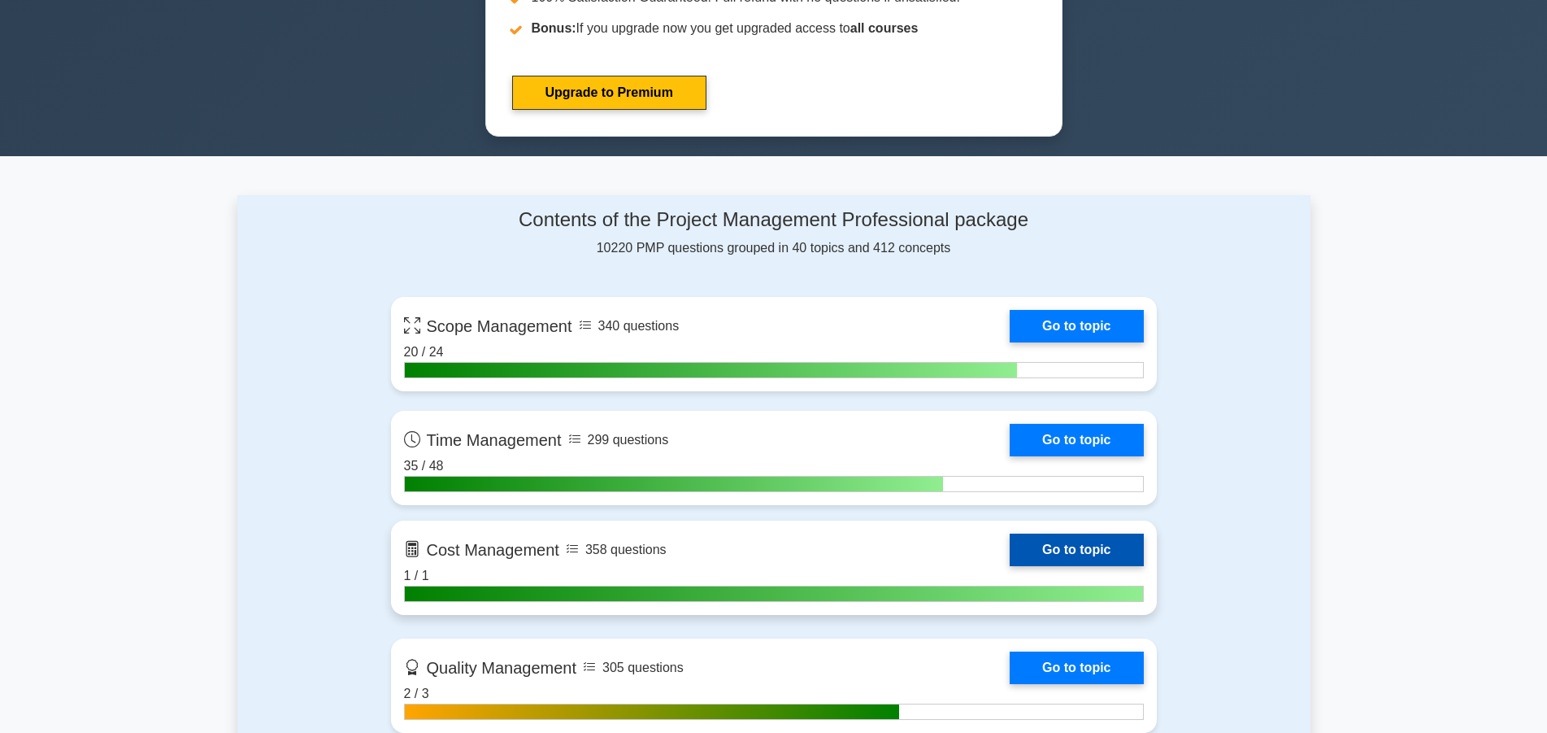
scroll to position [912, 0]
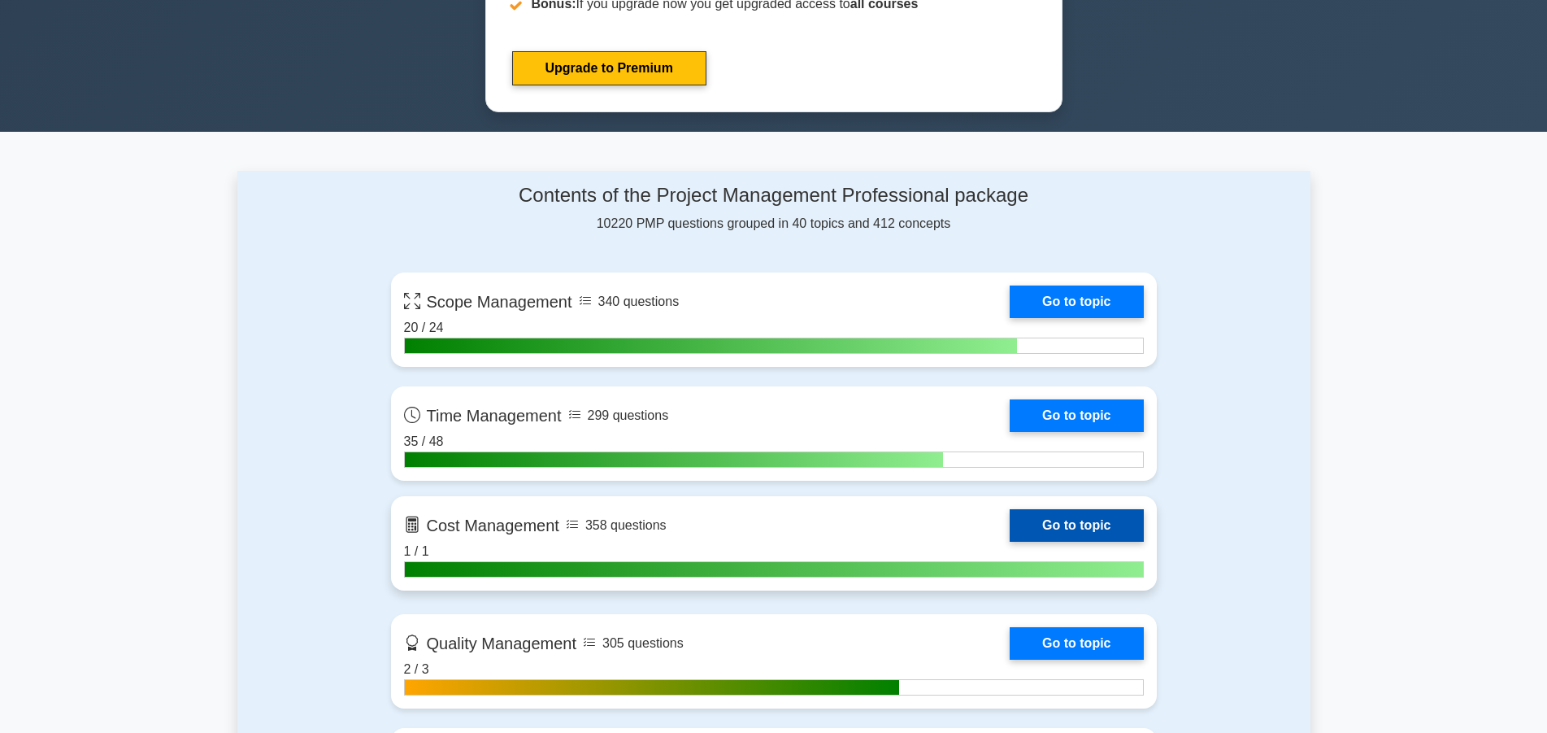
click at [1046, 527] on link "Go to topic" at bounding box center [1076, 525] width 133 height 33
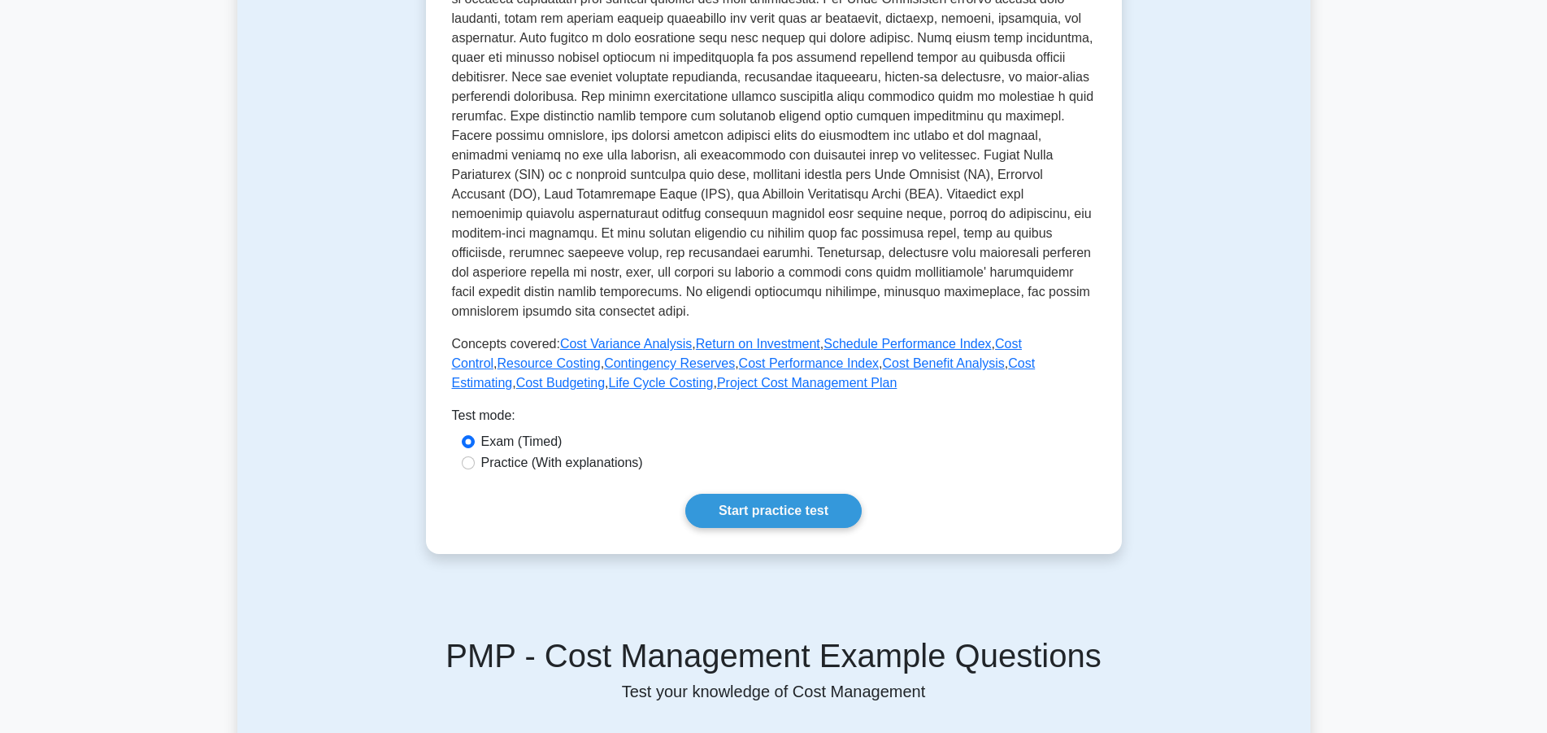
scroll to position [421, 0]
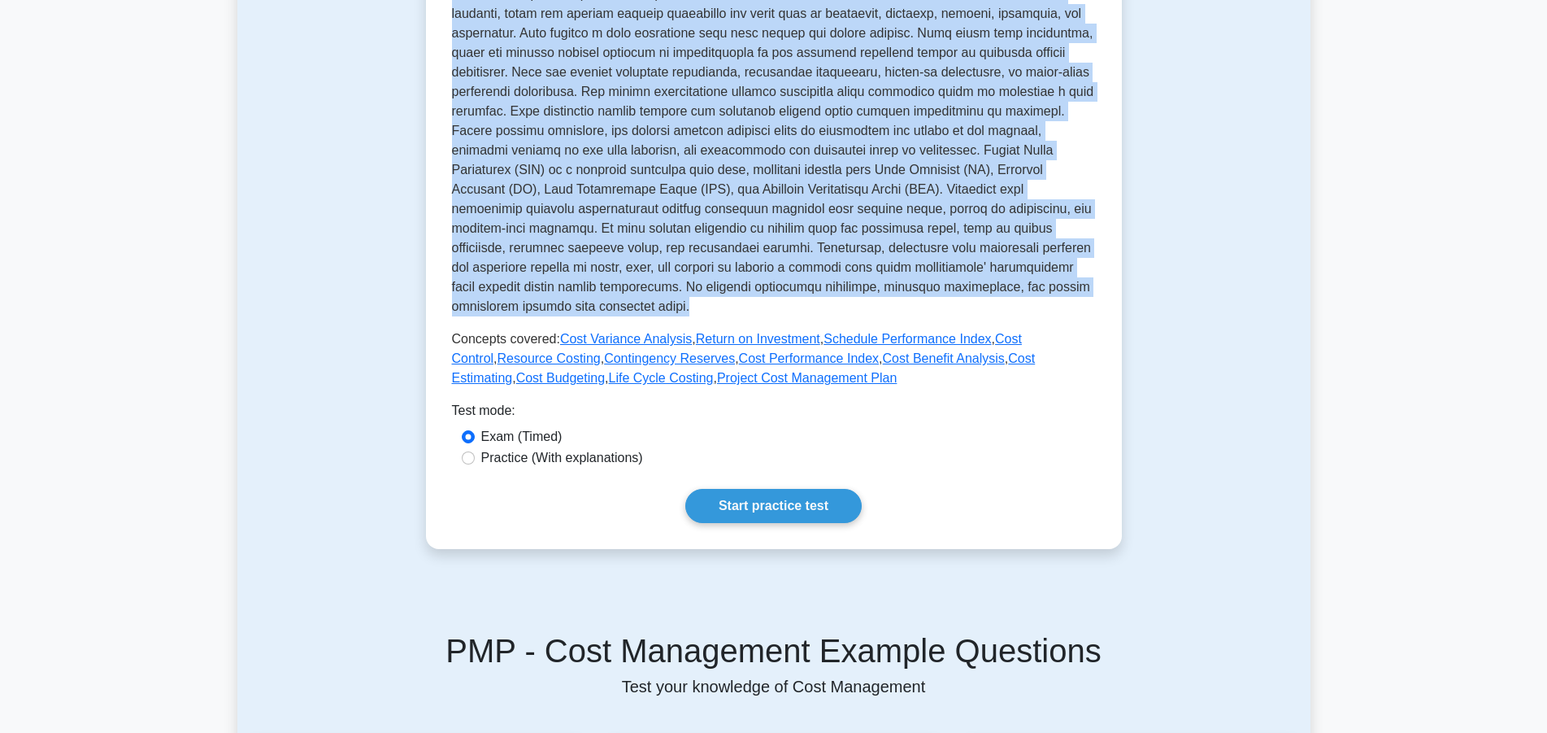
drag, startPoint x: 497, startPoint y: 243, endPoint x: 724, endPoint y: 308, distance: 236.0
click at [724, 308] on div "Cost Management Managing project cost Managing the project to ensure that the b…" at bounding box center [774, 98] width 644 height 579
copy div "Cost Management Managing project cost Managing the project to ensure that the b…"
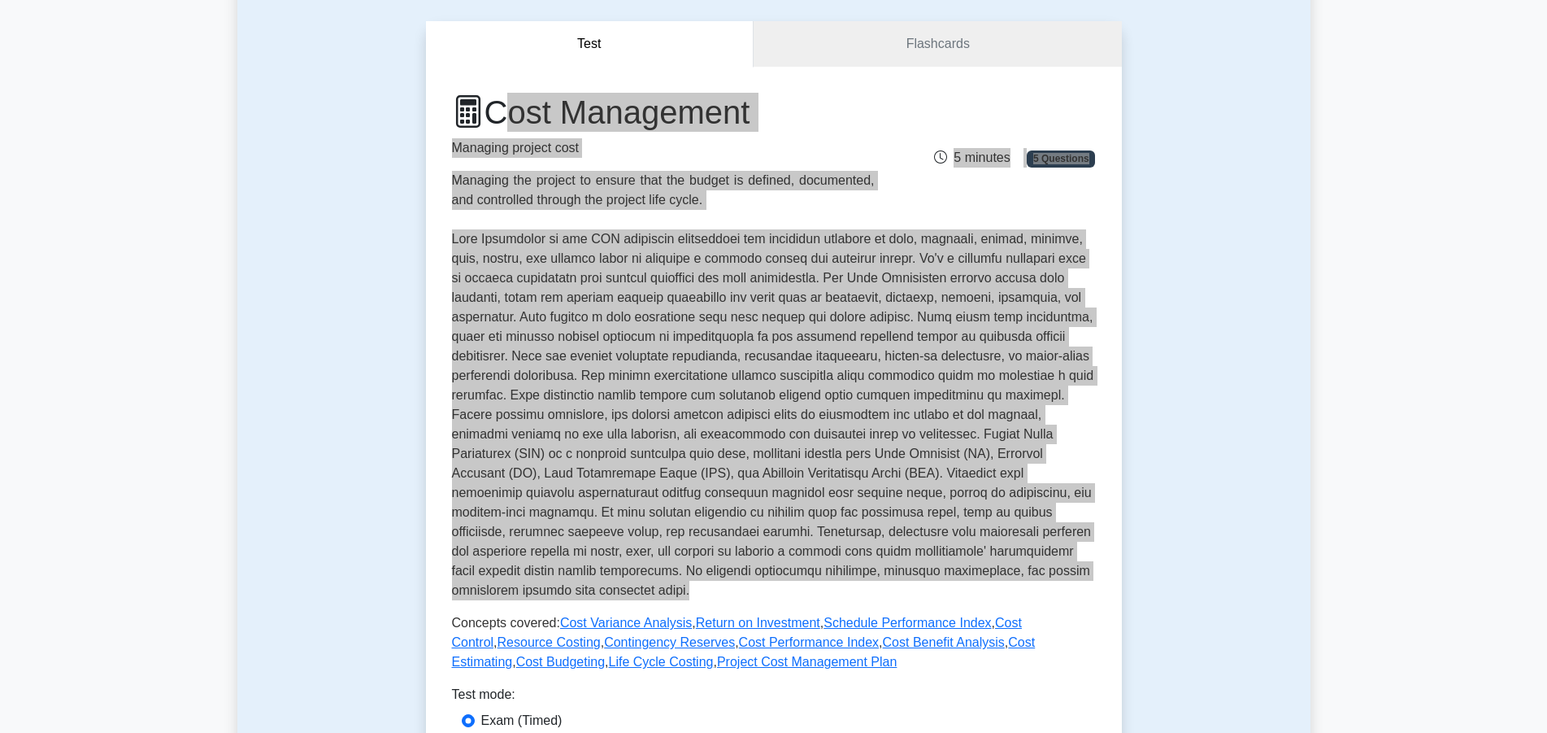
scroll to position [89, 0]
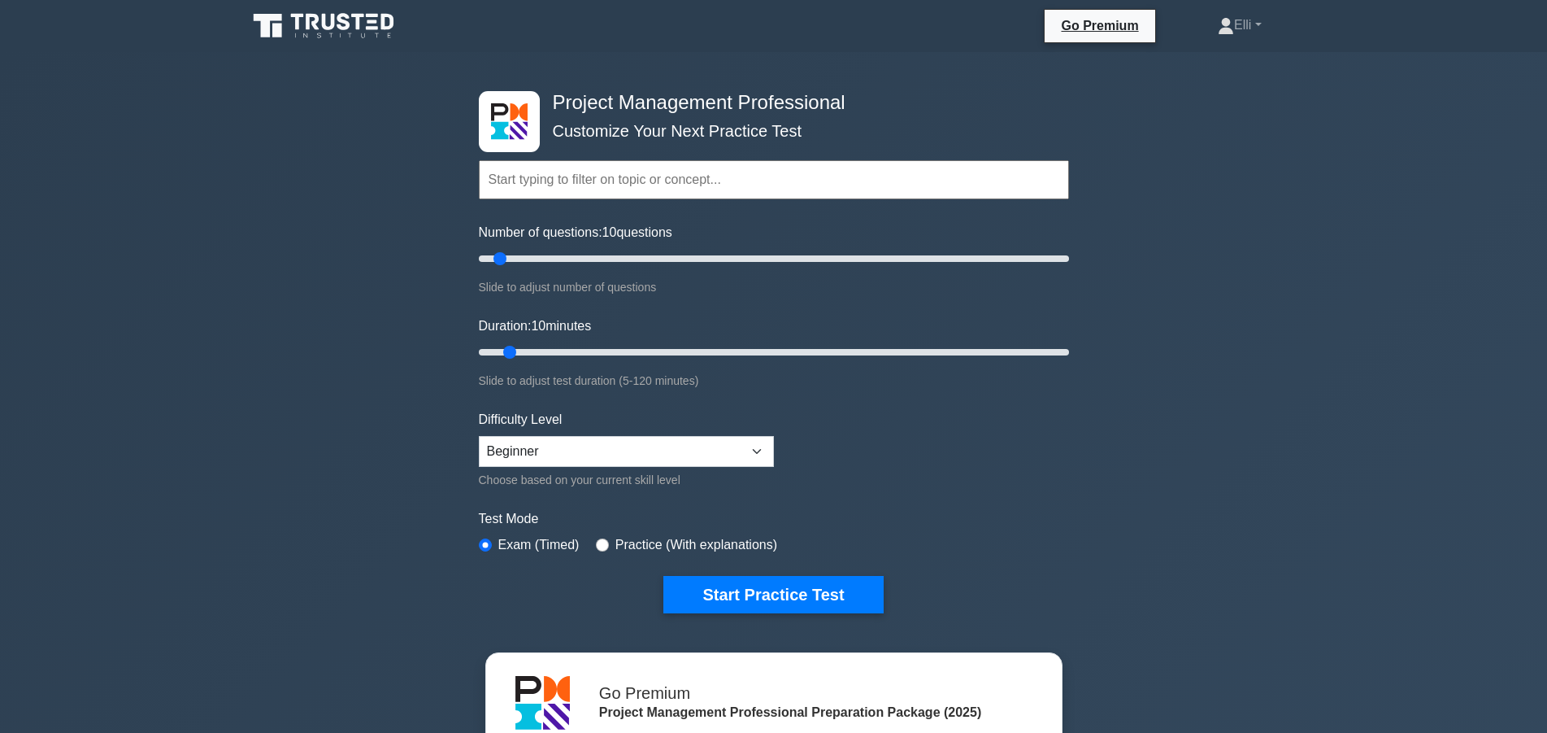
scroll to position [912, 0]
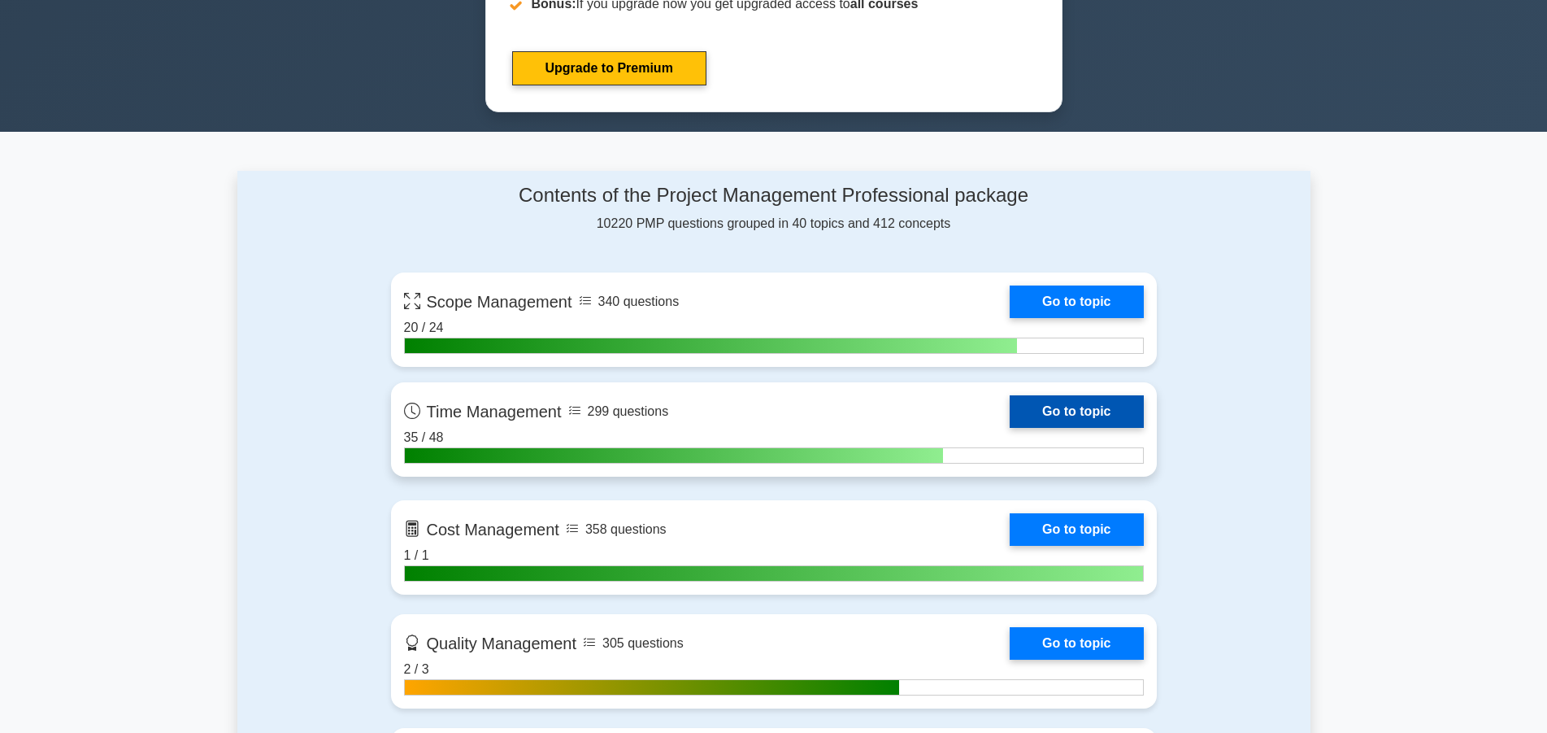
click at [1057, 410] on link "Go to topic" at bounding box center [1076, 411] width 133 height 33
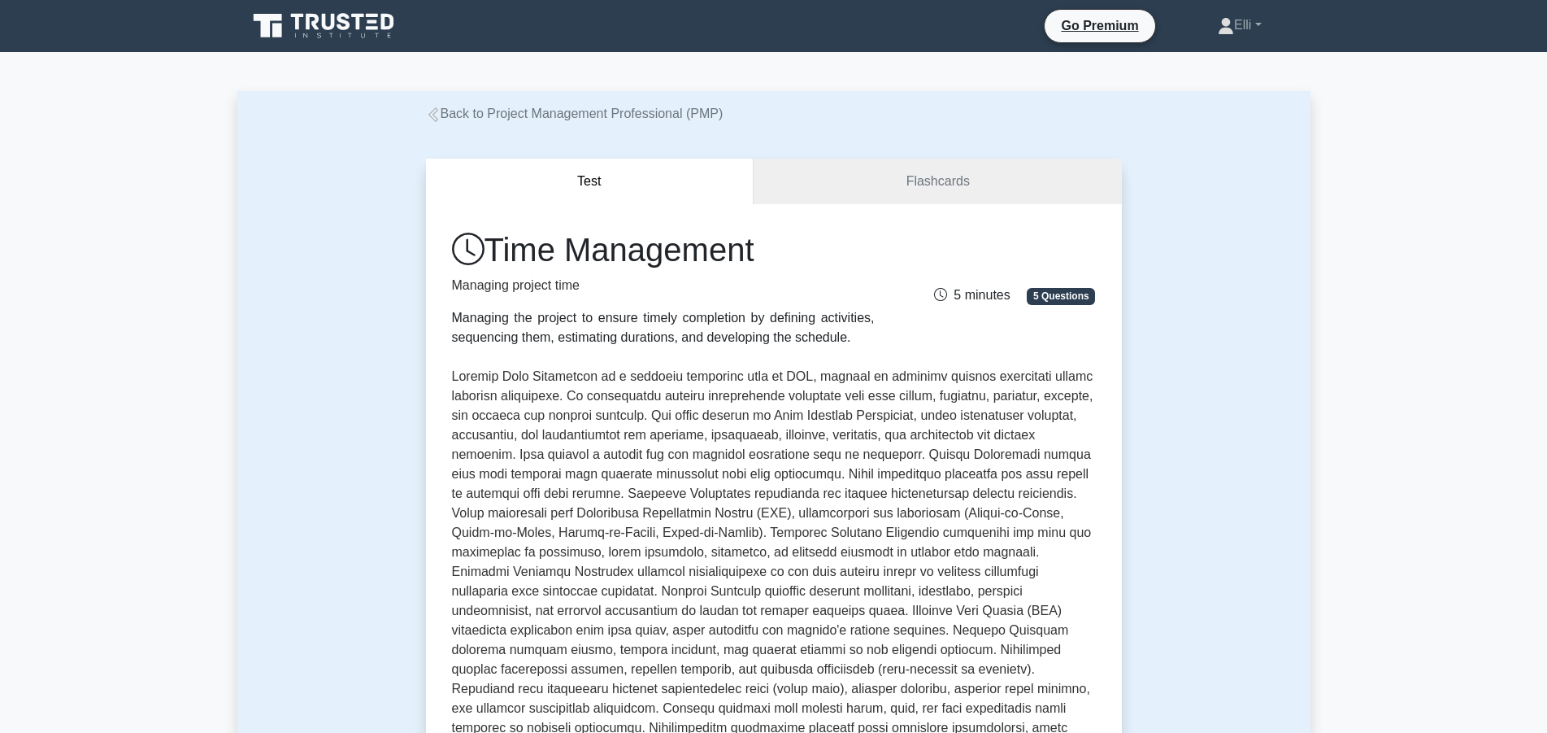
drag, startPoint x: 494, startPoint y: 245, endPoint x: 880, endPoint y: 342, distance: 398.2
click at [880, 342] on div "Time Management Managing project time Managing the project to ensure timely com…" at bounding box center [663, 288] width 442 height 117
copy div "Time Management Managing project time Managing the project to ensure timely com…"
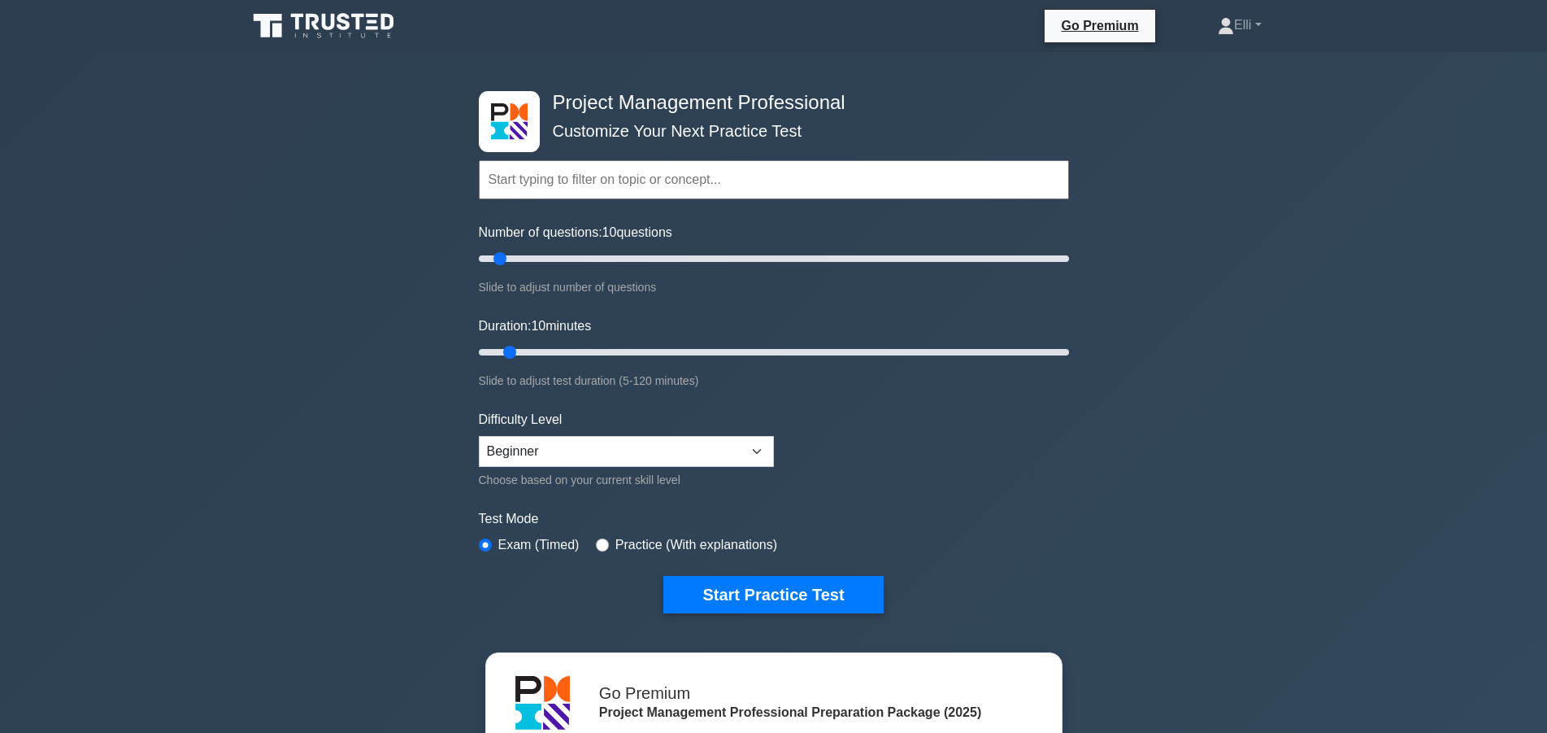
scroll to position [912, 0]
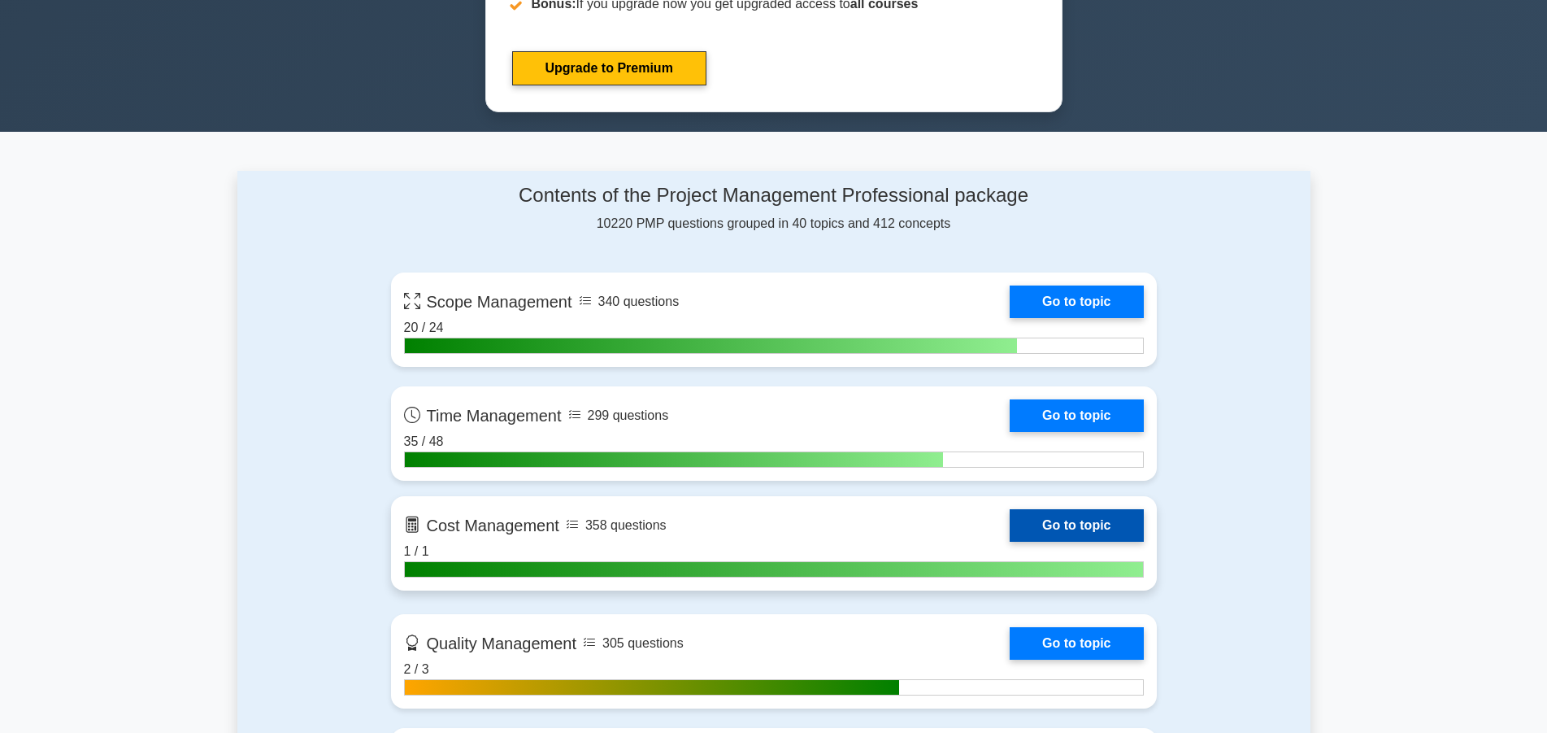
click at [1083, 525] on link "Go to topic" at bounding box center [1076, 525] width 133 height 33
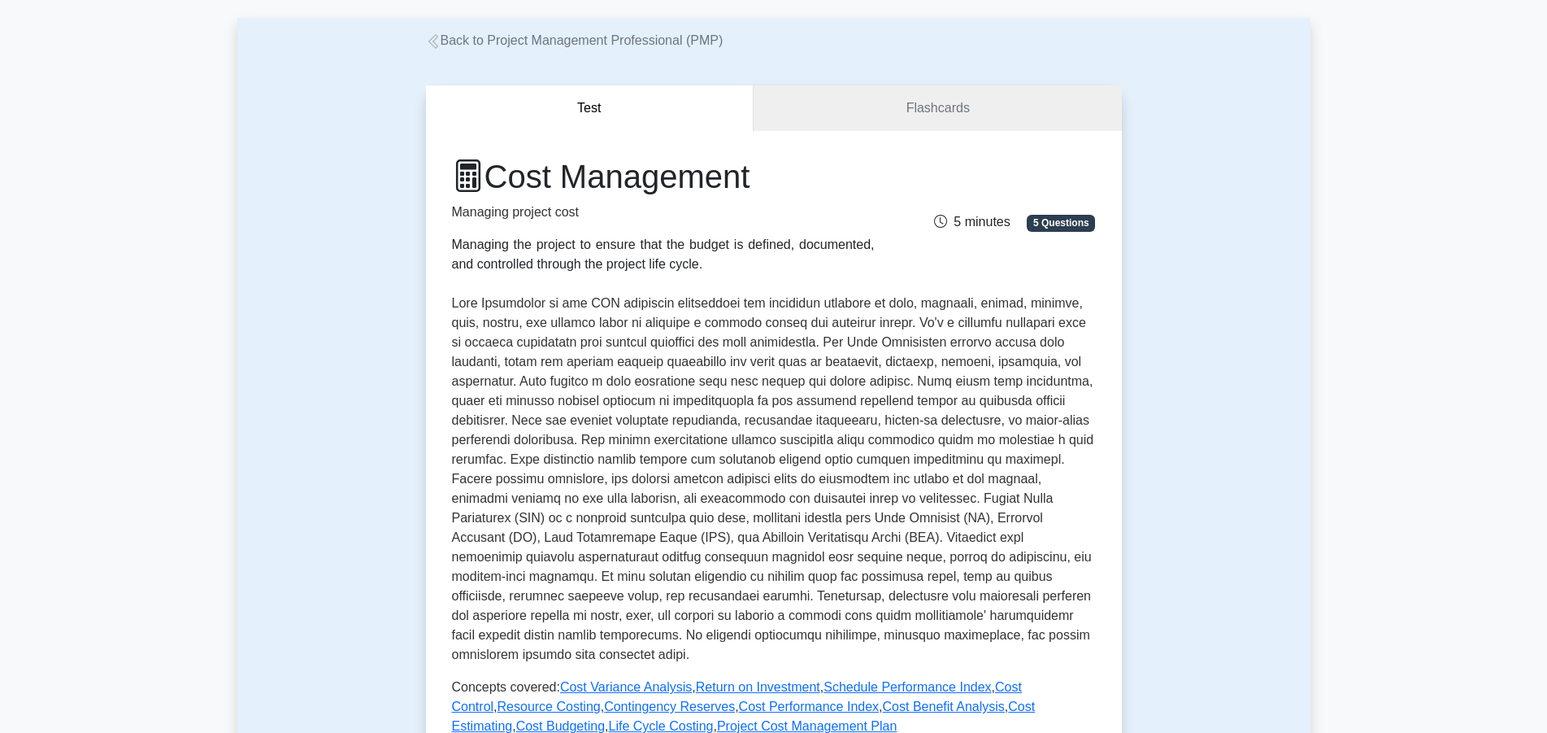
scroll to position [166, 0]
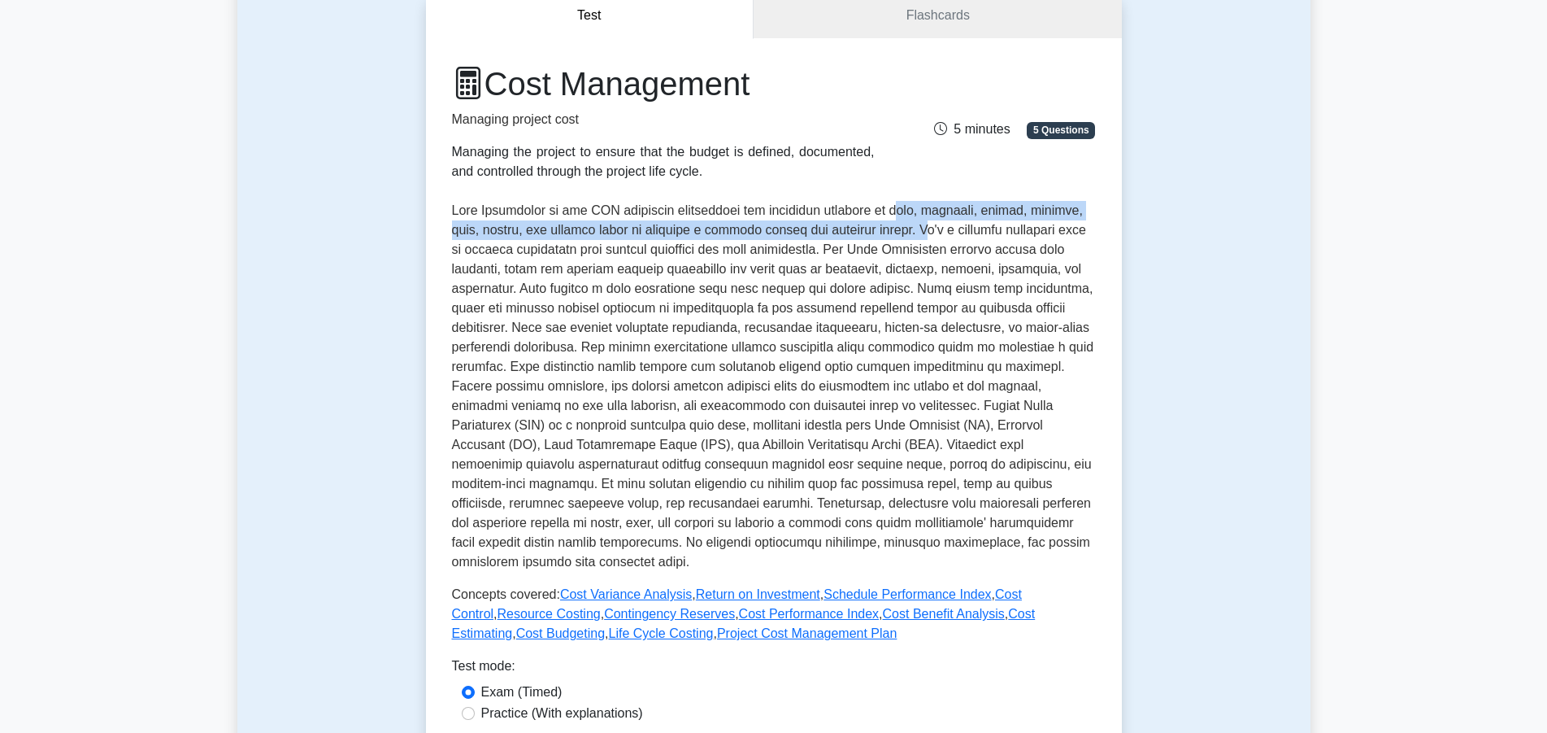
drag, startPoint x: 927, startPoint y: 213, endPoint x: 983, endPoint y: 233, distance: 59.4
click at [983, 233] on p at bounding box center [774, 386] width 644 height 371
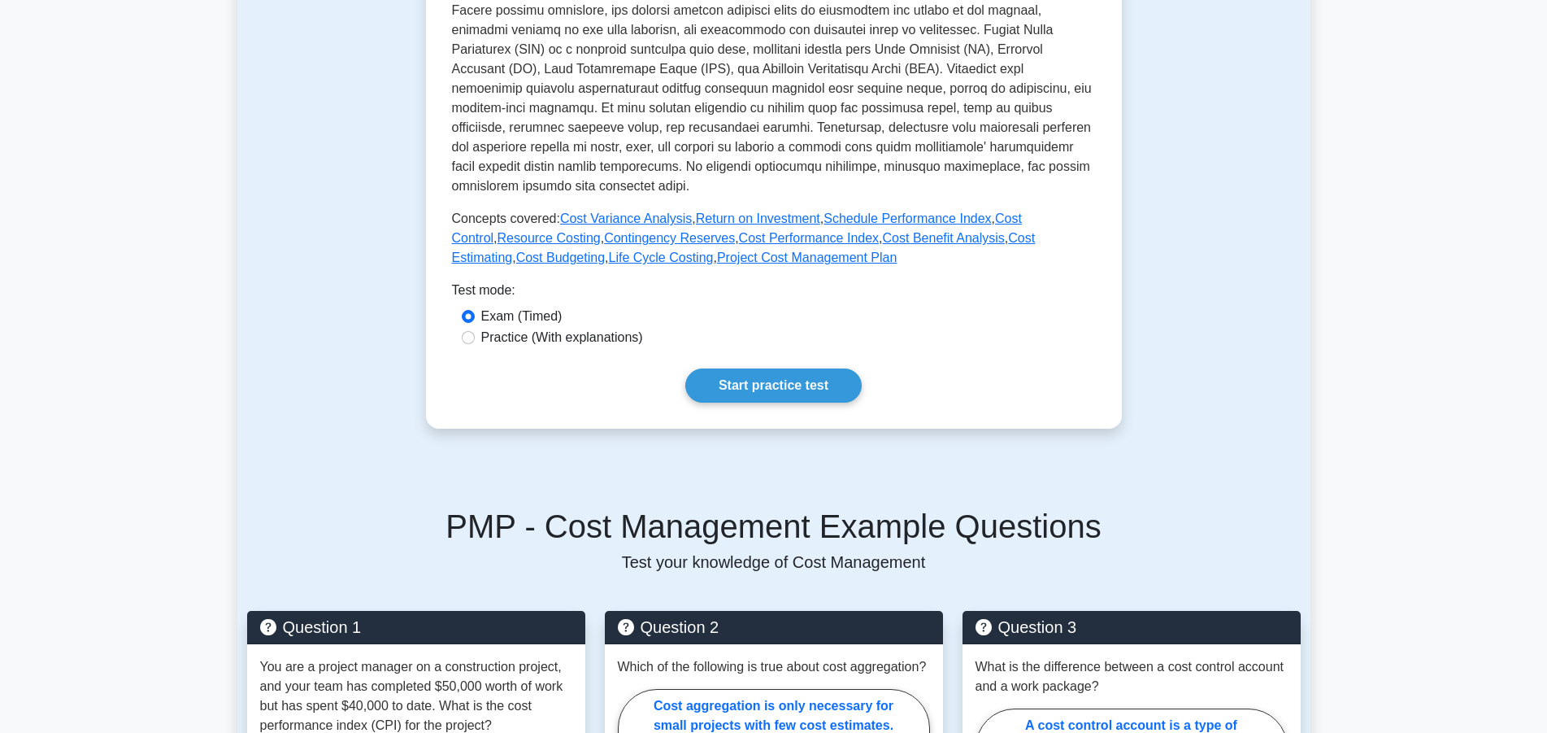
scroll to position [581, 0]
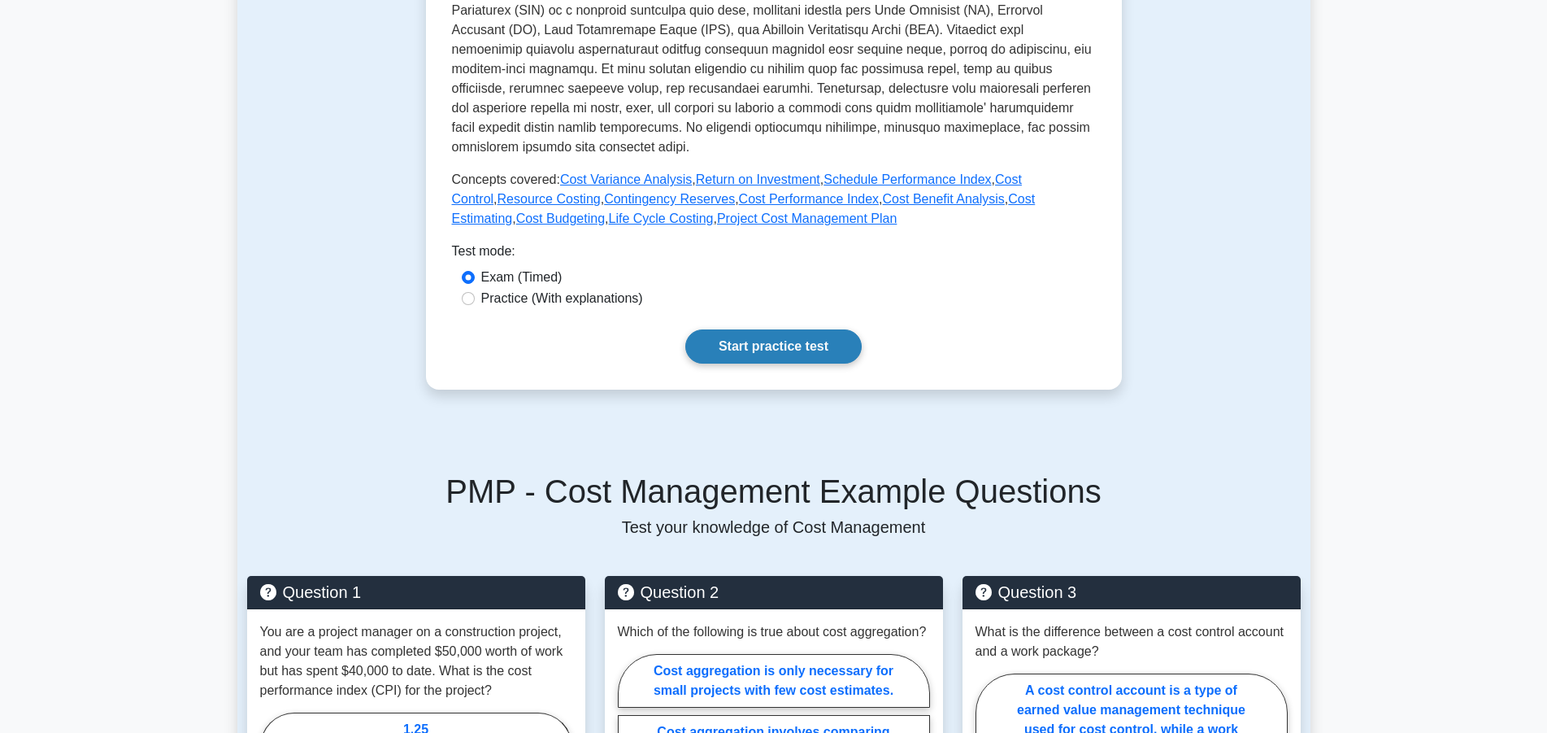
click at [780, 348] on link "Start practice test" at bounding box center [773, 346] width 176 height 34
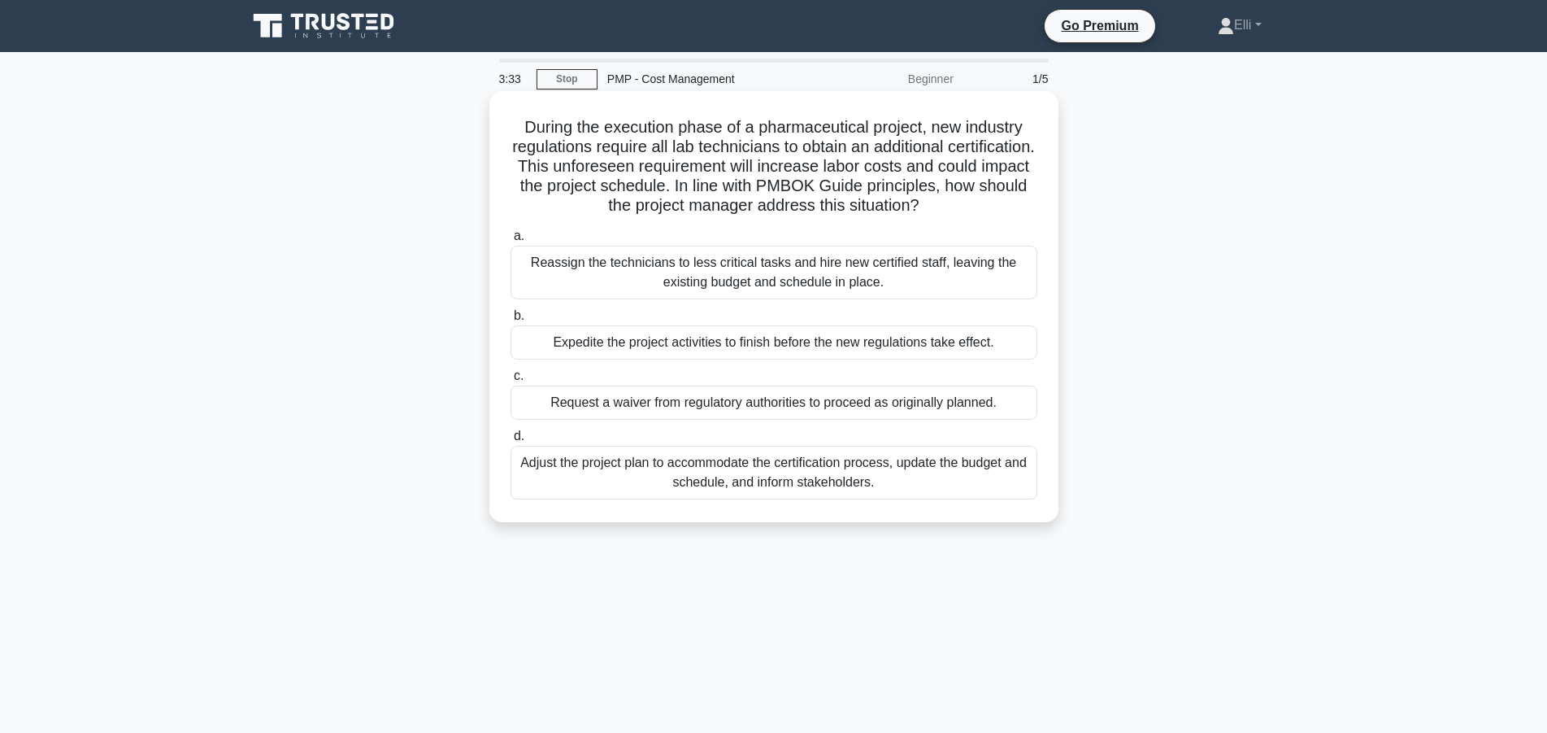
click at [795, 466] on div "Adjust the project plan to accommodate the certification process, update the bu…" at bounding box center [774, 473] width 527 height 54
click at [511, 442] on input "d. Adjust the project plan to accommodate the certification process, update the…" at bounding box center [511, 436] width 0 height 11
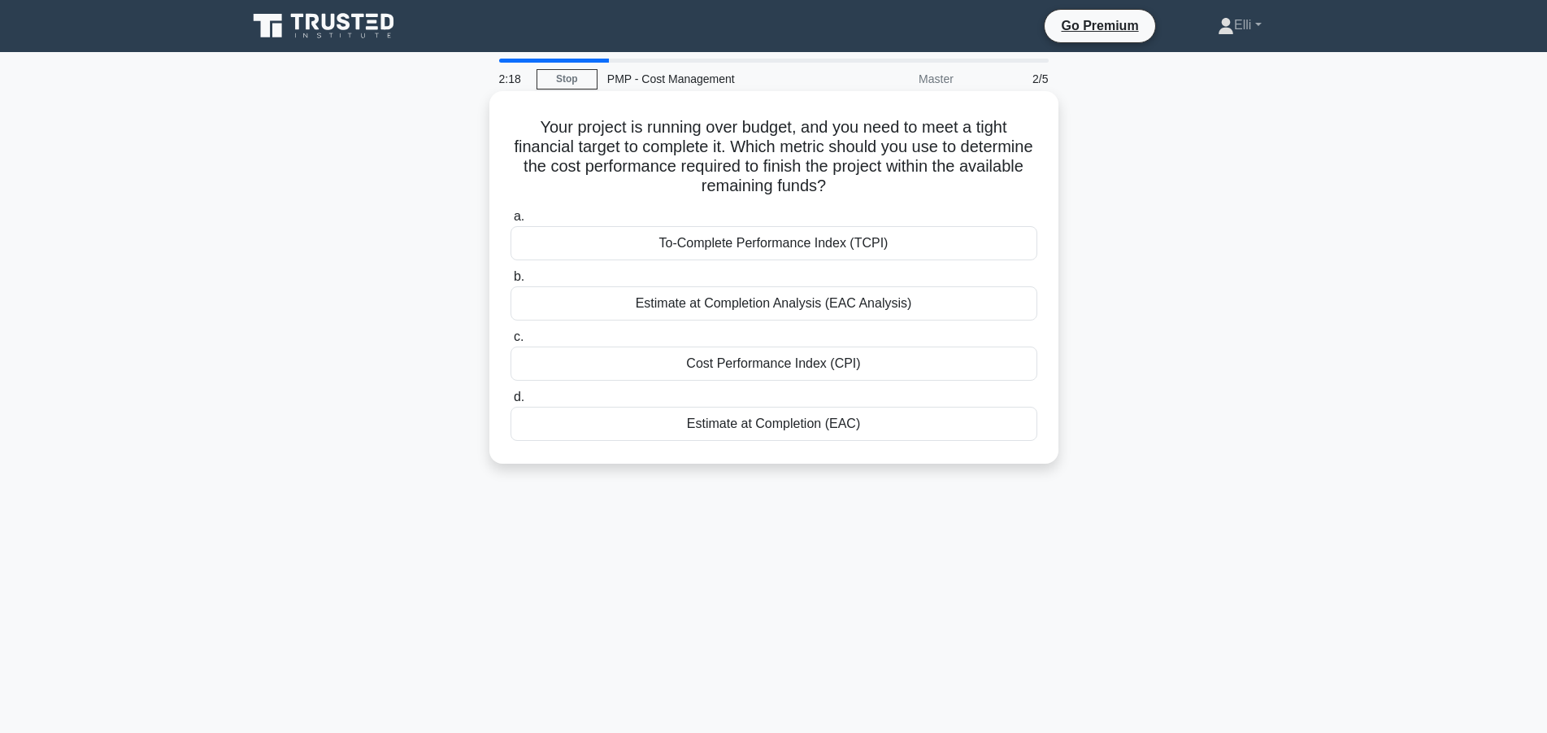
click at [861, 420] on div "Estimate at Completion (EAC)" at bounding box center [774, 424] width 527 height 34
click at [511, 402] on input "d. Estimate at Completion (EAC)" at bounding box center [511, 397] width 0 height 11
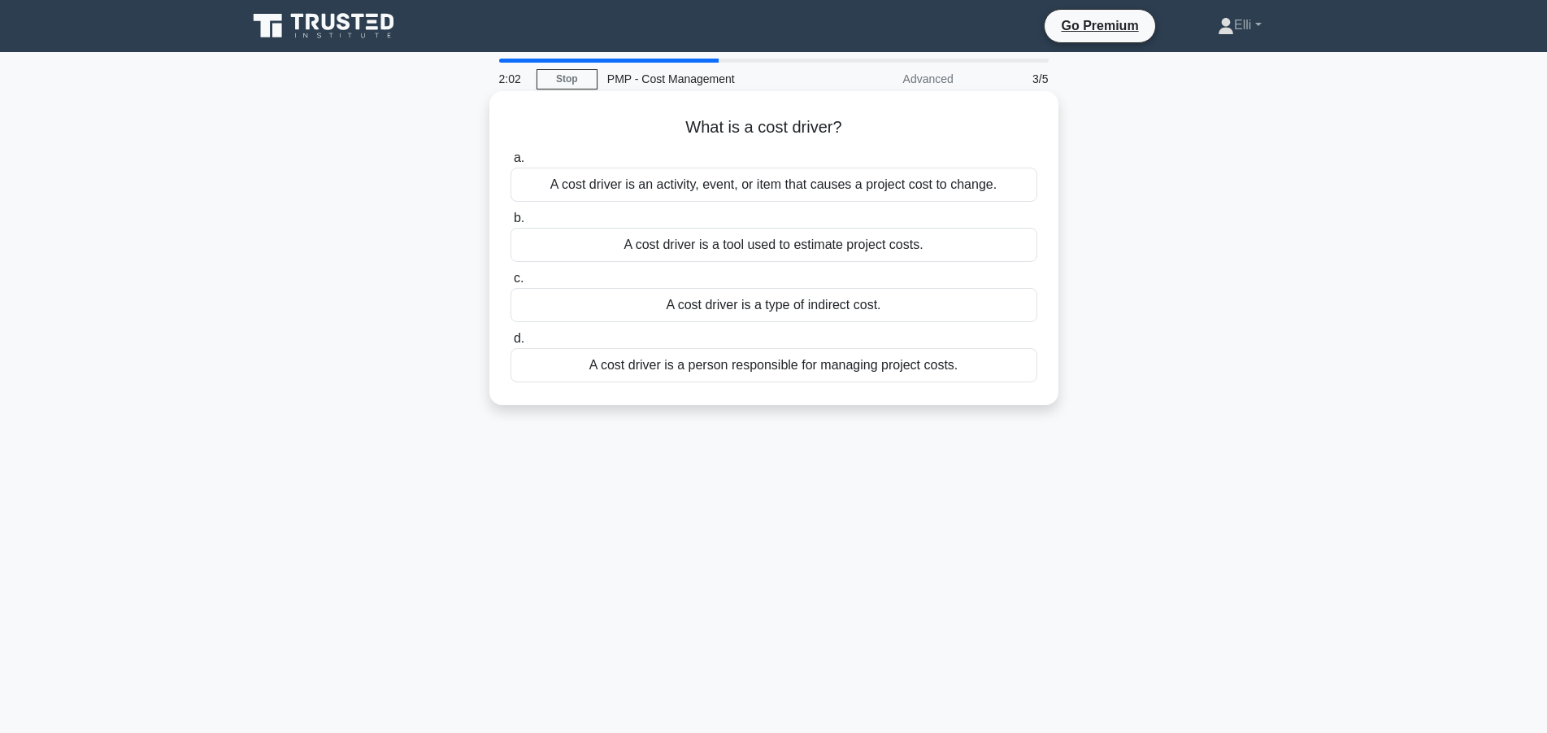
click at [899, 247] on div "A cost driver is a tool used to estimate project costs." at bounding box center [774, 245] width 527 height 34
click at [511, 224] on input "b. A cost driver is a tool used to estimate project costs." at bounding box center [511, 218] width 0 height 11
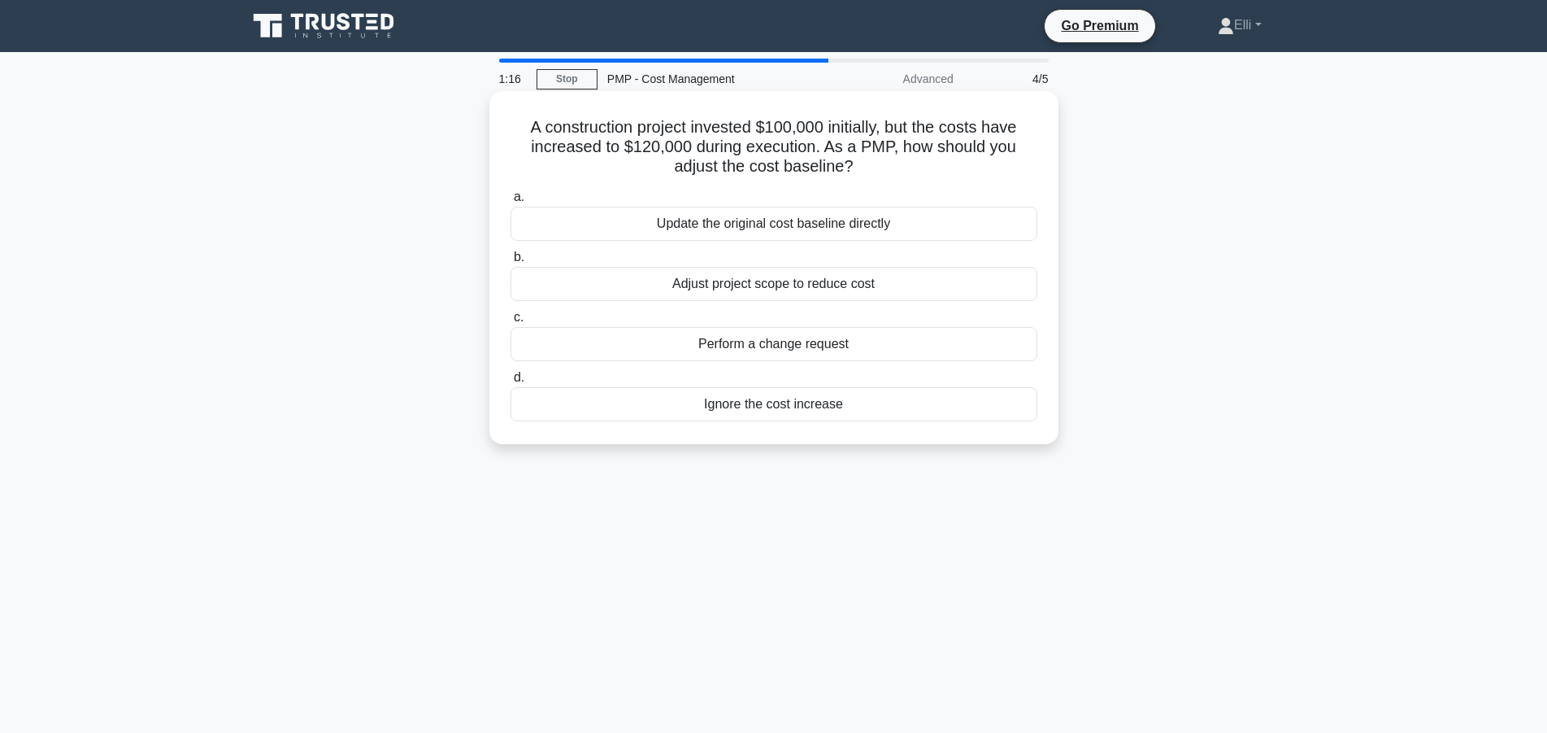
click at [833, 344] on div "Perform a change request" at bounding box center [774, 344] width 527 height 34
click at [511, 323] on input "c. Perform a change request" at bounding box center [511, 317] width 0 height 11
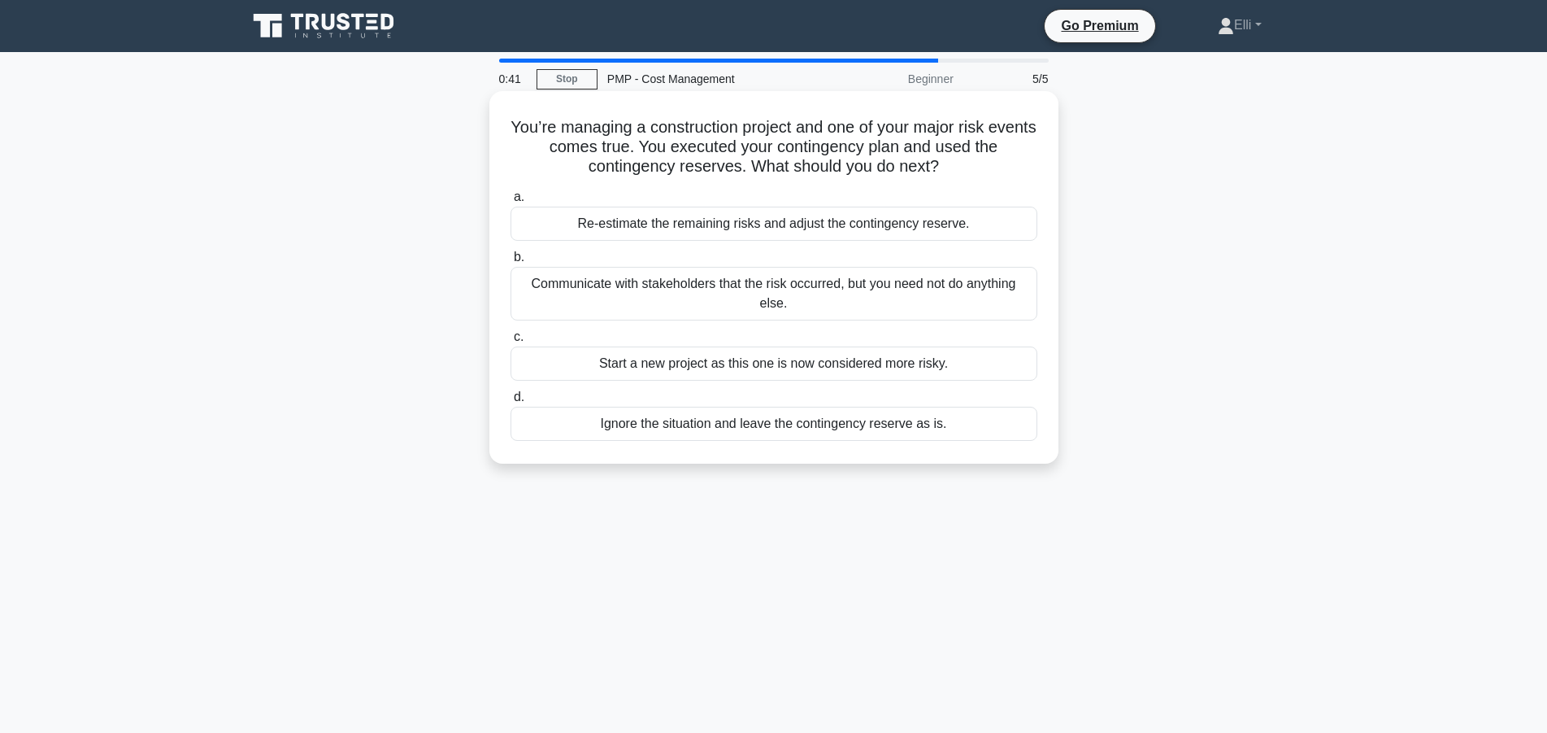
click at [684, 226] on div "Re-estimate the remaining risks and adjust the contingency reserve." at bounding box center [774, 224] width 527 height 34
click at [511, 202] on input "a. Re-estimate the remaining risks and adjust the contingency reserve." at bounding box center [511, 197] width 0 height 11
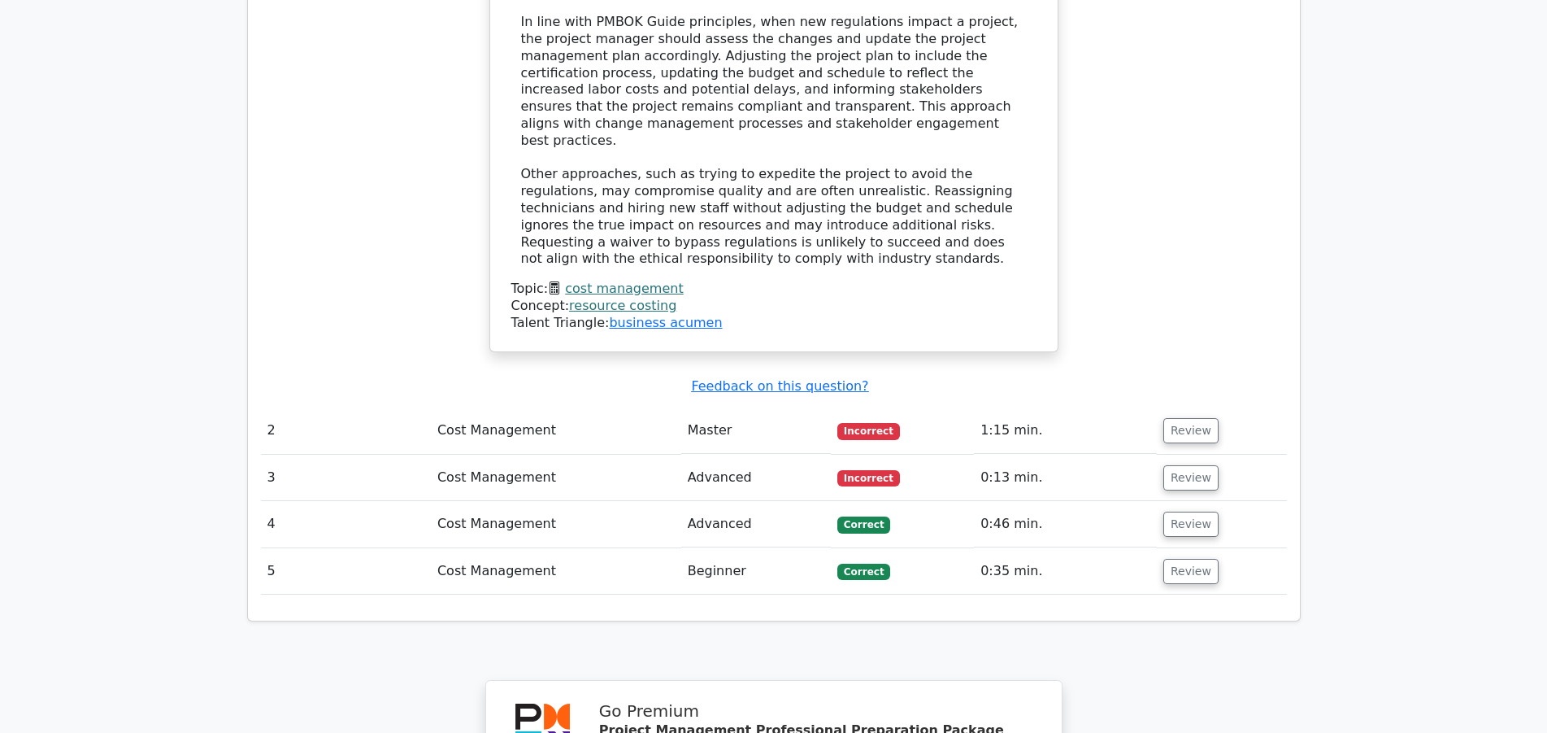
scroll to position [1825, 0]
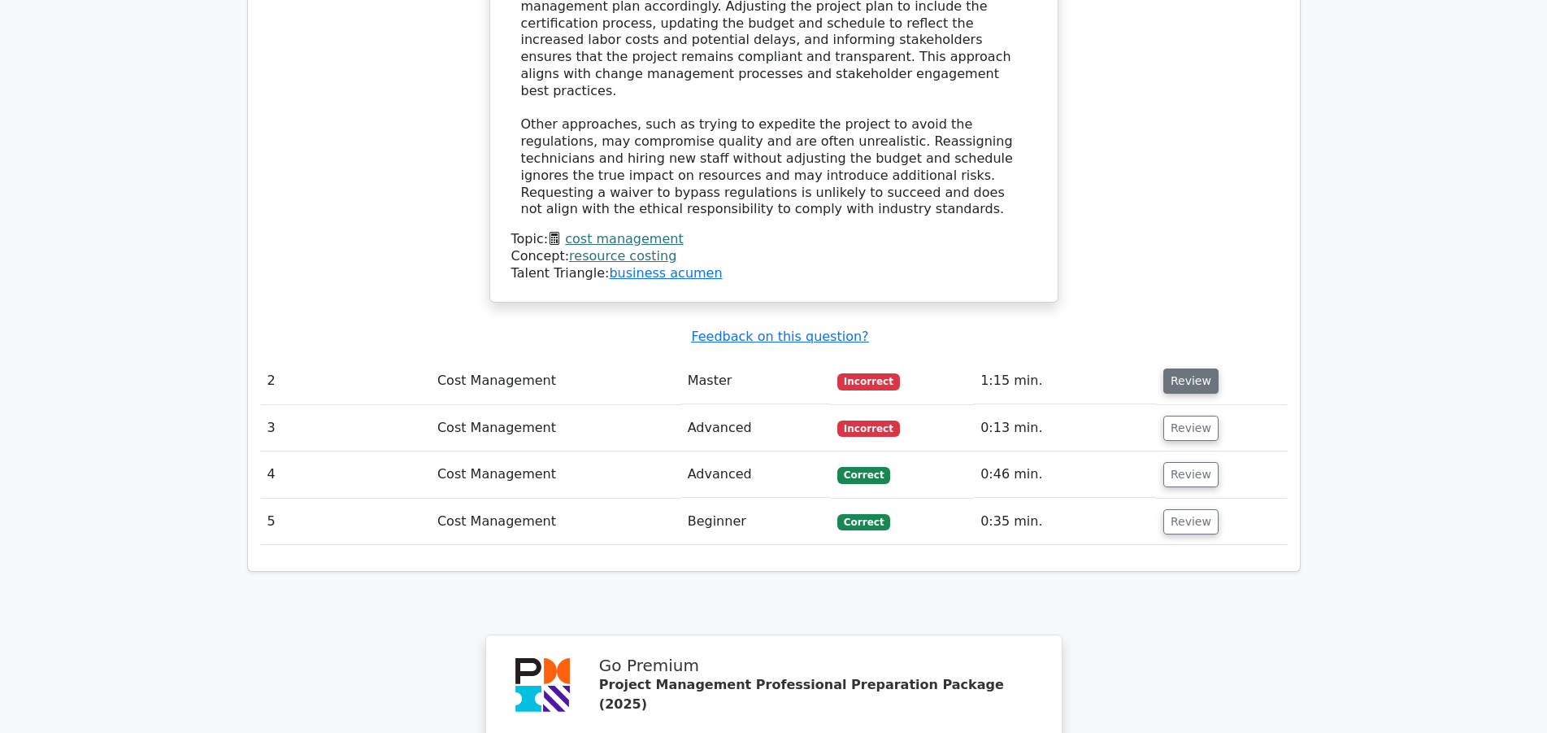
click at [1194, 368] on button "Review" at bounding box center [1191, 380] width 55 height 25
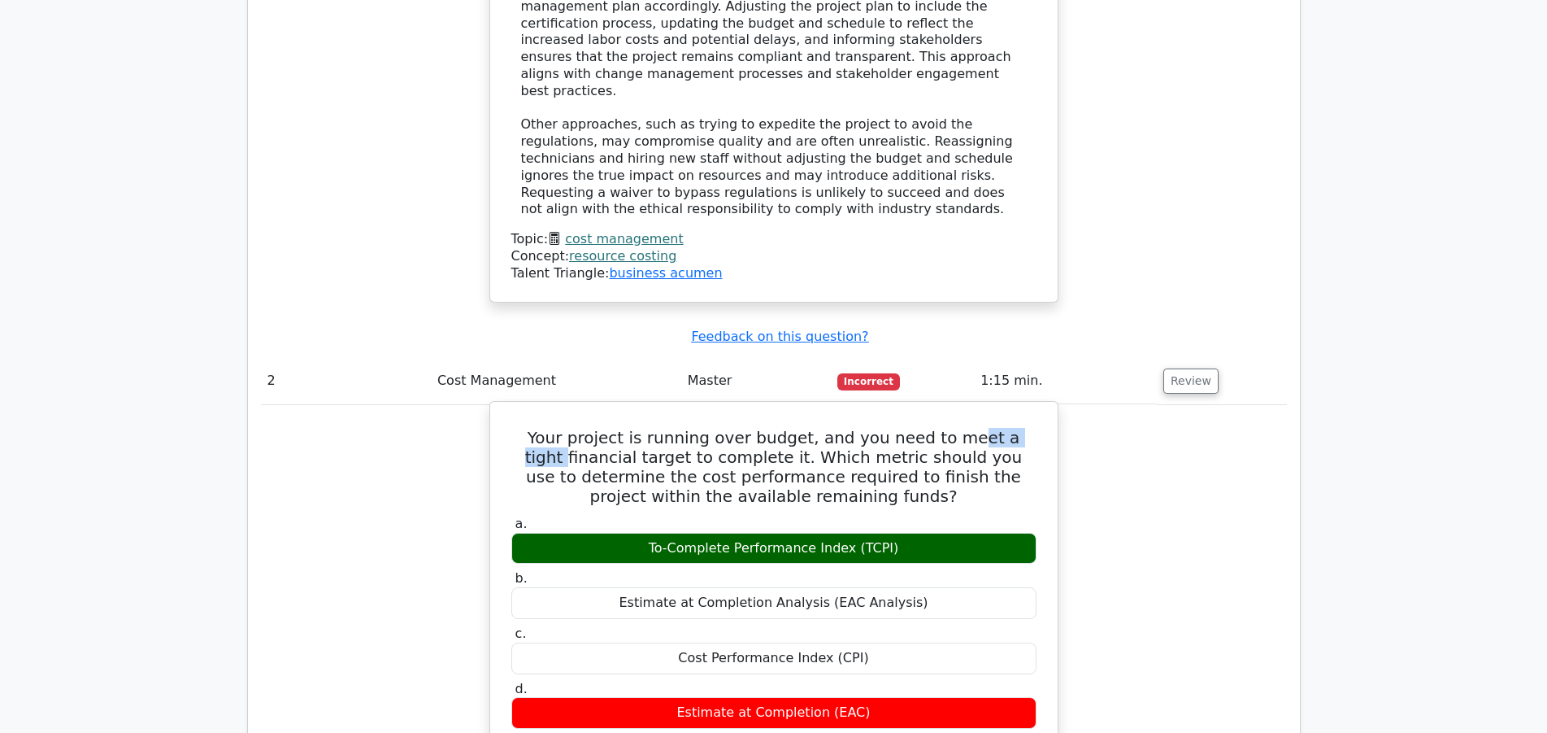
drag, startPoint x: 942, startPoint y: 350, endPoint x: 1017, endPoint y: 339, distance: 76.4
click at [1017, 428] on h5 "Your project is running over budget, and you need to meet a tight financial tar…" at bounding box center [774, 467] width 529 height 78
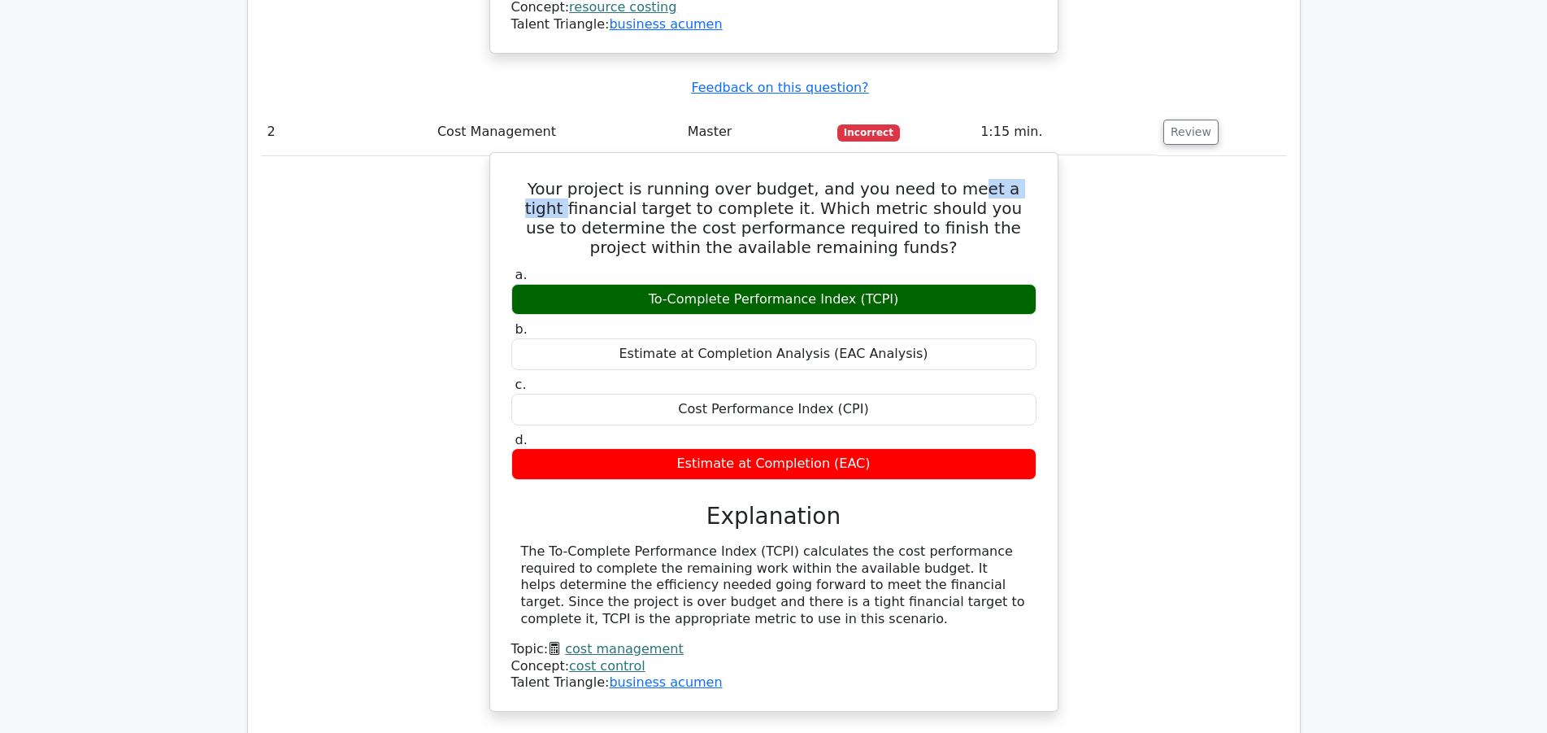
scroll to position [2156, 0]
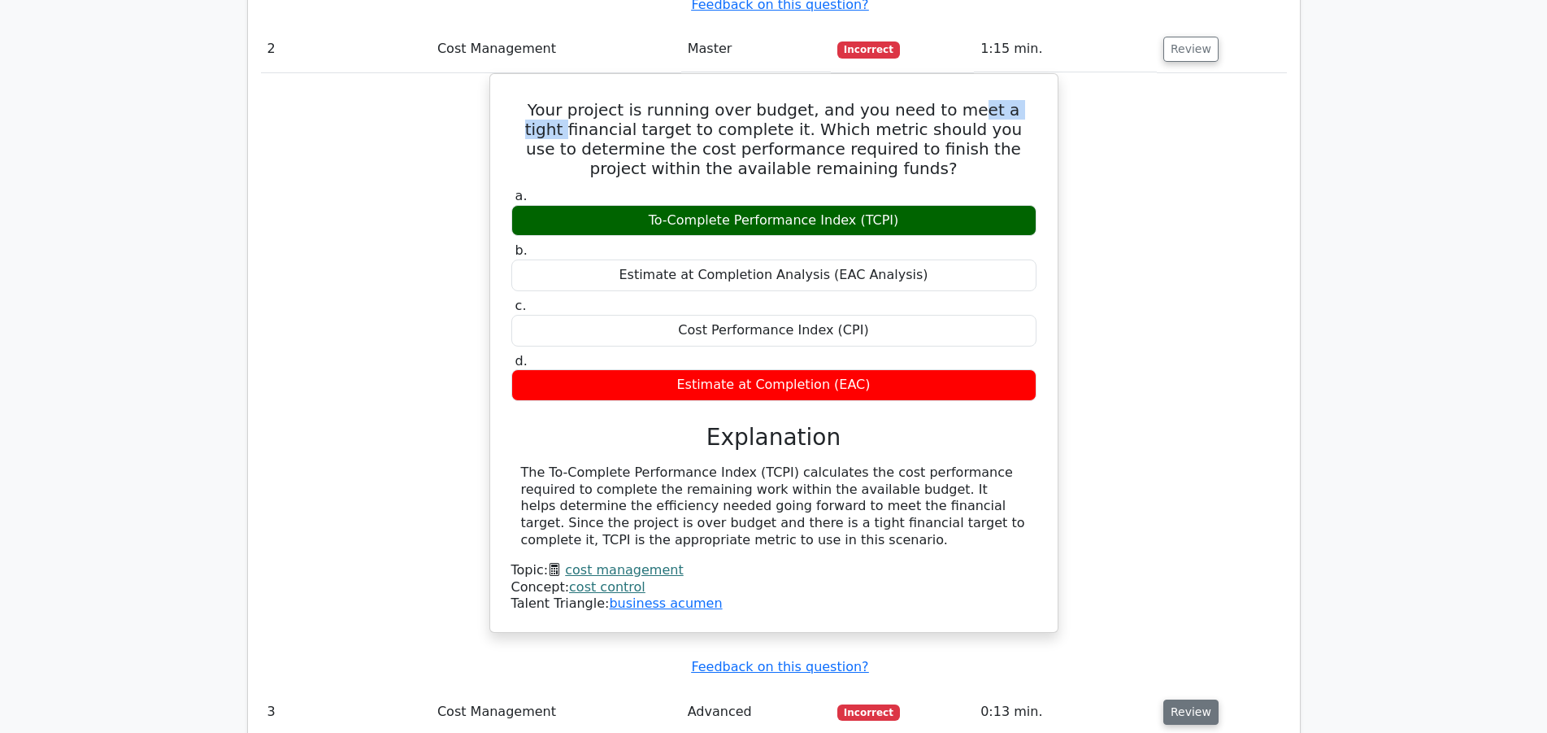
click at [1193, 699] on button "Review" at bounding box center [1191, 711] width 55 height 25
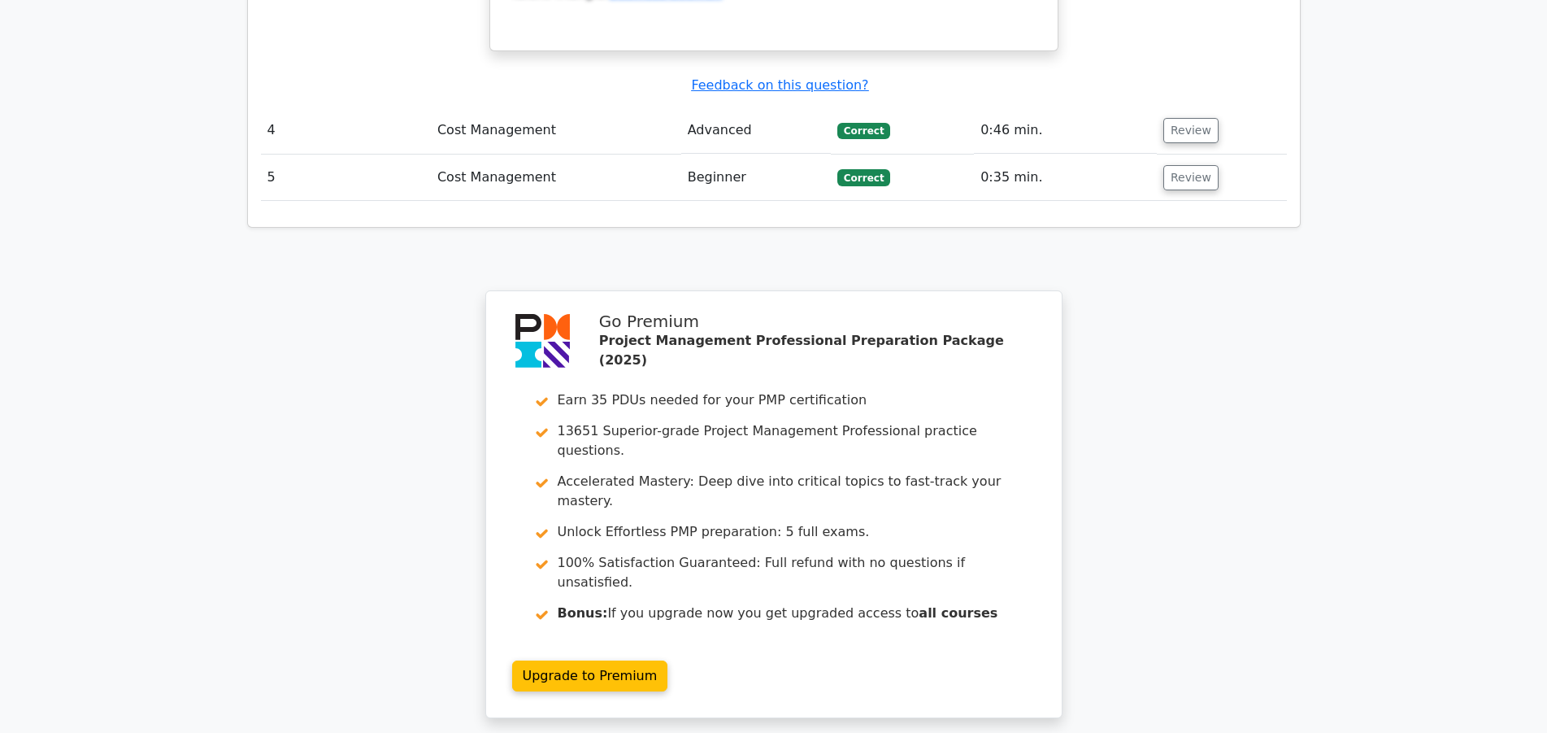
scroll to position [3483, 0]
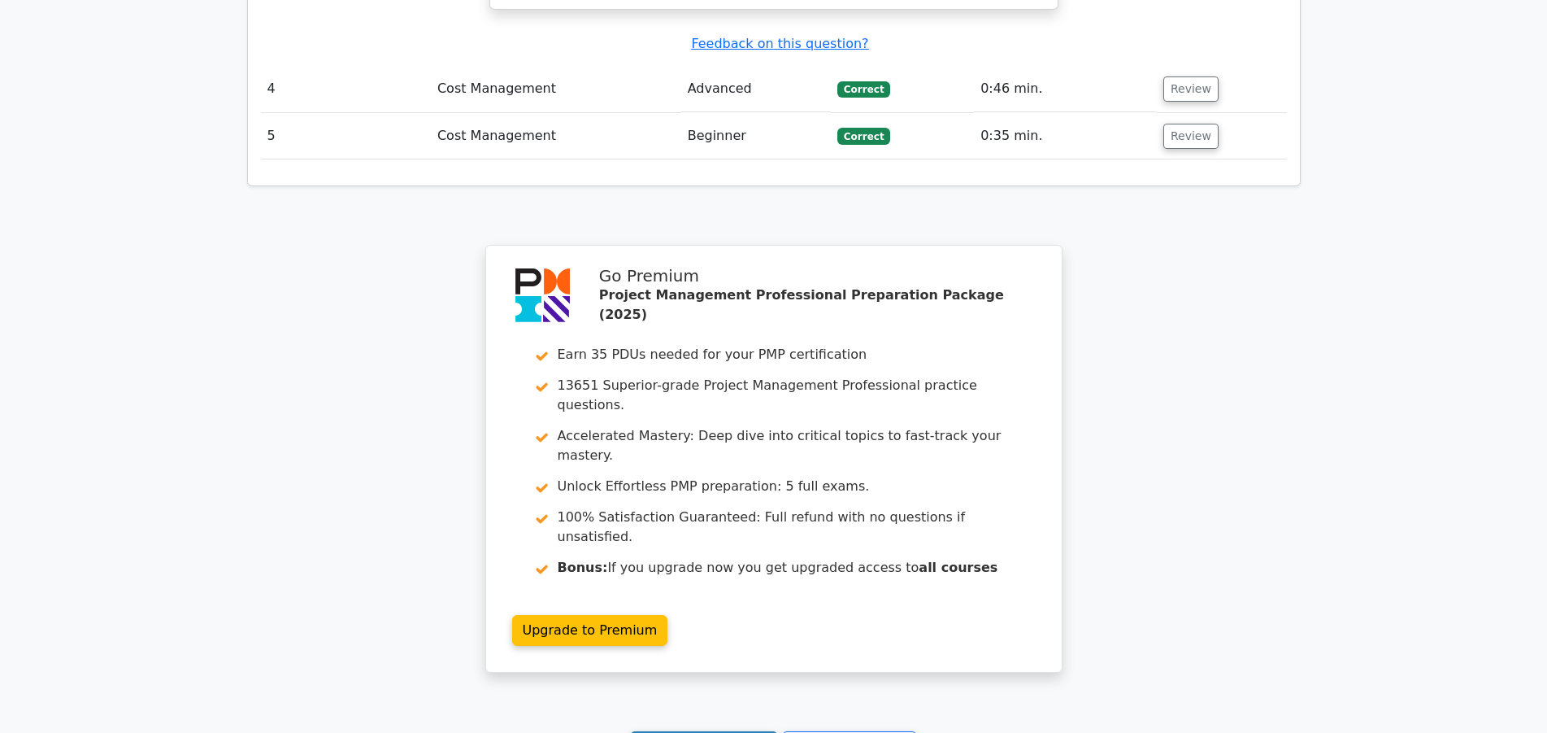
click at [672, 731] on link "Continue practicing" at bounding box center [704, 746] width 149 height 31
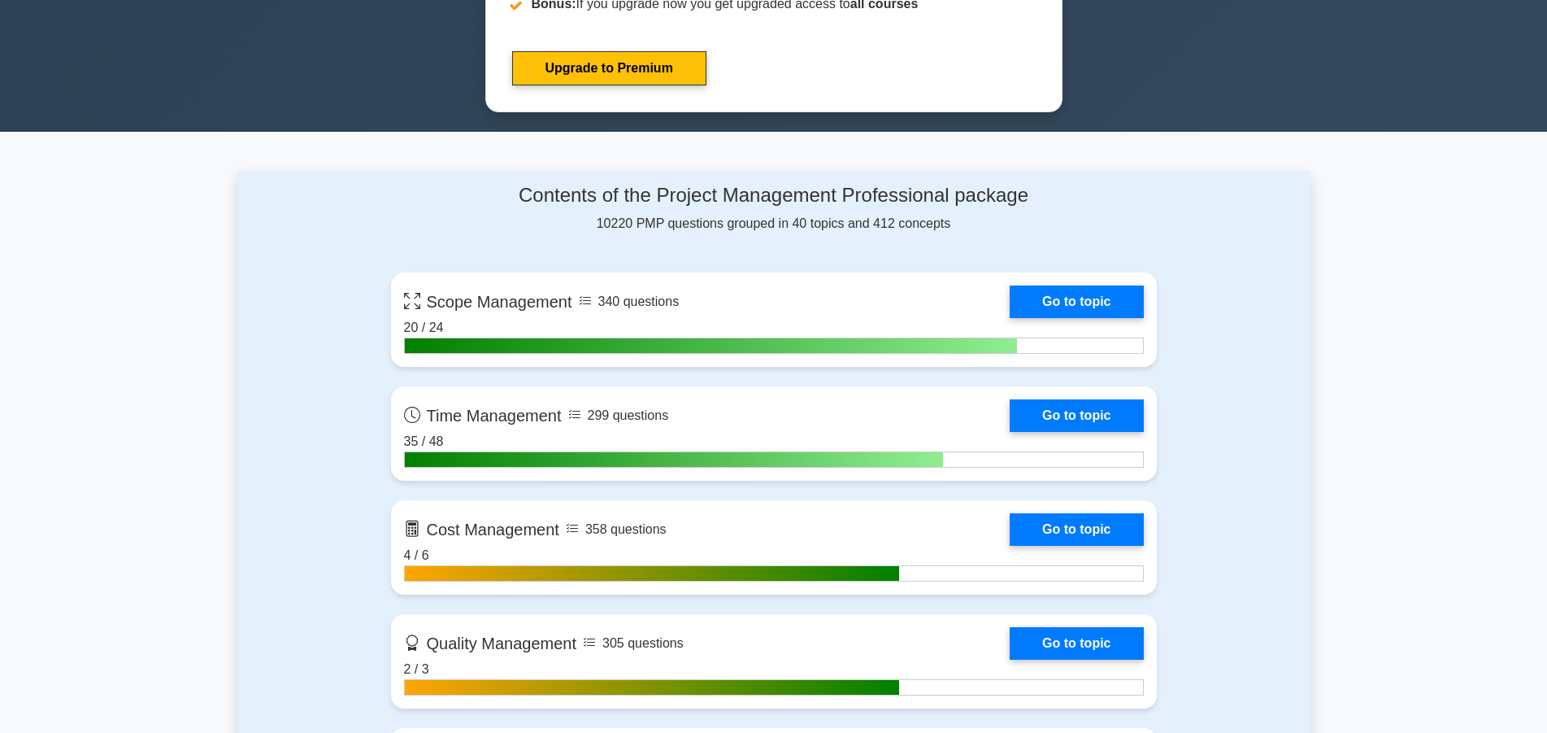
scroll to position [1078, 0]
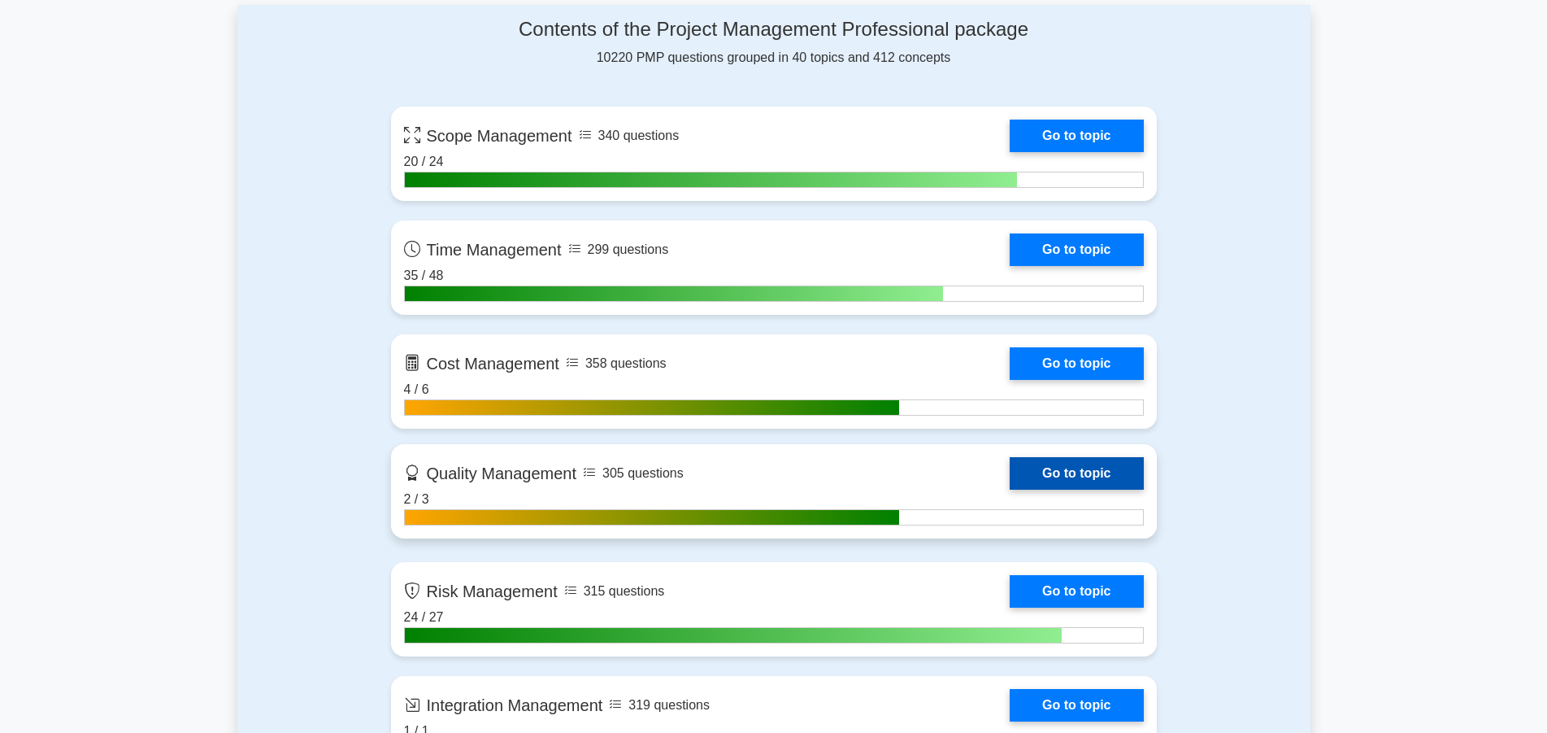
click at [1022, 467] on link "Go to topic" at bounding box center [1076, 473] width 133 height 33
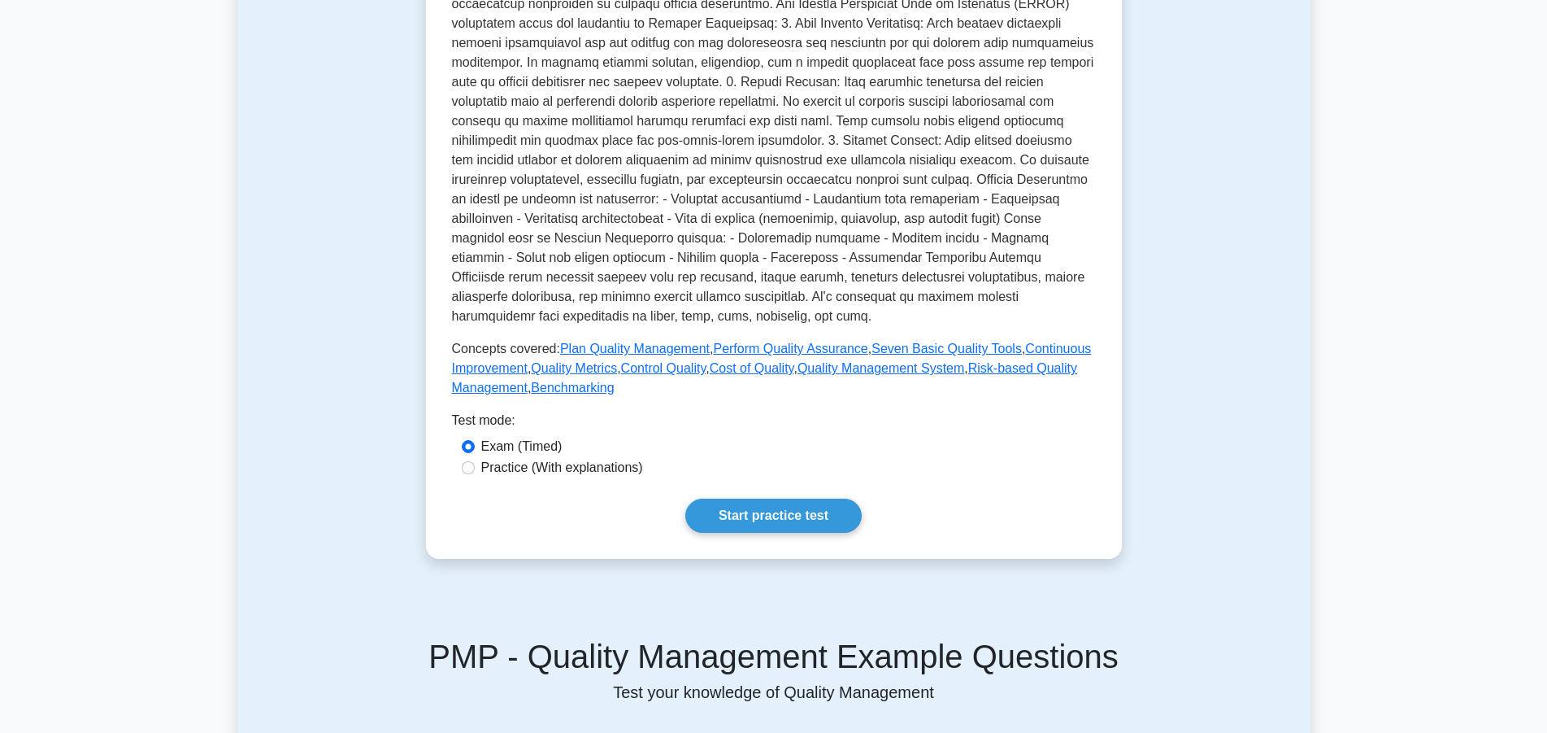
scroll to position [440, 0]
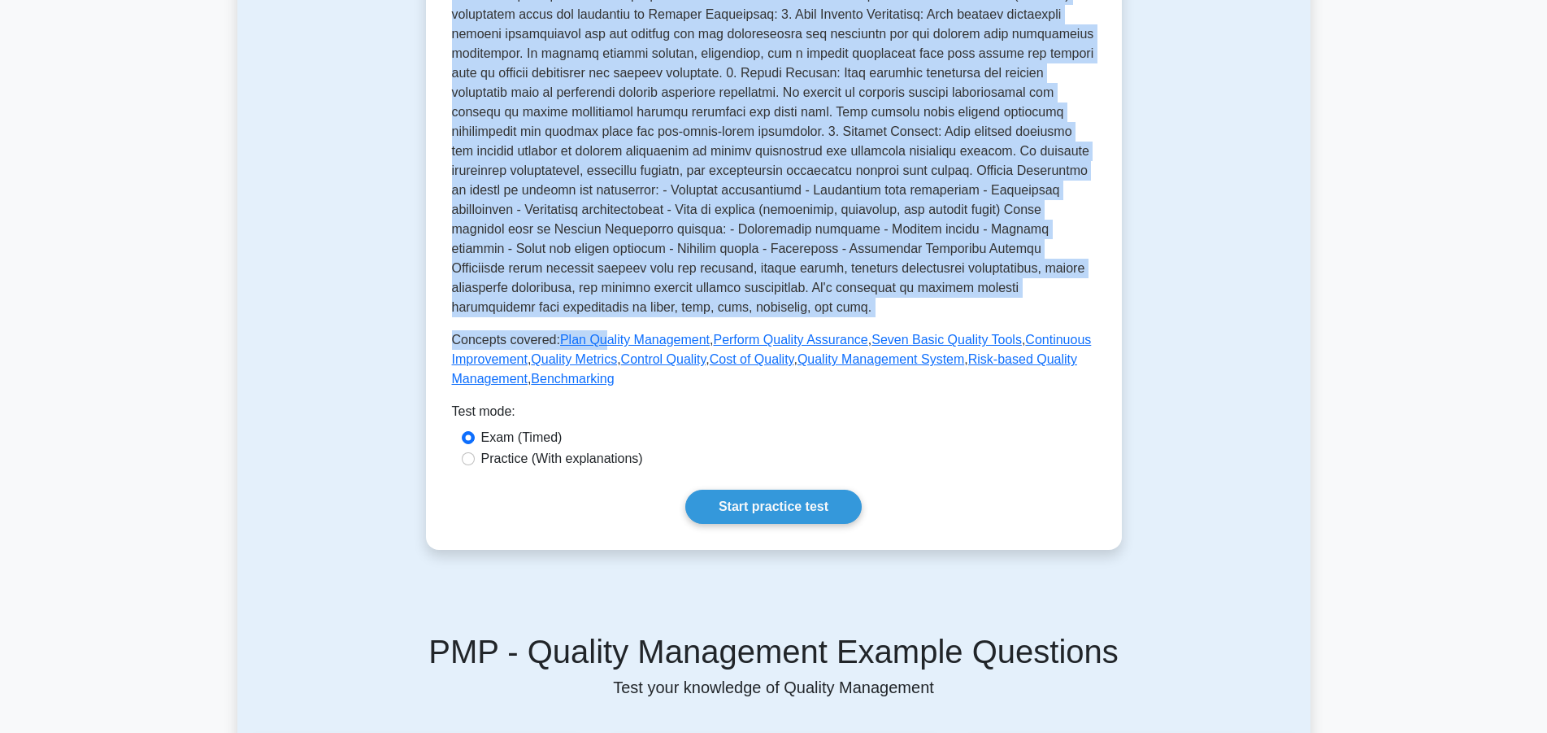
drag, startPoint x: 498, startPoint y: 246, endPoint x: 597, endPoint y: 326, distance: 127.2
click at [597, 326] on div "Quality Management Managing project quality Managing the project to ensure that…" at bounding box center [774, 89] width 644 height 598
click at [573, 299] on p at bounding box center [774, 131] width 644 height 371
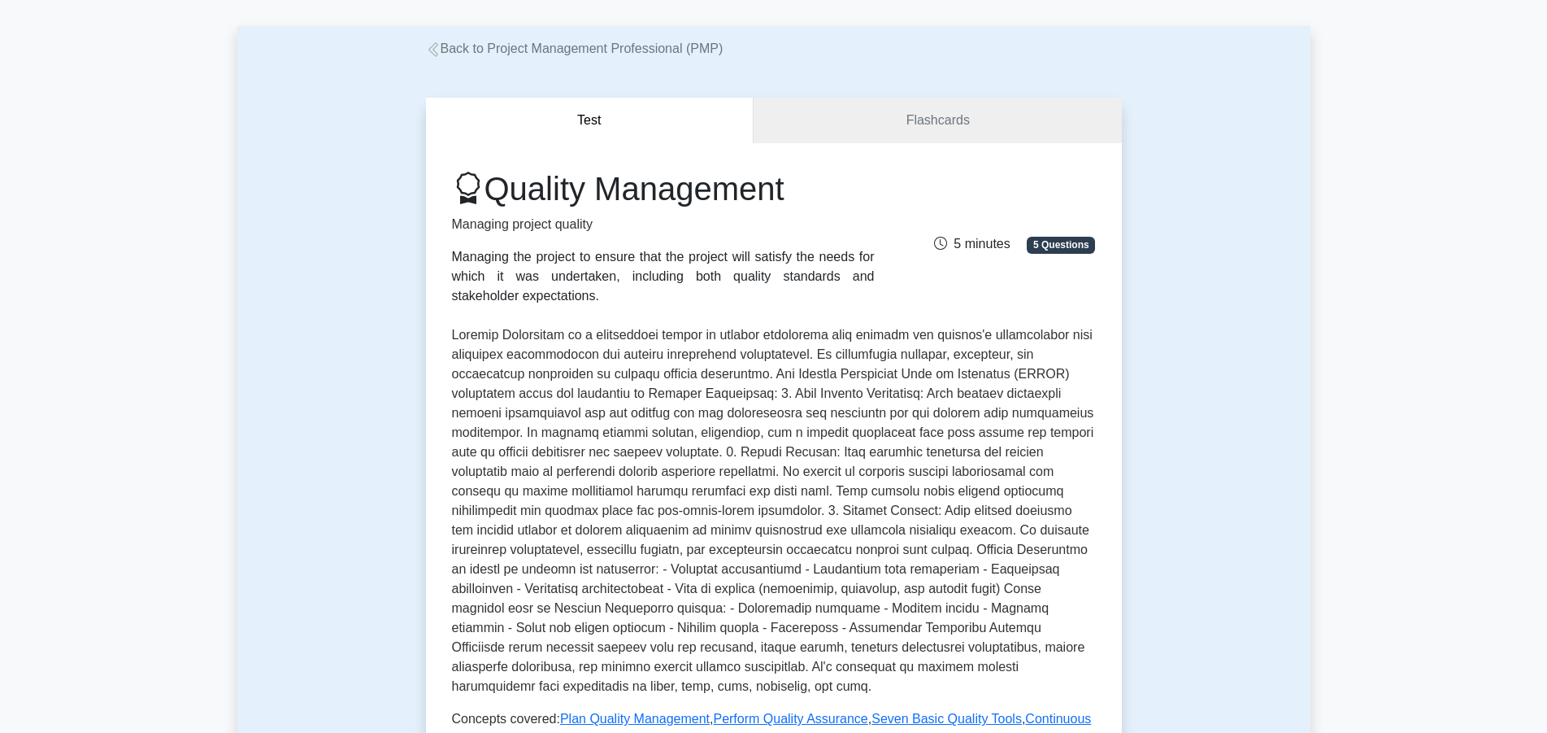
scroll to position [0, 0]
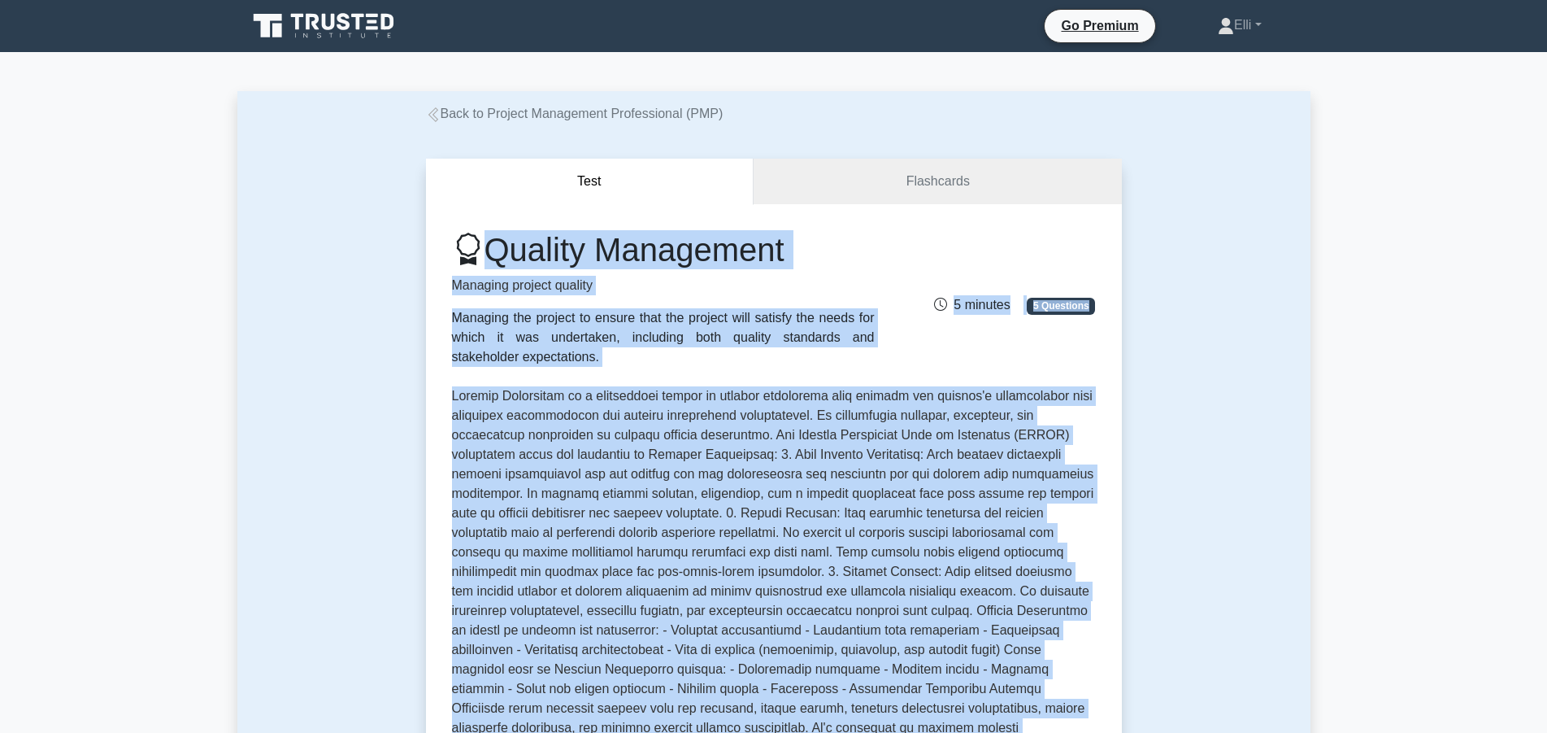
drag, startPoint x: 570, startPoint y: 313, endPoint x: 469, endPoint y: 252, distance: 117.8
click at [469, 252] on div "Quality Management Managing project quality Managing the project to ensure that…" at bounding box center [774, 529] width 644 height 598
click at [954, 343] on div "Quality Management Managing project quality Managing the project to ensure that…" at bounding box center [773, 298] width 663 height 137
